Goal: Navigation & Orientation: Find specific page/section

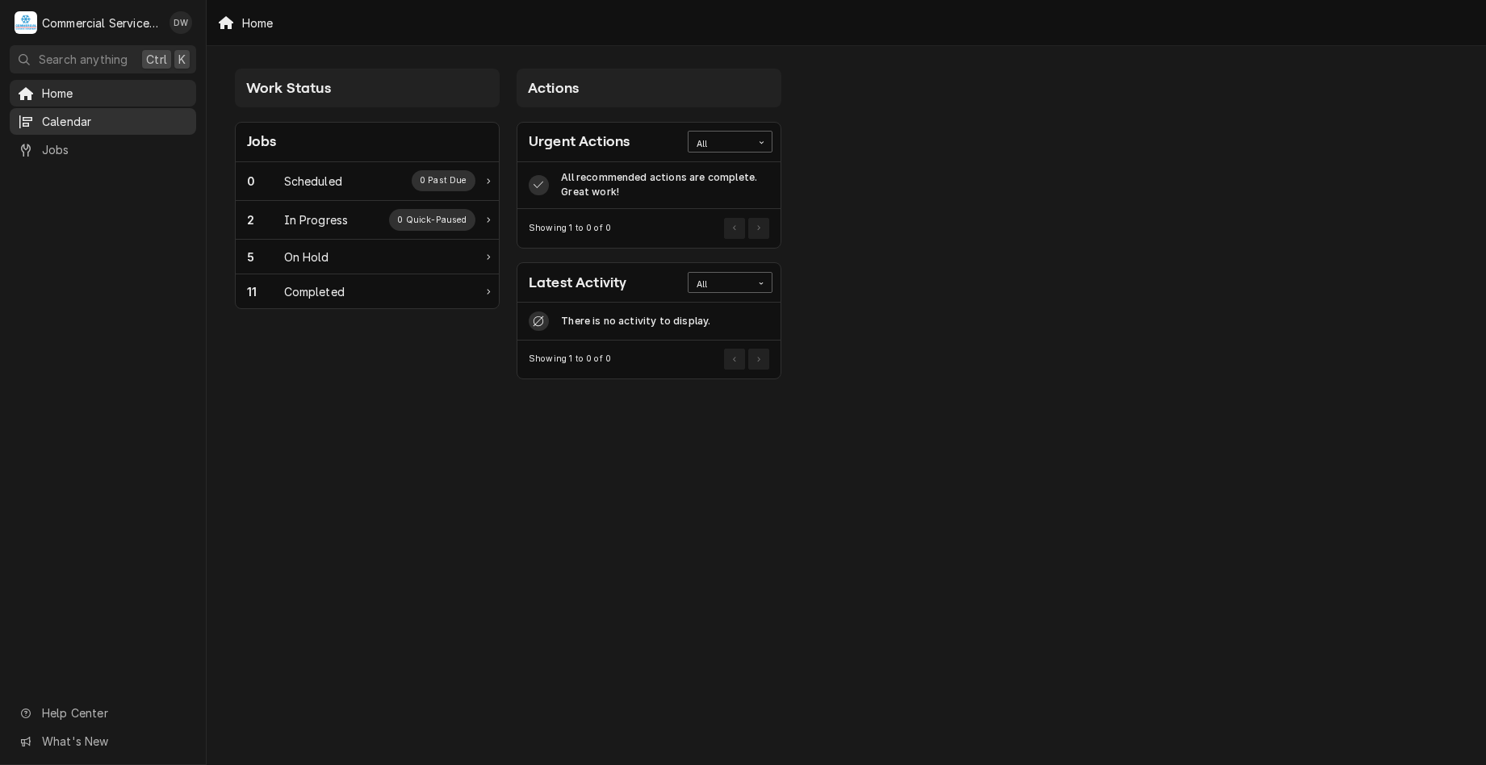
click at [110, 117] on span "Calendar" at bounding box center [115, 121] width 146 height 17
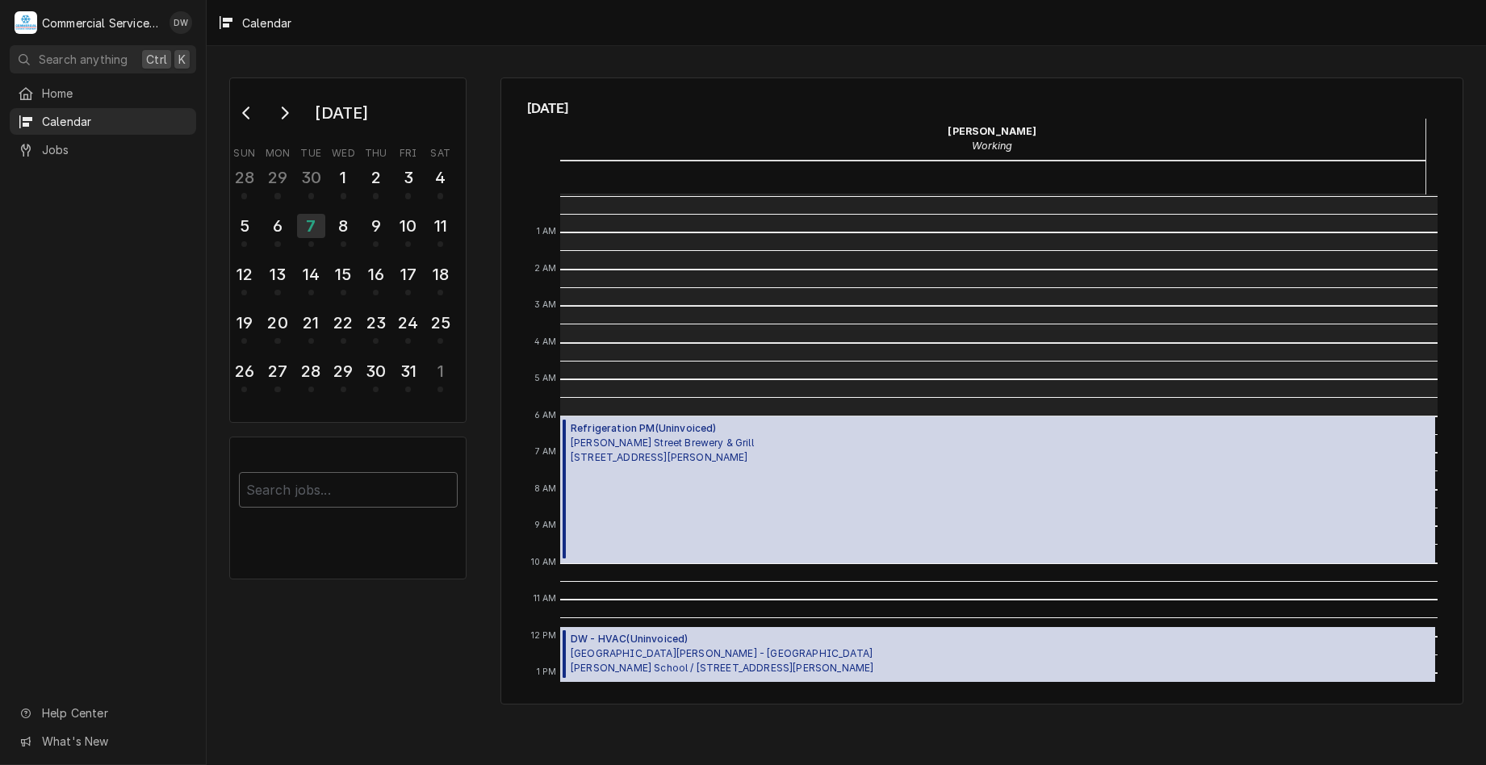
scroll to position [221, 0]
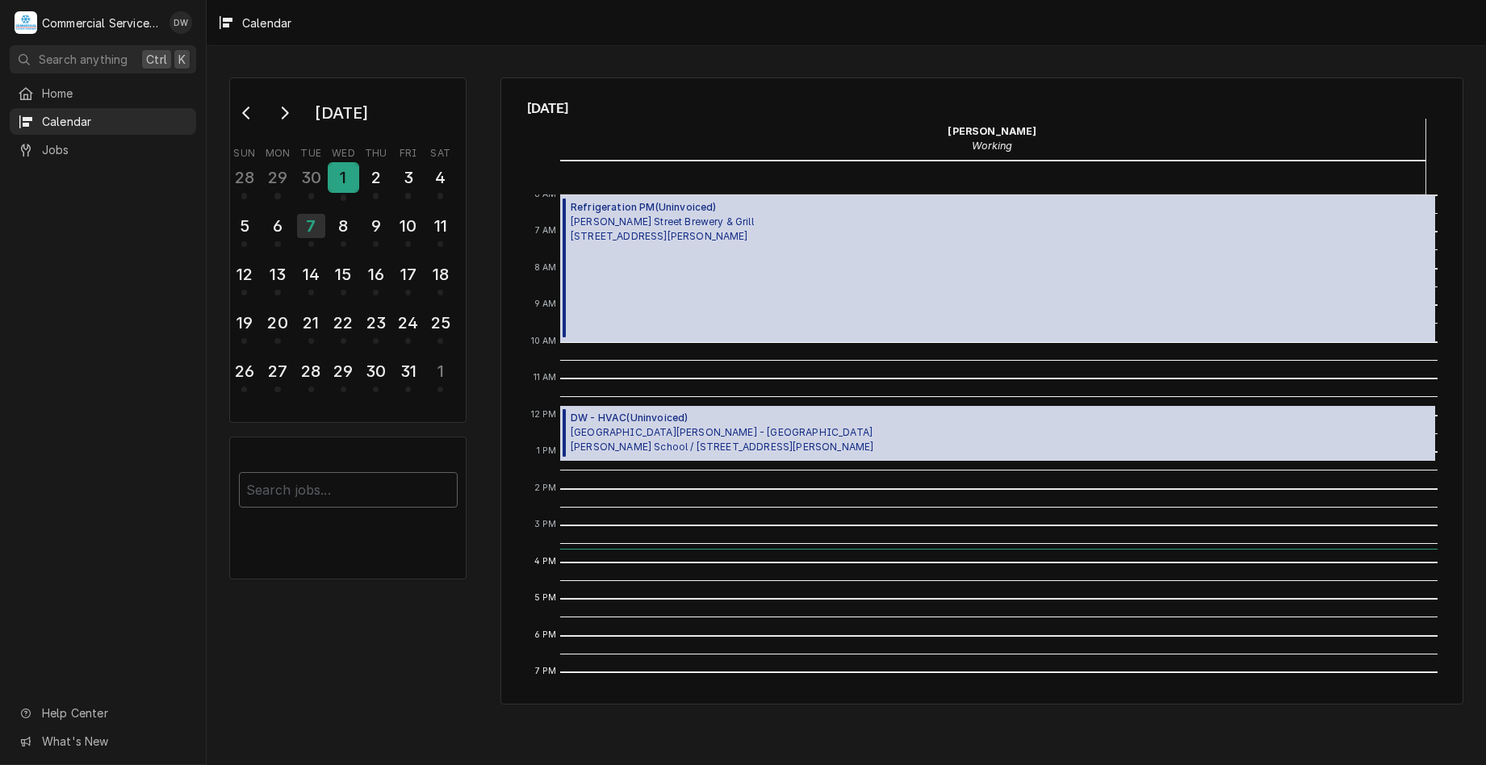
click at [338, 178] on div "1" at bounding box center [343, 177] width 28 height 27
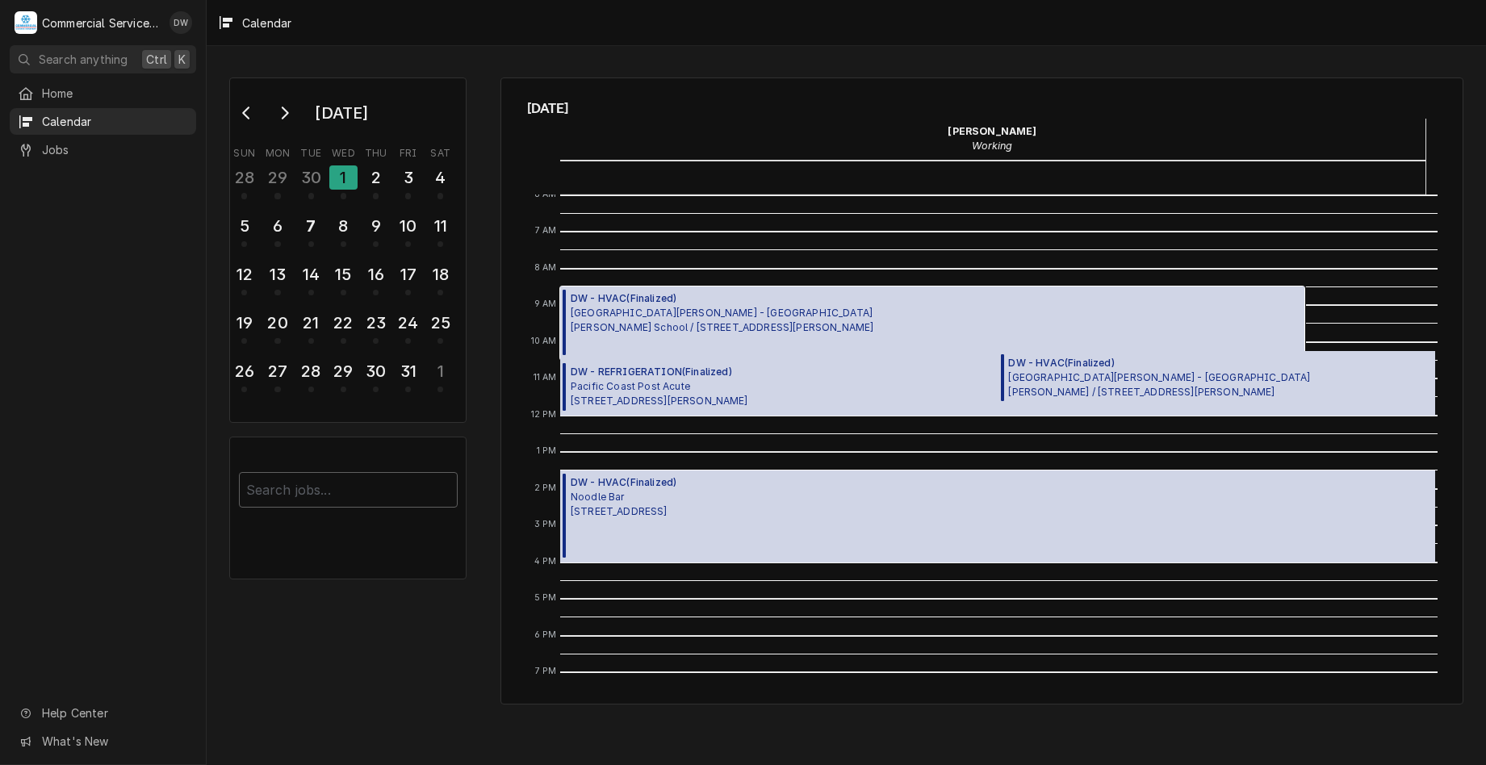
click at [886, 297] on div "DW - HVAC ( Finalized ) Santa Rita Union School District - MD McKinnon School /…" at bounding box center [932, 323] width 744 height 73
click at [746, 385] on span "Pacific Coast Post Acute 720 East Romie Lane, Salinas, CA 93901" at bounding box center [660, 393] width 178 height 29
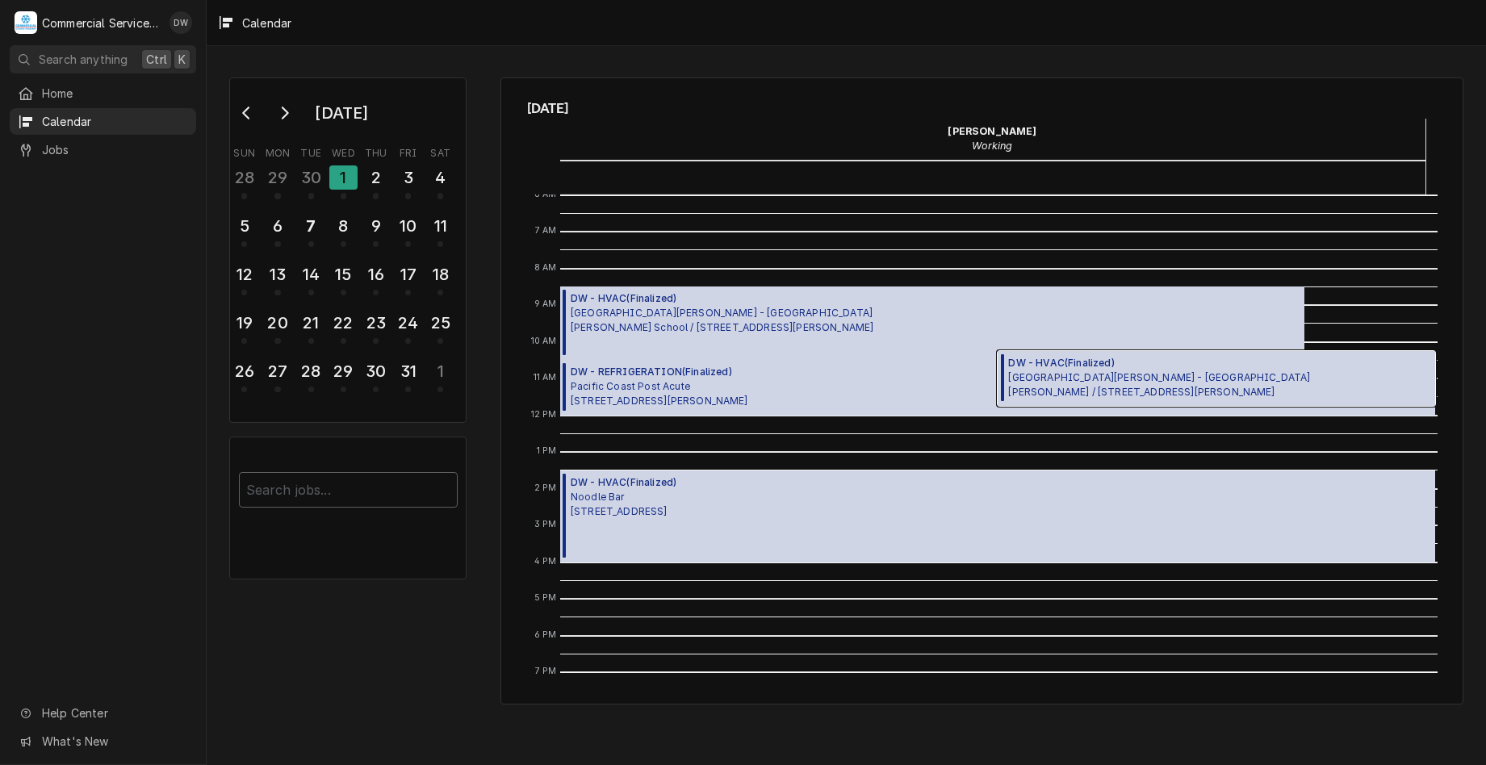
click at [1103, 386] on span "Santa Rita Union School District - MD John Gutierrez / 1031 Rogge Rd, Salinas, …" at bounding box center [1159, 384] width 302 height 29
click at [827, 504] on div "DW - HVAC ( Finalized ) Noodle Bar 1944 Fremont Blvd, Seaside, CA 93955" at bounding box center [998, 517] width 876 height 92
click at [383, 186] on div "2" at bounding box center [376, 177] width 28 height 27
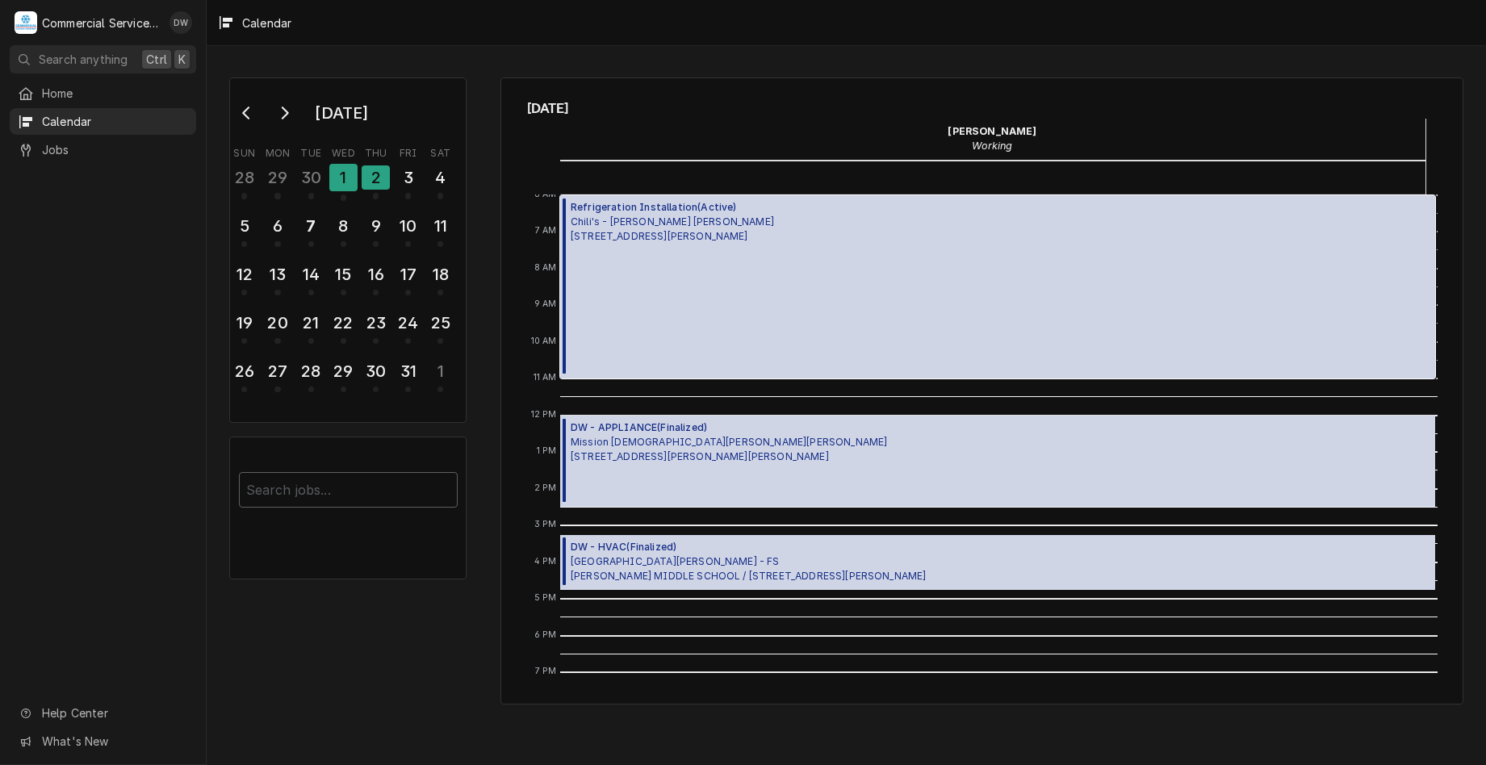
click at [847, 322] on div "Refrigeration Installation ( Active ) Chili's - Morgan Hill 1039 Cochrane, Morg…" at bounding box center [998, 286] width 876 height 183
click at [718, 454] on span "Mission San Juan Bautista 406 2nd St, San Juan Bautista, CA 95045" at bounding box center [729, 449] width 316 height 29
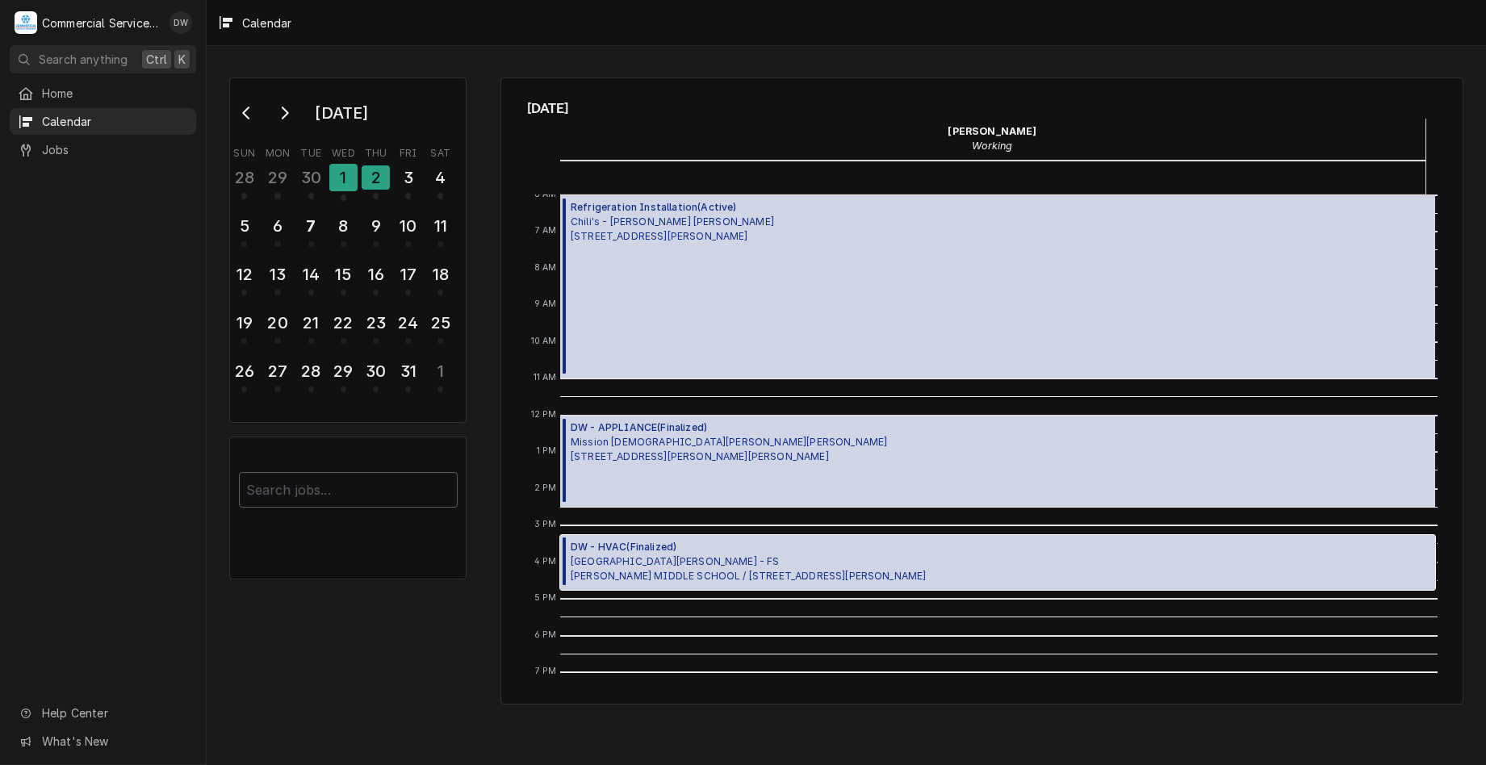
click at [842, 571] on span "Santa Rita Union School District - FS JOHN GUTIERREZ MIDDLE SCHOOL / 1031 Rogge…" at bounding box center [748, 569] width 355 height 29
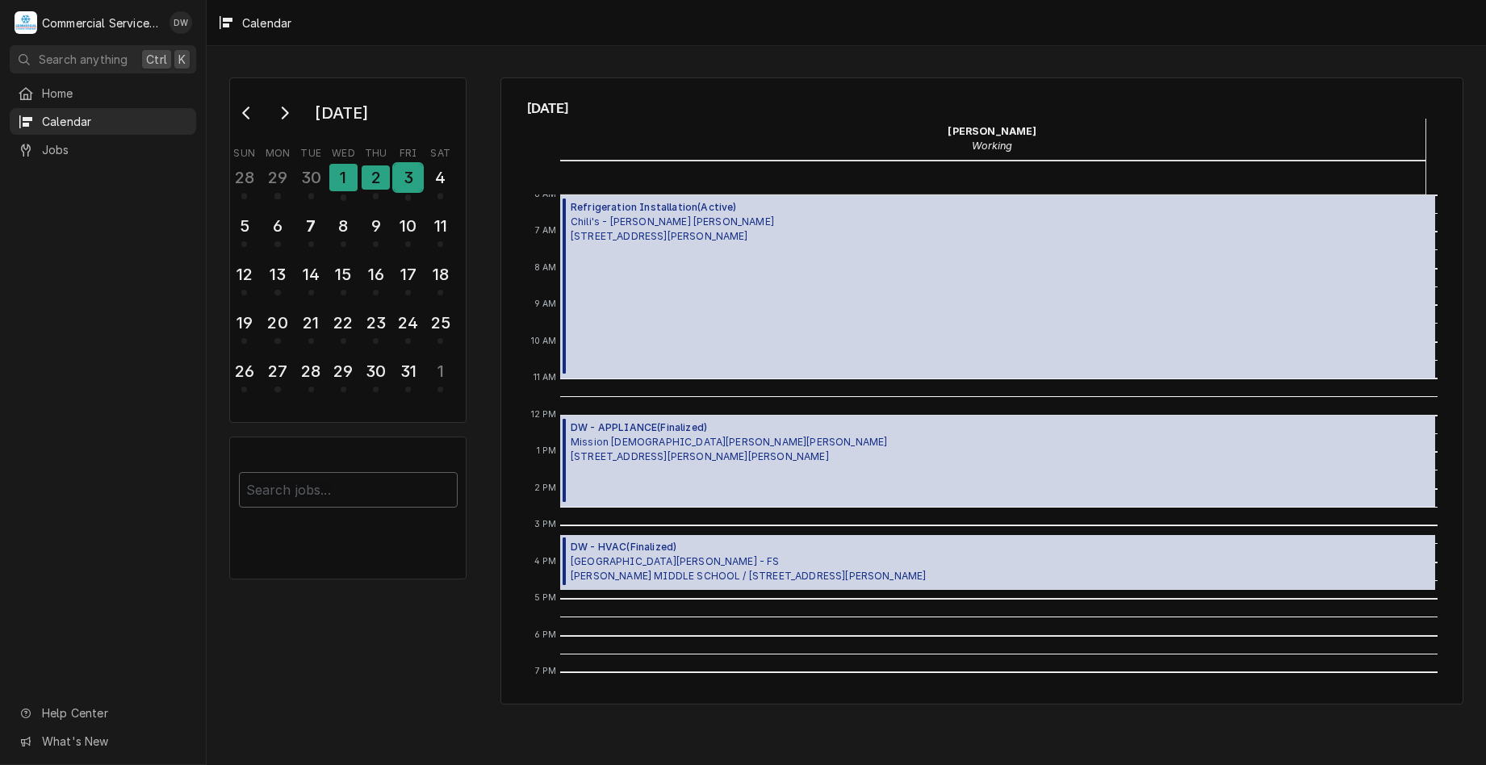
click at [398, 177] on div "3" at bounding box center [408, 177] width 28 height 27
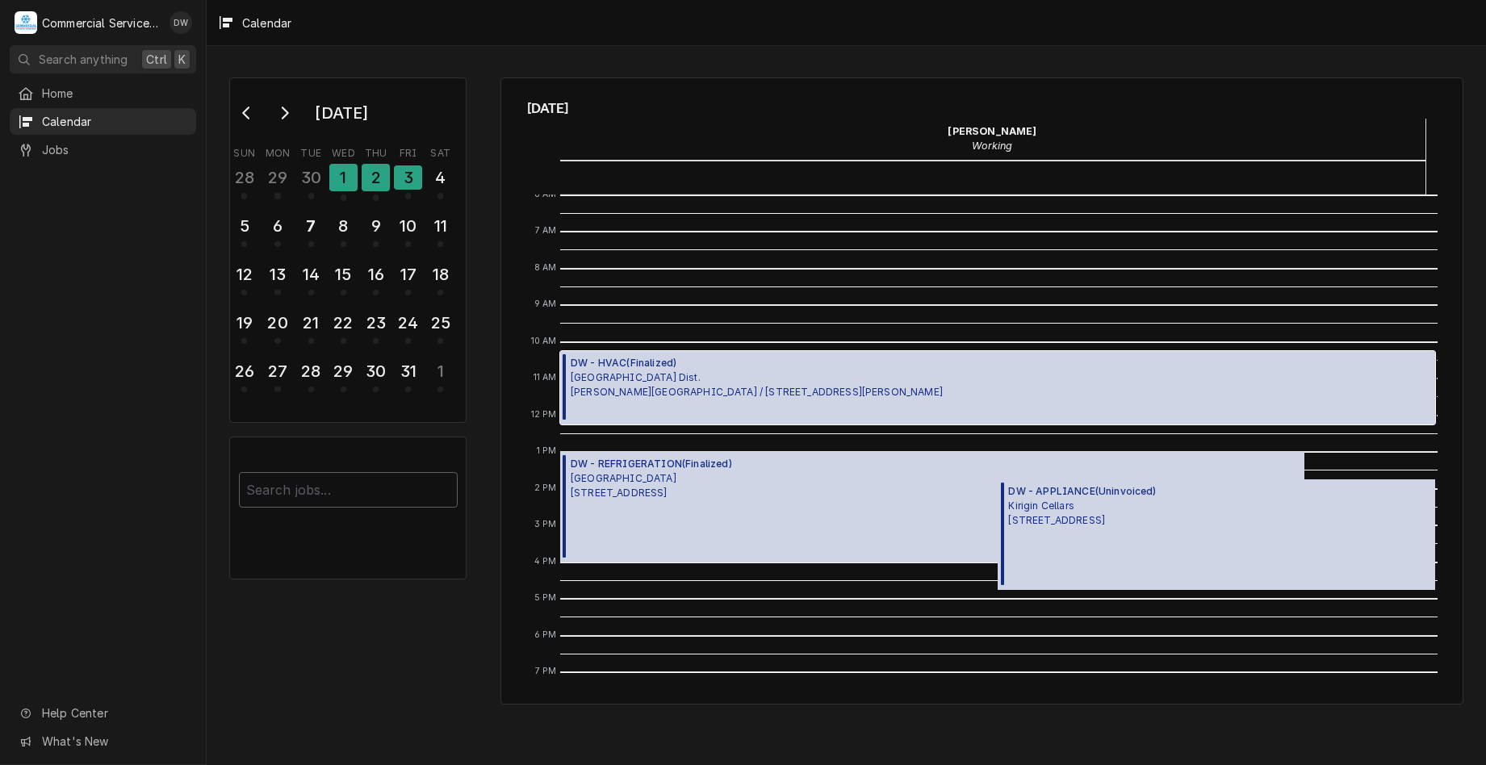
click at [793, 361] on span "DW - HVAC ( Finalized )" at bounding box center [757, 363] width 372 height 15
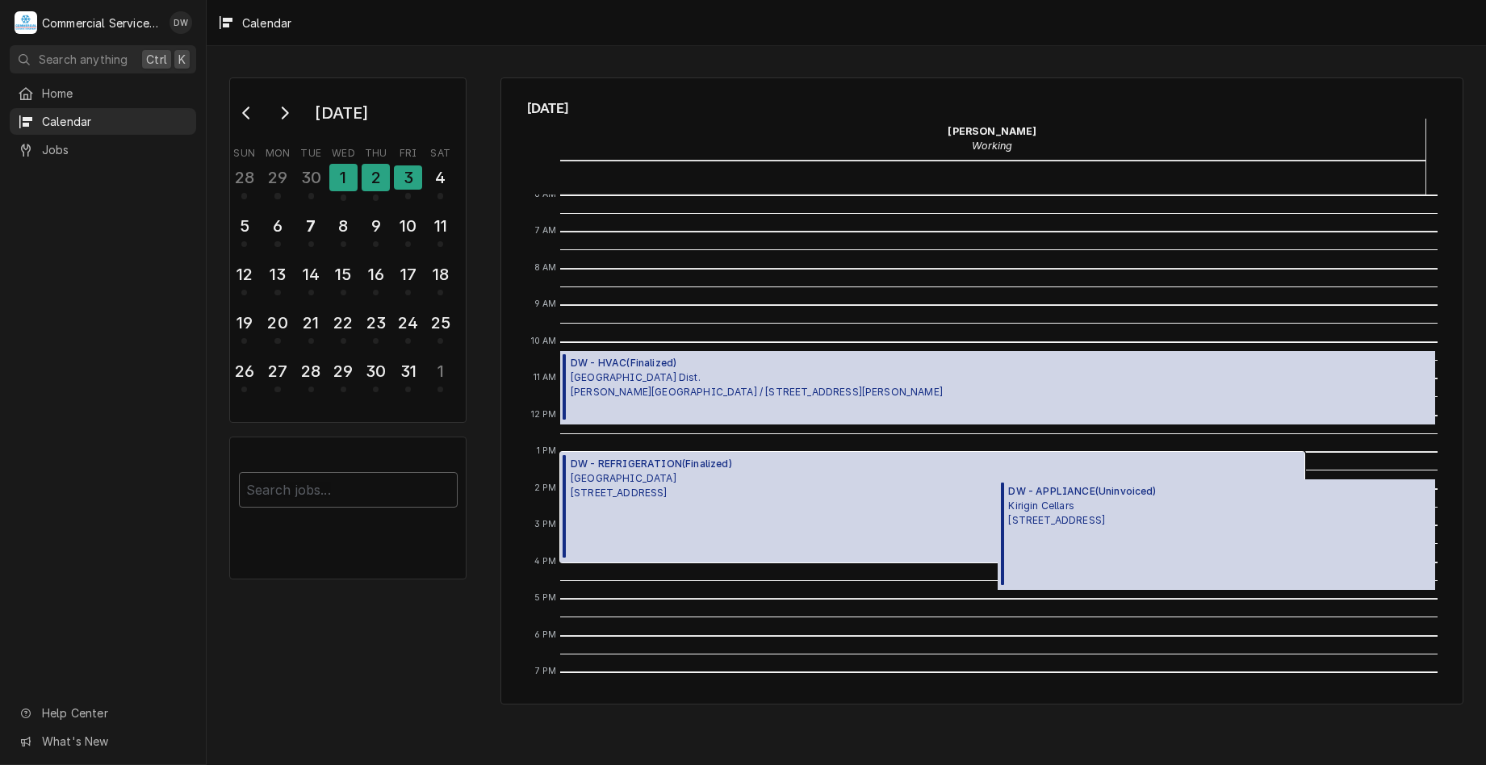
click at [728, 481] on span "Pacific Hills Manor 370 Noble Ct, Morgan Hill, CA 95037" at bounding box center [651, 485] width 161 height 29
click at [1156, 552] on div "DW - APPLIANCE ( Uninvoiced ) Kirigin Cellars 11550 Watsonville Rd, Gilroy, CA …" at bounding box center [1082, 534] width 148 height 101
click at [277, 220] on div "6" at bounding box center [277, 225] width 28 height 27
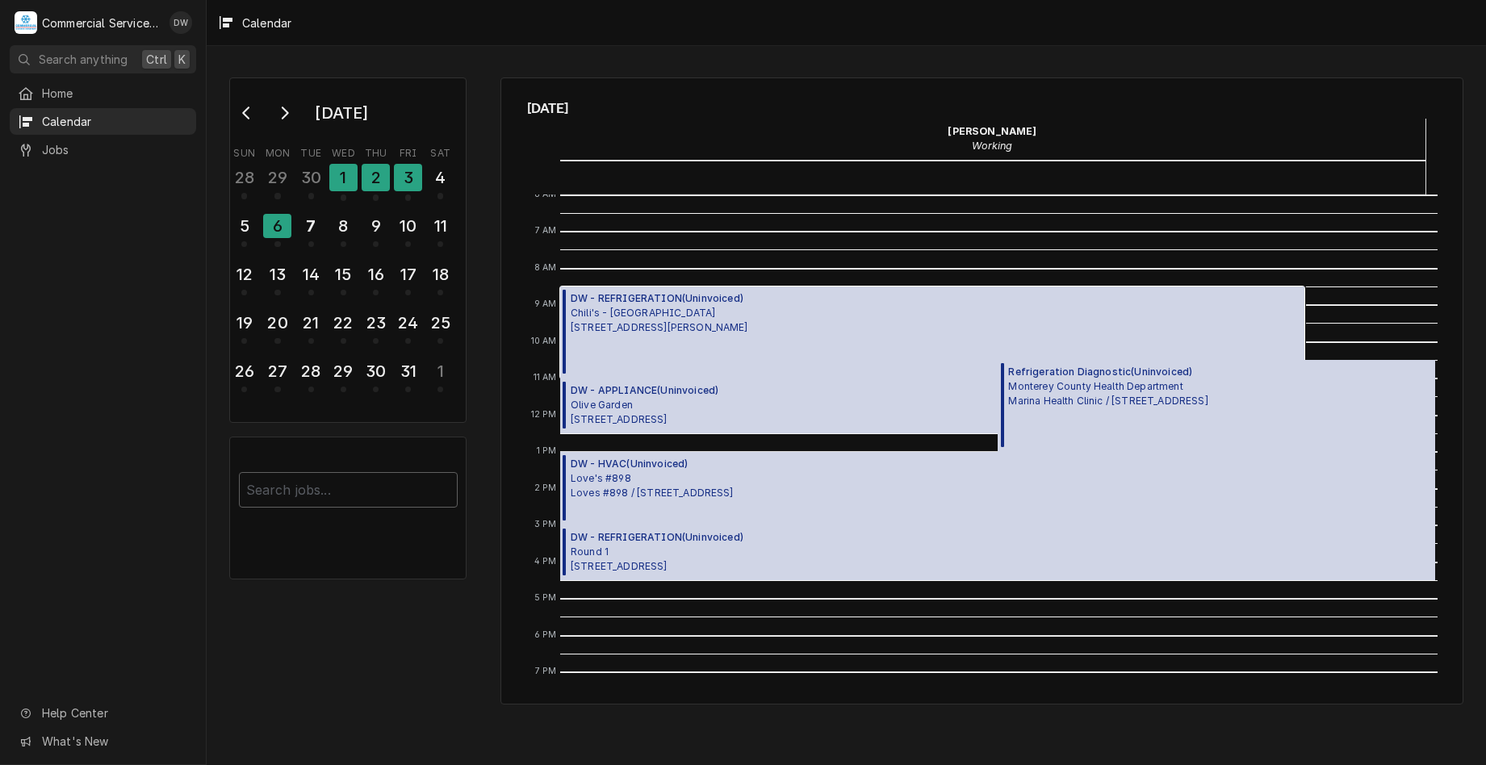
click at [860, 321] on div "DW - REFRIGERATION ( Uninvoiced ) Chili's - Salinas 1940 N. Davis Rd., Salinas,…" at bounding box center [932, 333] width 744 height 92
click at [1207, 370] on span "Refrigeration Diagnostic ( Uninvoiced )" at bounding box center [1107, 372] width 199 height 15
click at [692, 472] on span "Love's #898 Loves #898 / 1254 De la Torre St, Salinas, CA 93905" at bounding box center [652, 485] width 163 height 29
click at [696, 545] on span "Round 1 1600 Northridge Mall Ste 200, Salinas, CA 93906" at bounding box center [657, 559] width 173 height 29
click at [316, 221] on div "7" at bounding box center [311, 225] width 28 height 27
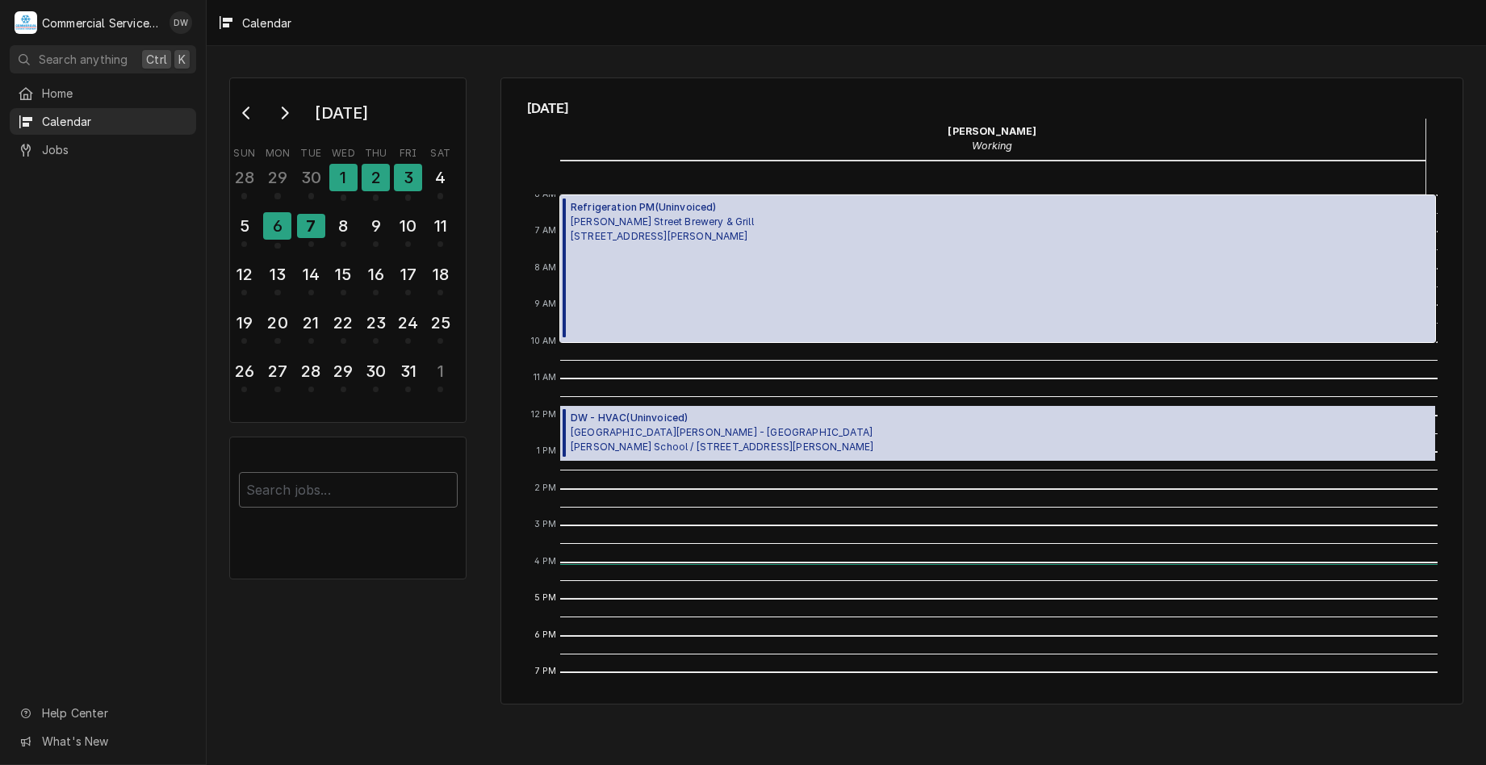
click at [638, 312] on div "Refrigeration PM ( Uninvoiced ) Alvarado Street Brewery & Grill 426 Alvarado St…" at bounding box center [662, 268] width 183 height 137
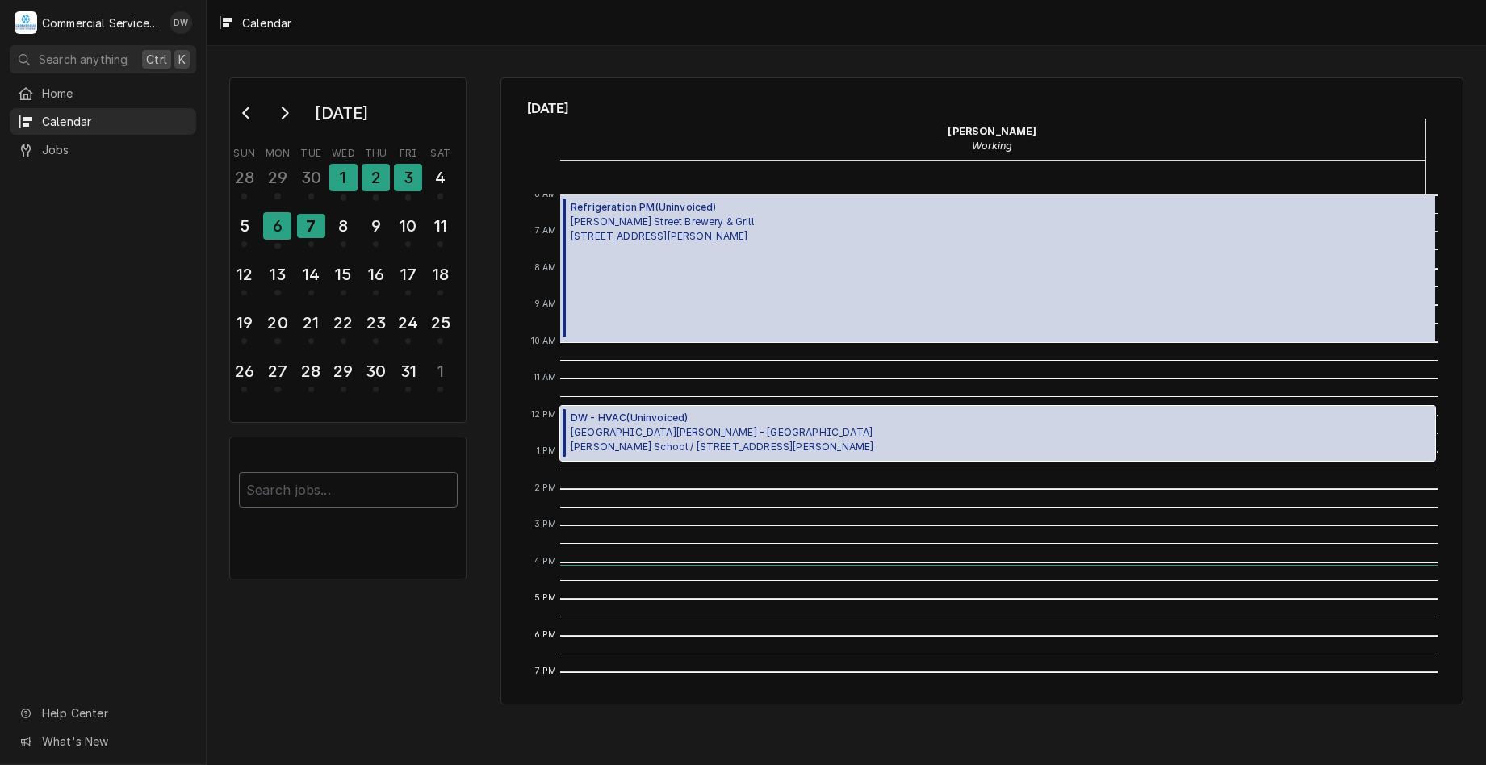
click at [733, 445] on span "Santa Rita Union School District - MD McKinnon School / 2100 McKinnon St, Salin…" at bounding box center [722, 439] width 303 height 29
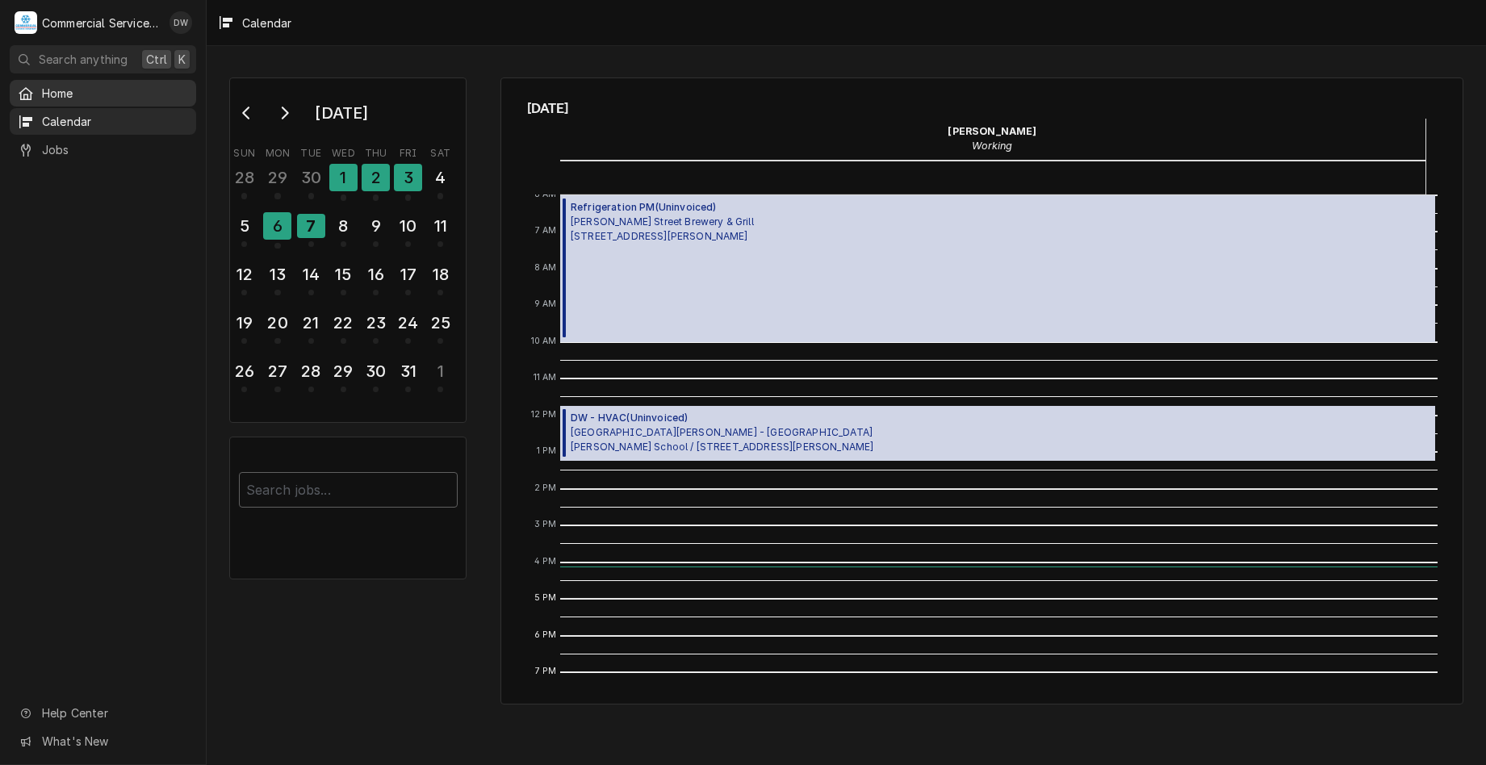
click at [54, 86] on span "Home" at bounding box center [115, 93] width 146 height 17
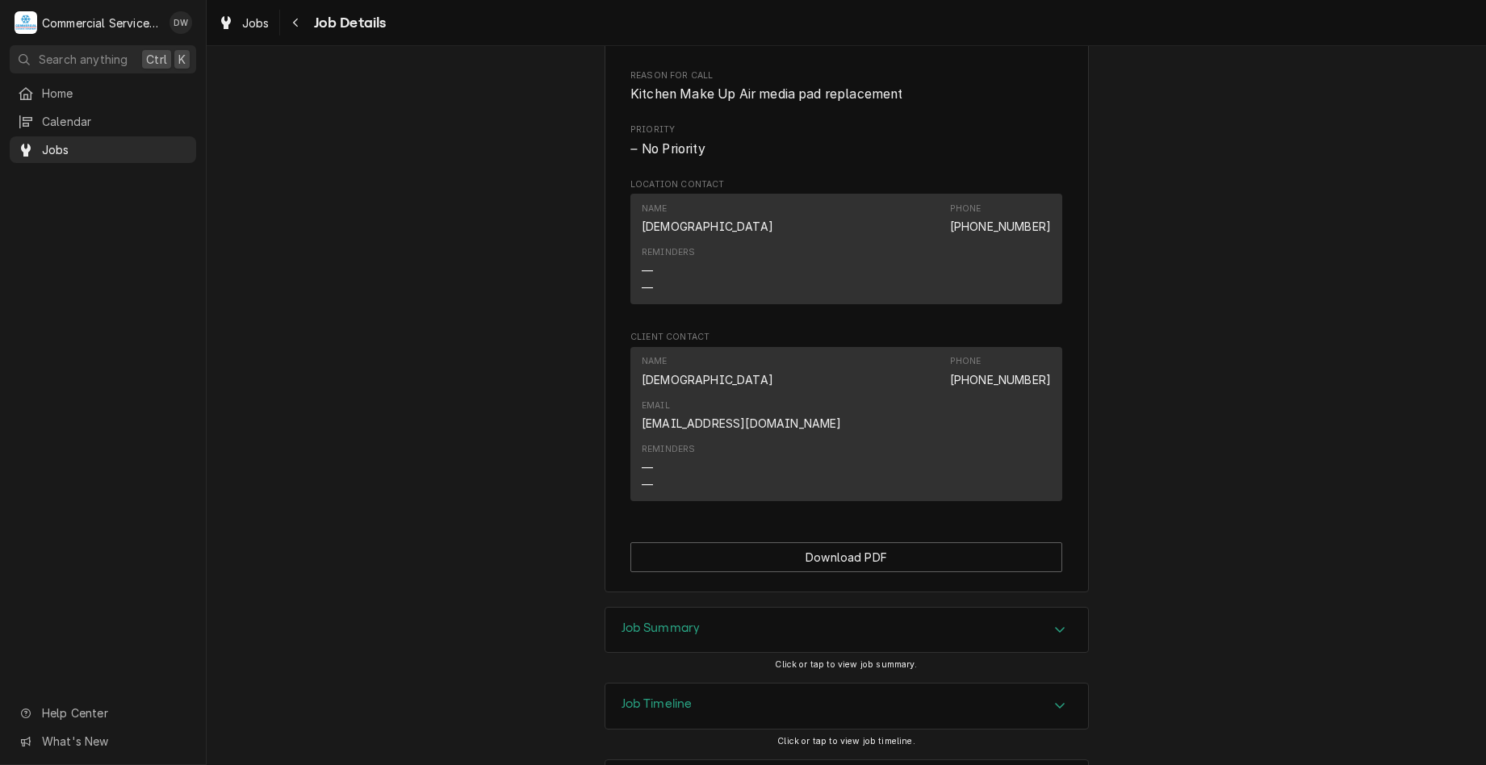
scroll to position [812, 0]
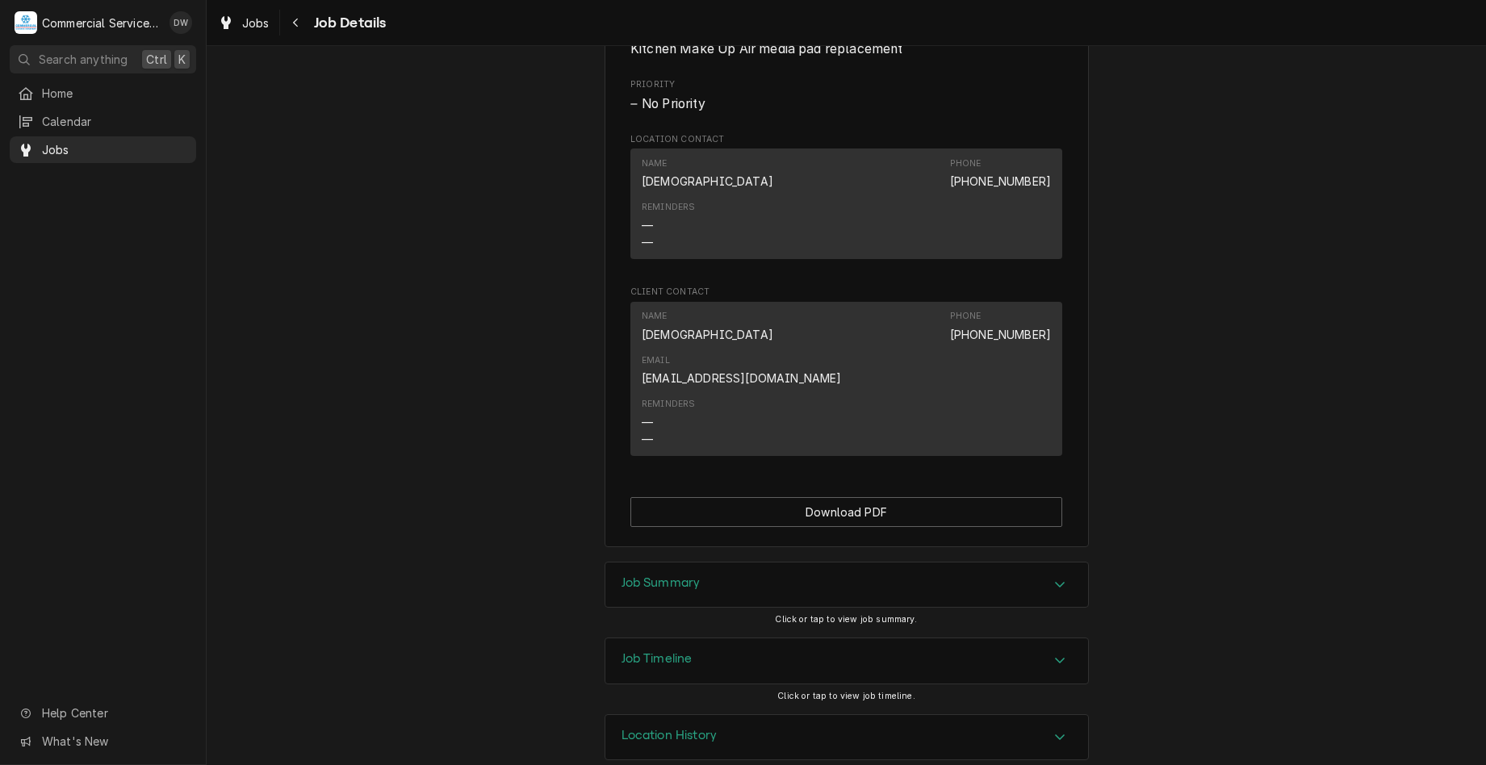
click at [902, 563] on div "Job Summary" at bounding box center [846, 585] width 483 height 45
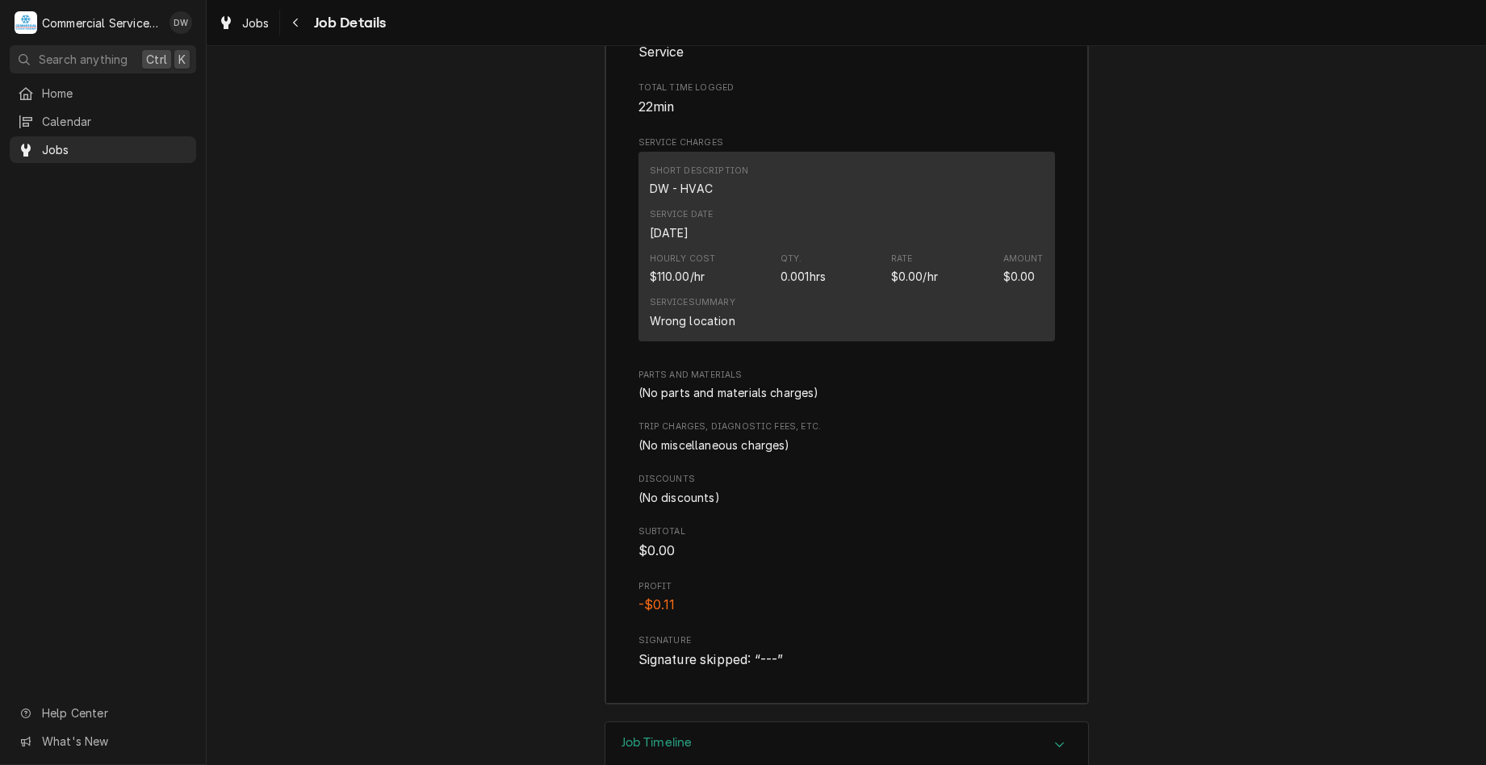
scroll to position [1361, 0]
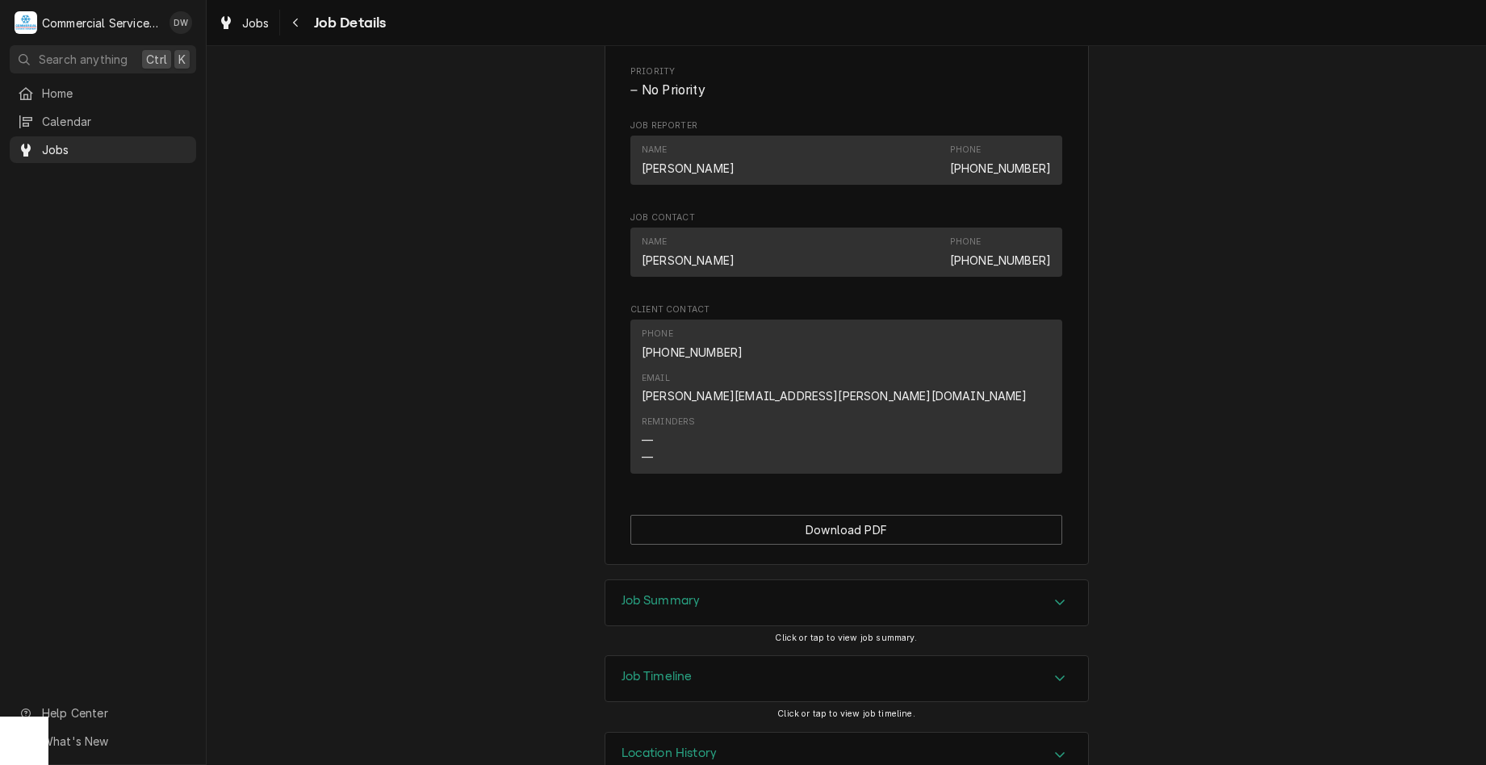
scroll to position [824, 0]
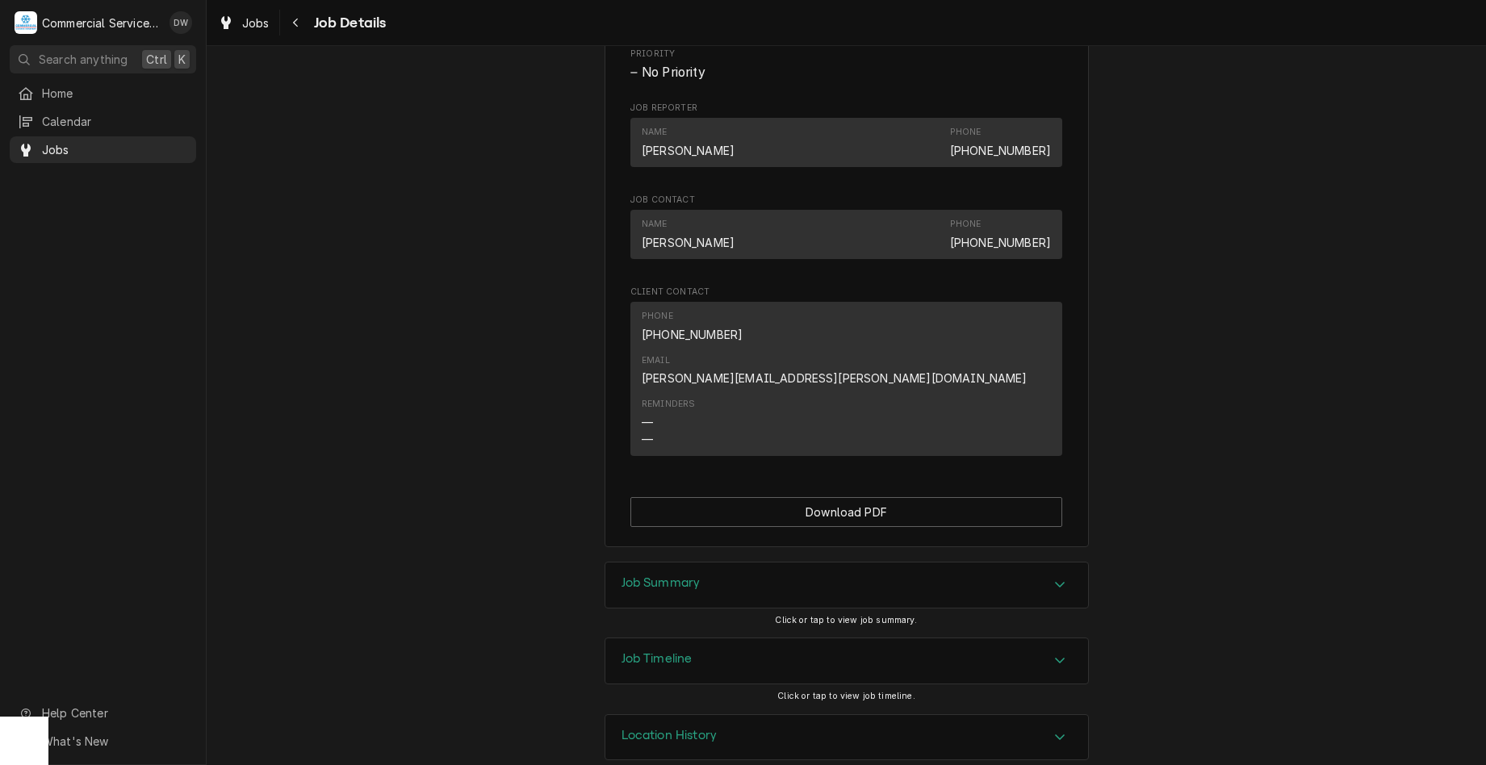
click at [986, 565] on div "Job Summary" at bounding box center [846, 585] width 483 height 45
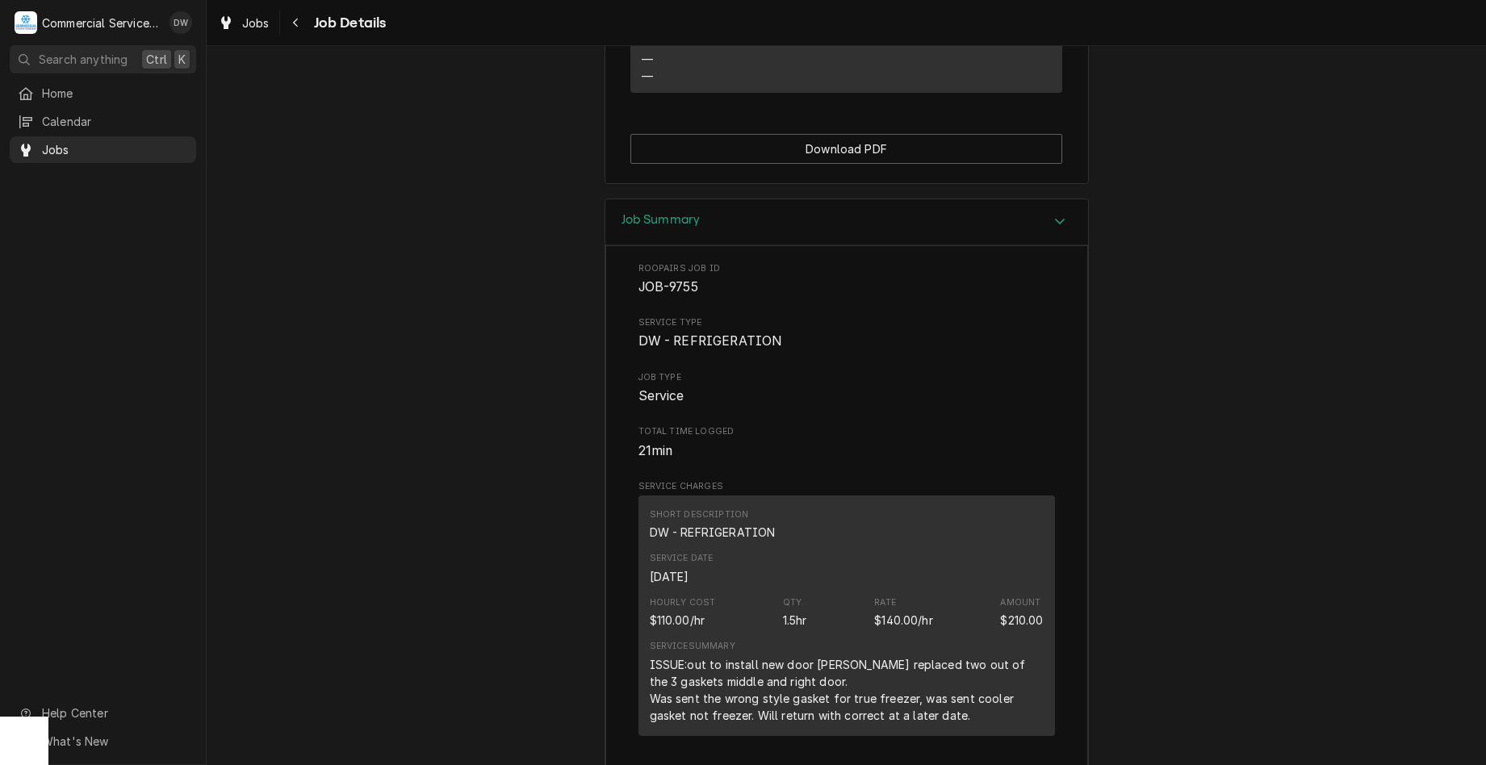
scroll to position [1228, 0]
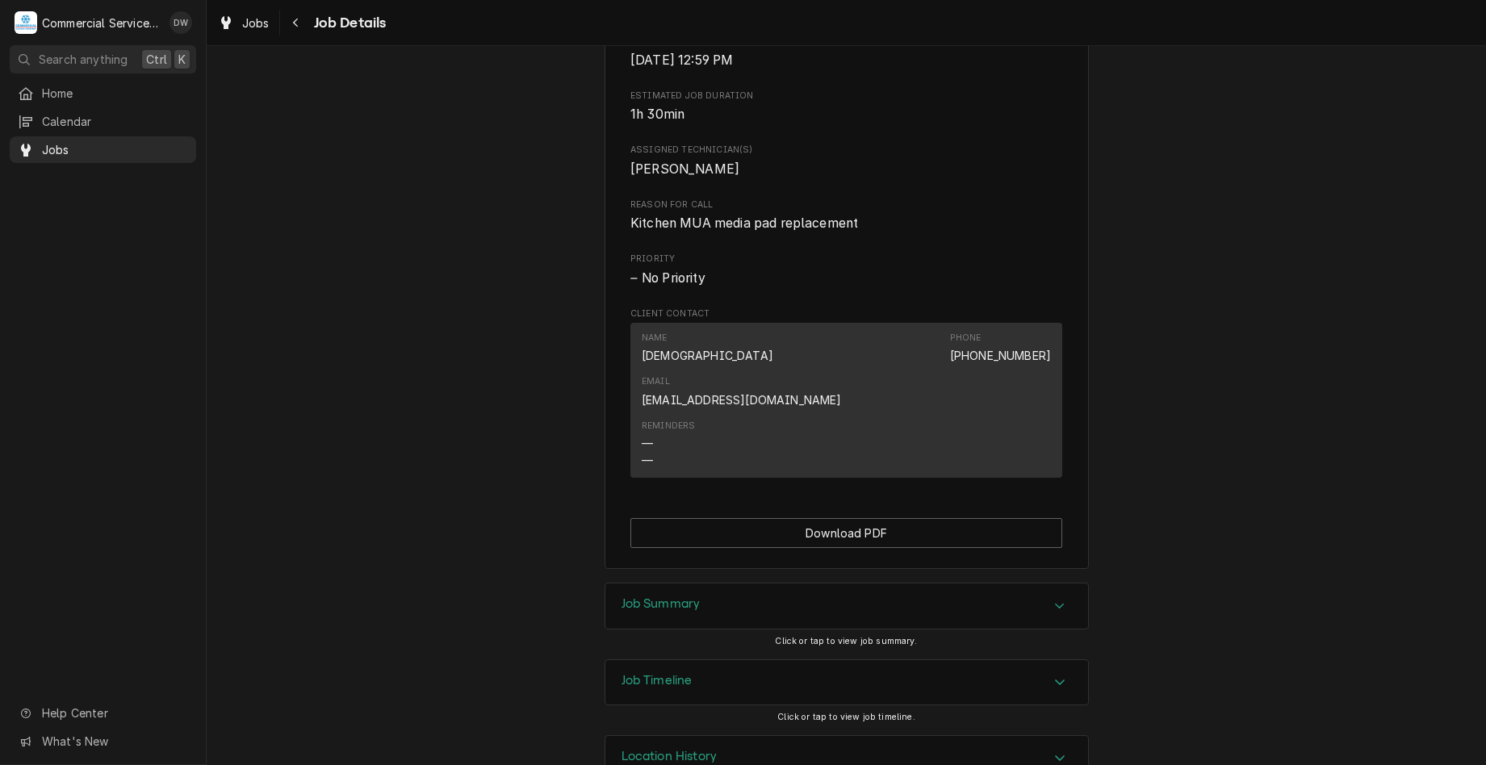
scroll to position [659, 0]
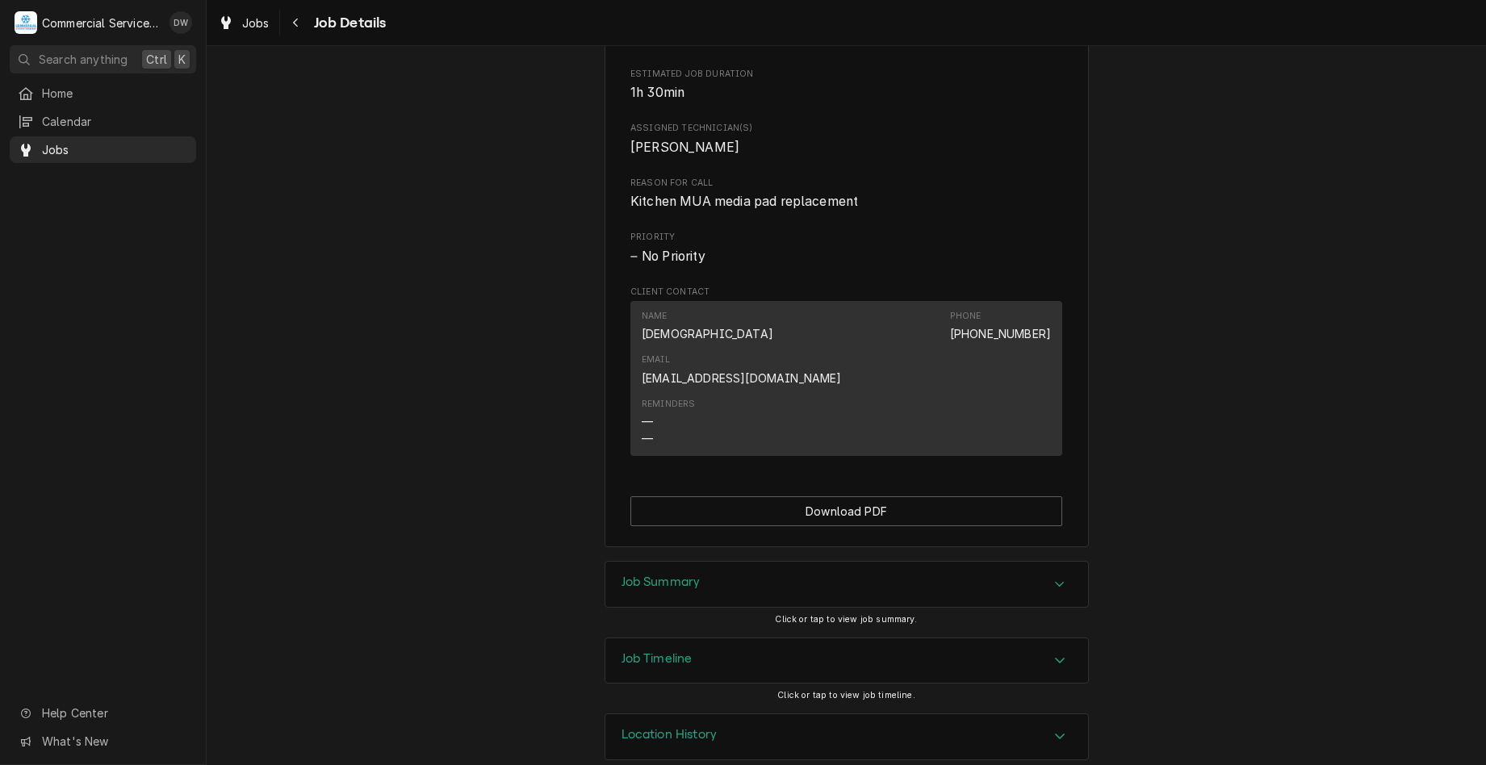
click at [1028, 571] on div "Job Summary" at bounding box center [846, 584] width 483 height 45
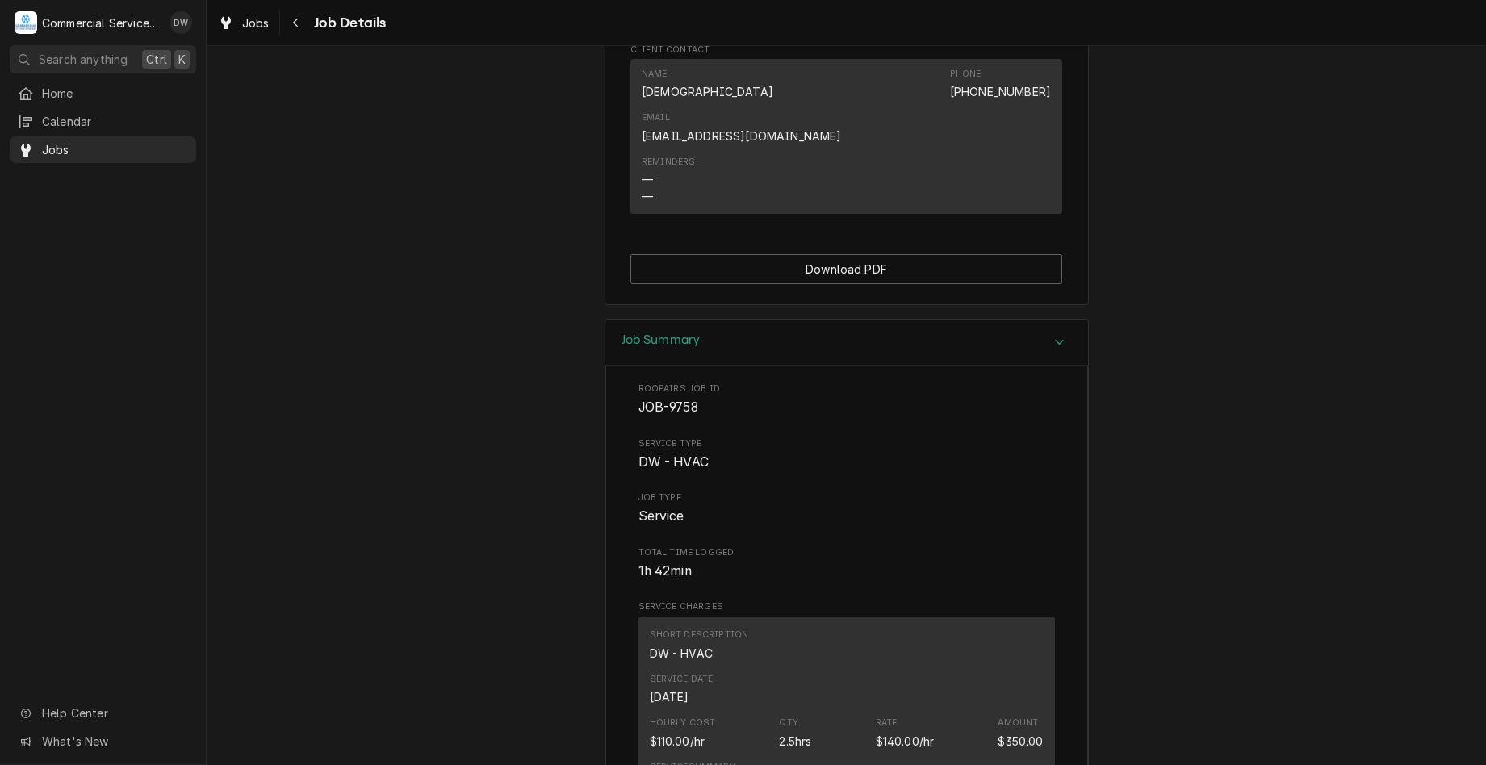
scroll to position [982, 0]
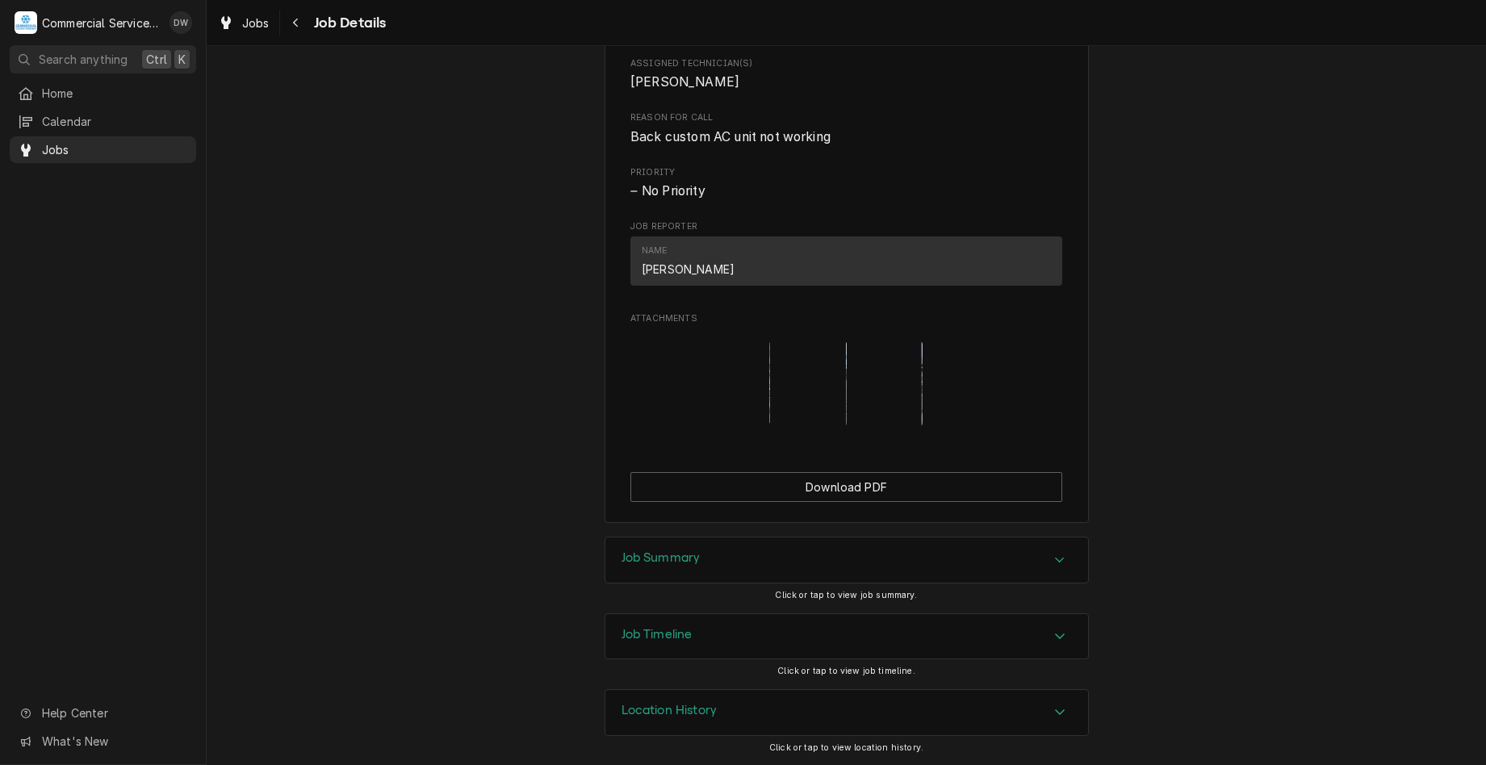
scroll to position [737, 0]
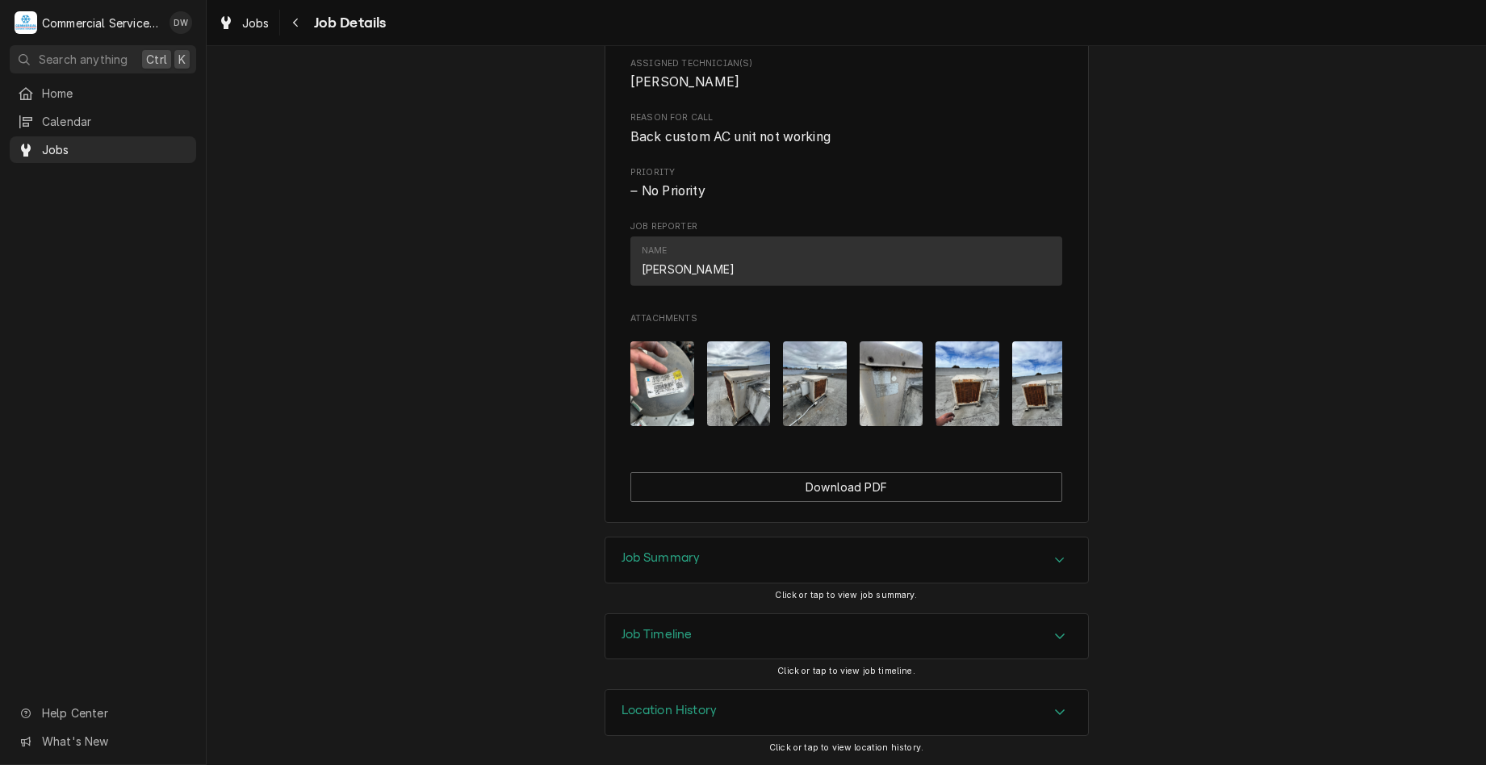
click at [1056, 556] on icon "Accordion Header" at bounding box center [1059, 560] width 11 height 13
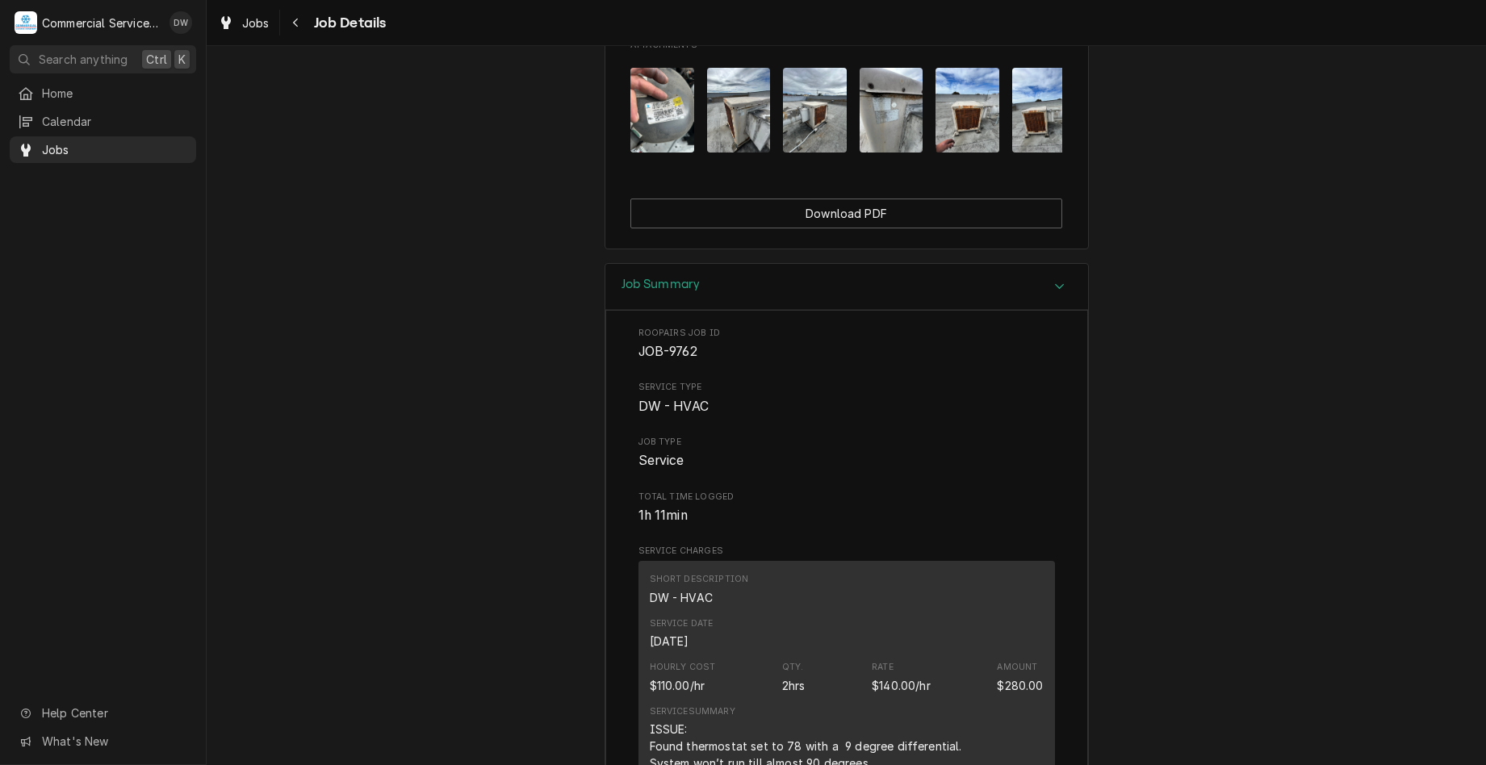
scroll to position [1060, 0]
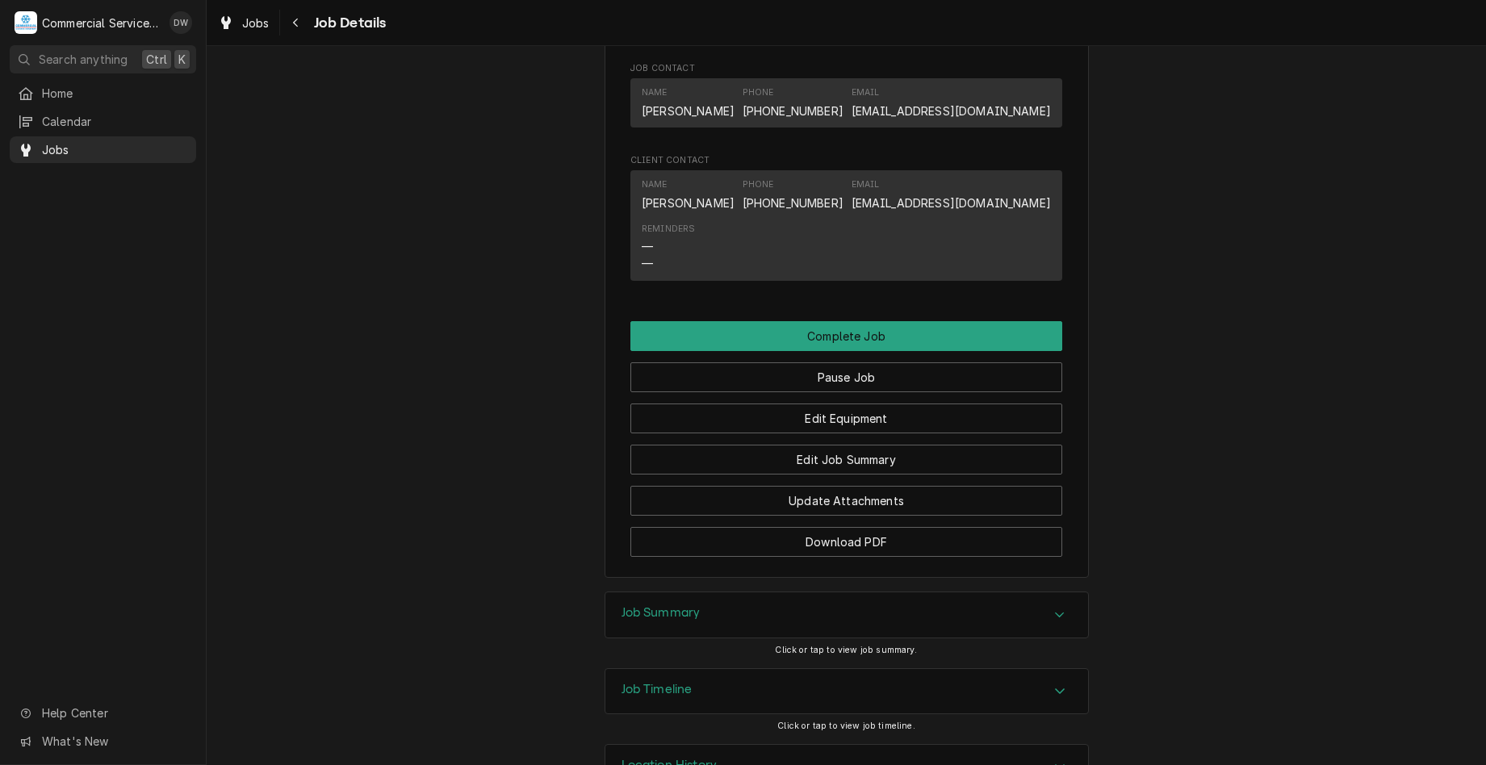
scroll to position [2473, 0]
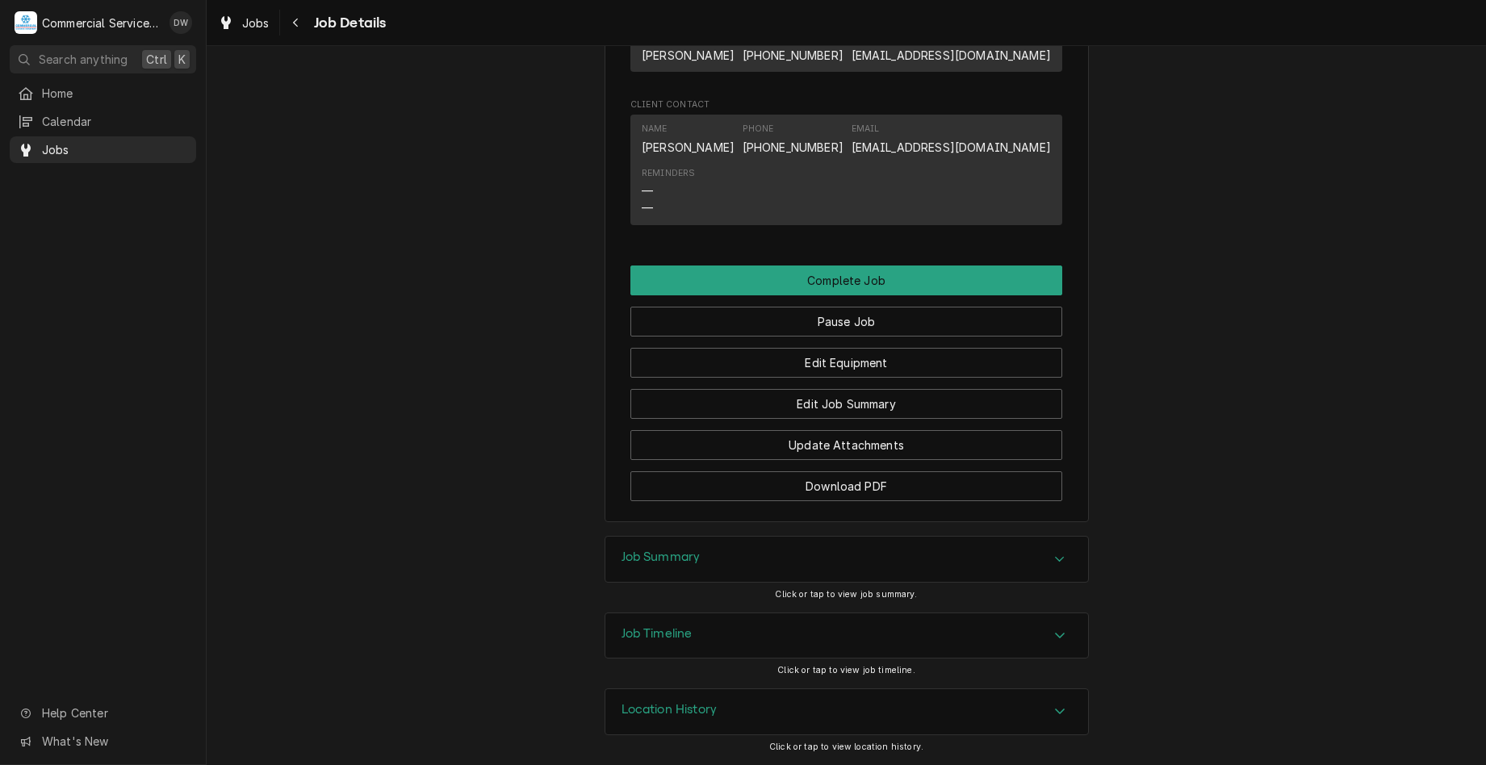
click at [767, 556] on div "Job Summary" at bounding box center [846, 559] width 483 height 45
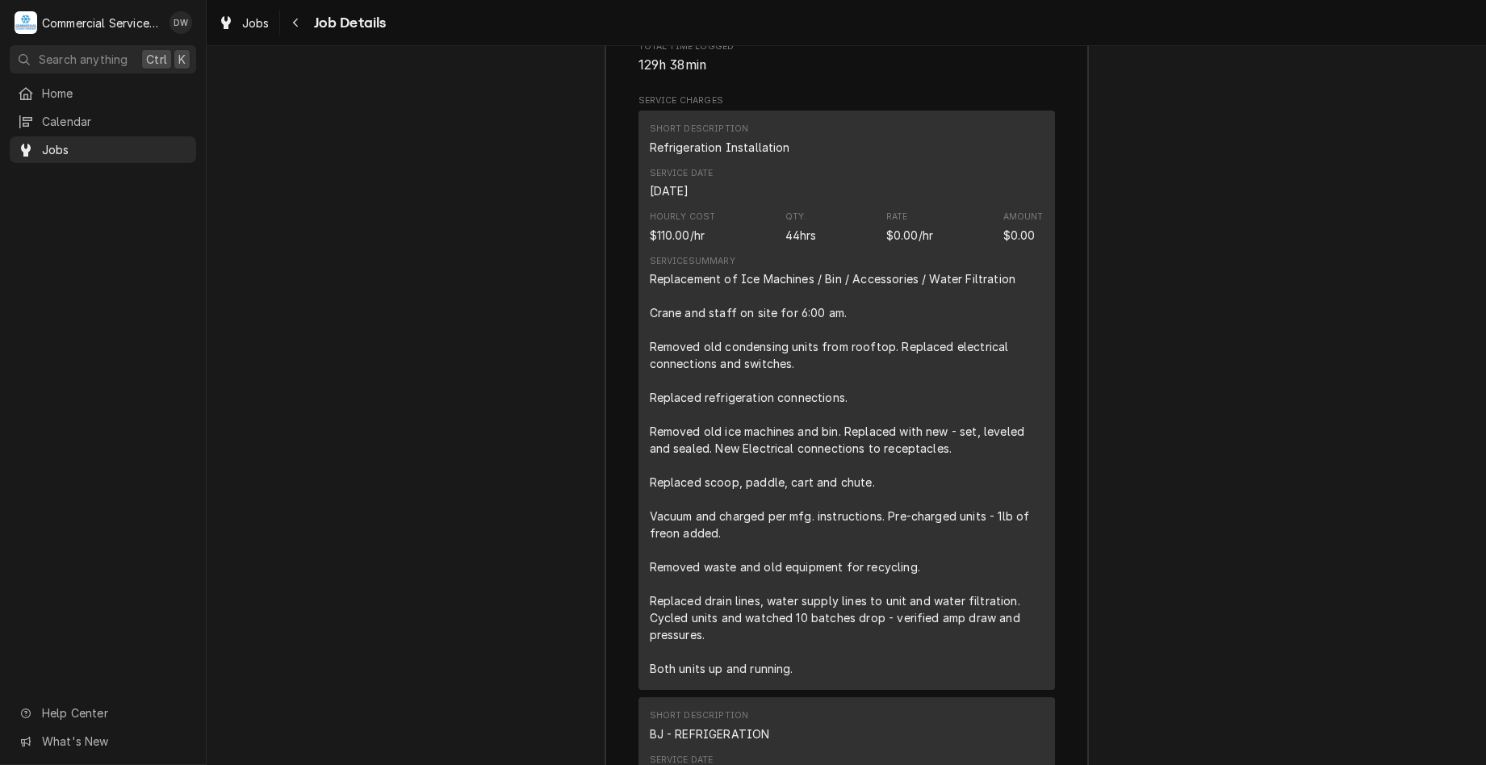
scroll to position [3200, 0]
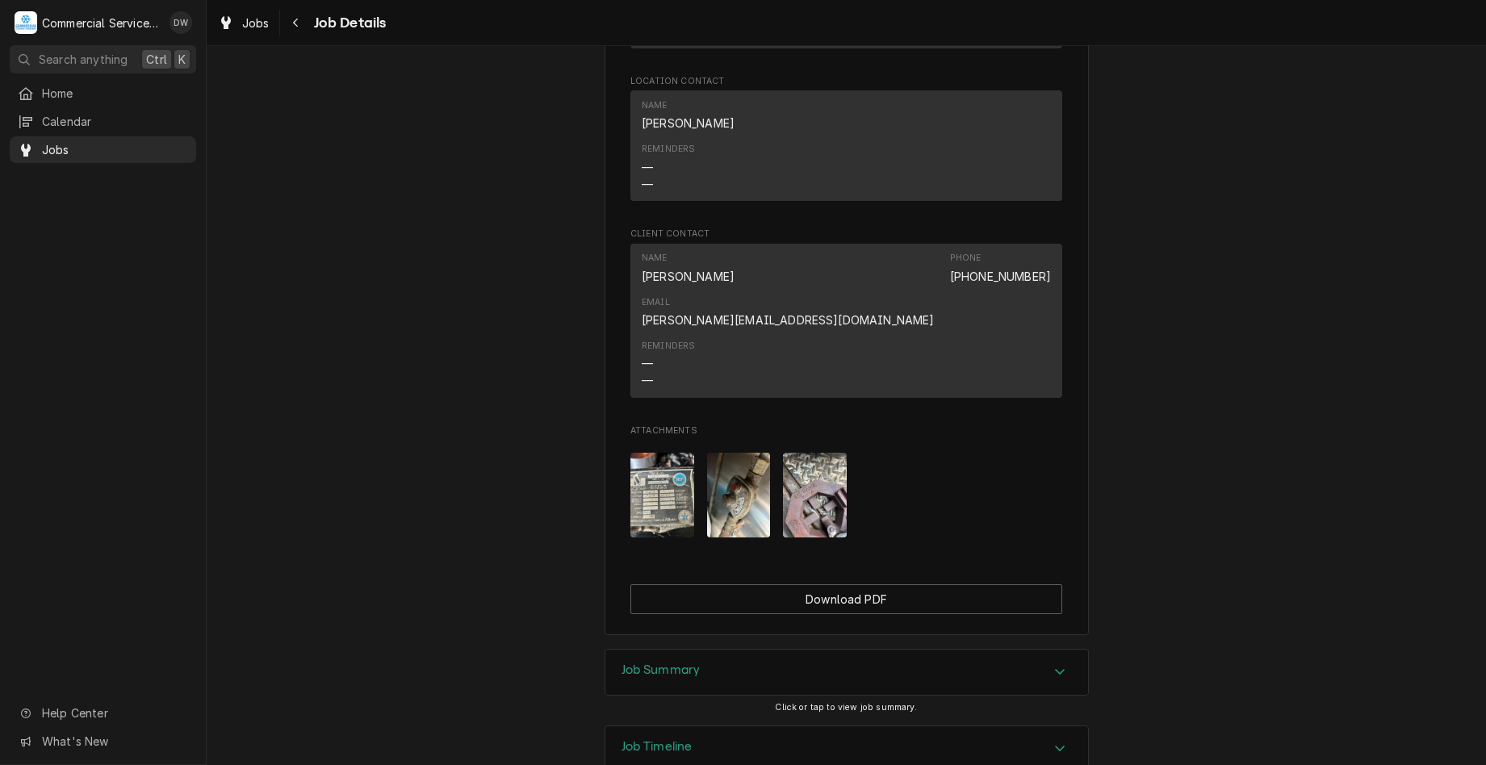
scroll to position [1031, 0]
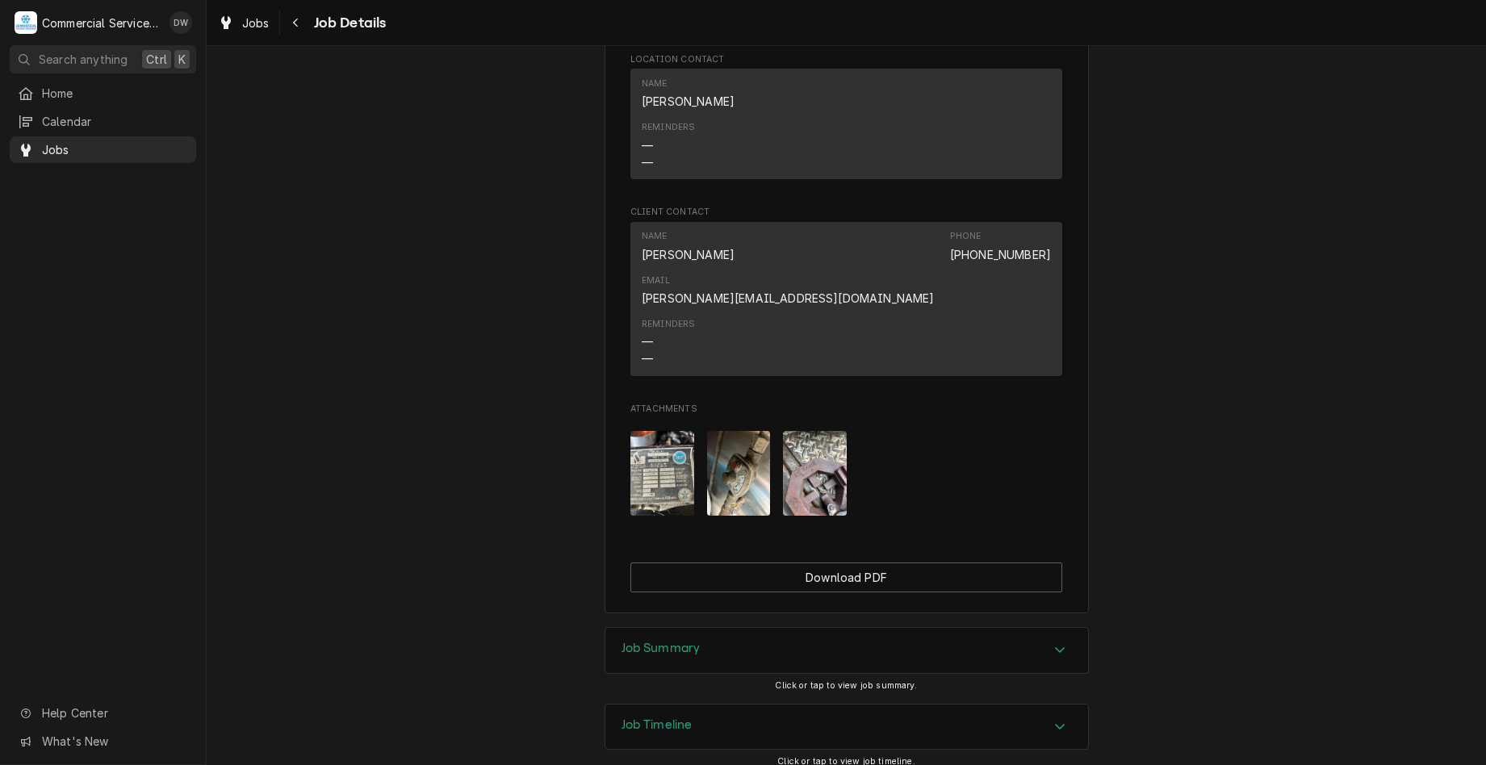
click at [1015, 628] on div "Job Summary" at bounding box center [846, 650] width 483 height 45
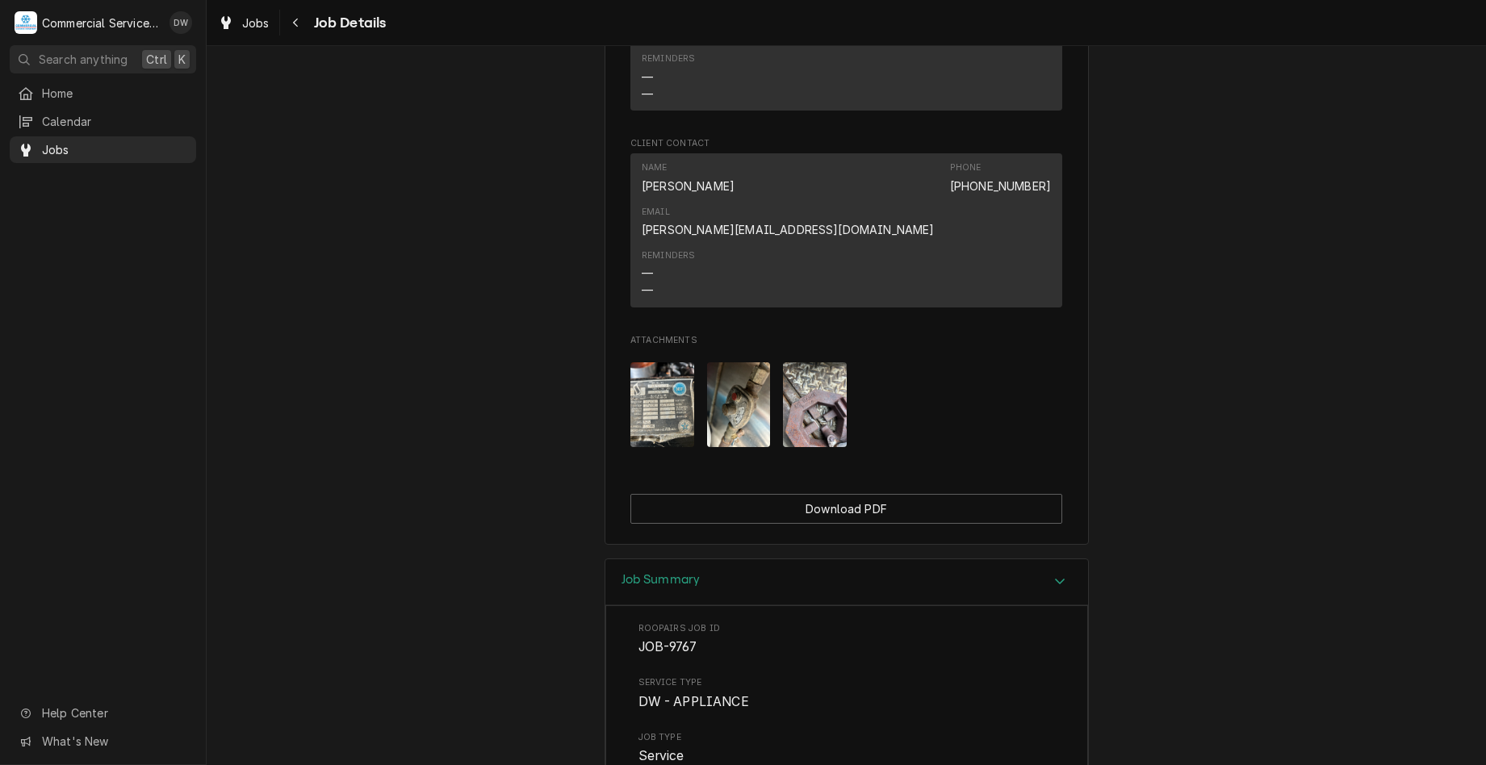
scroll to position [1273, 0]
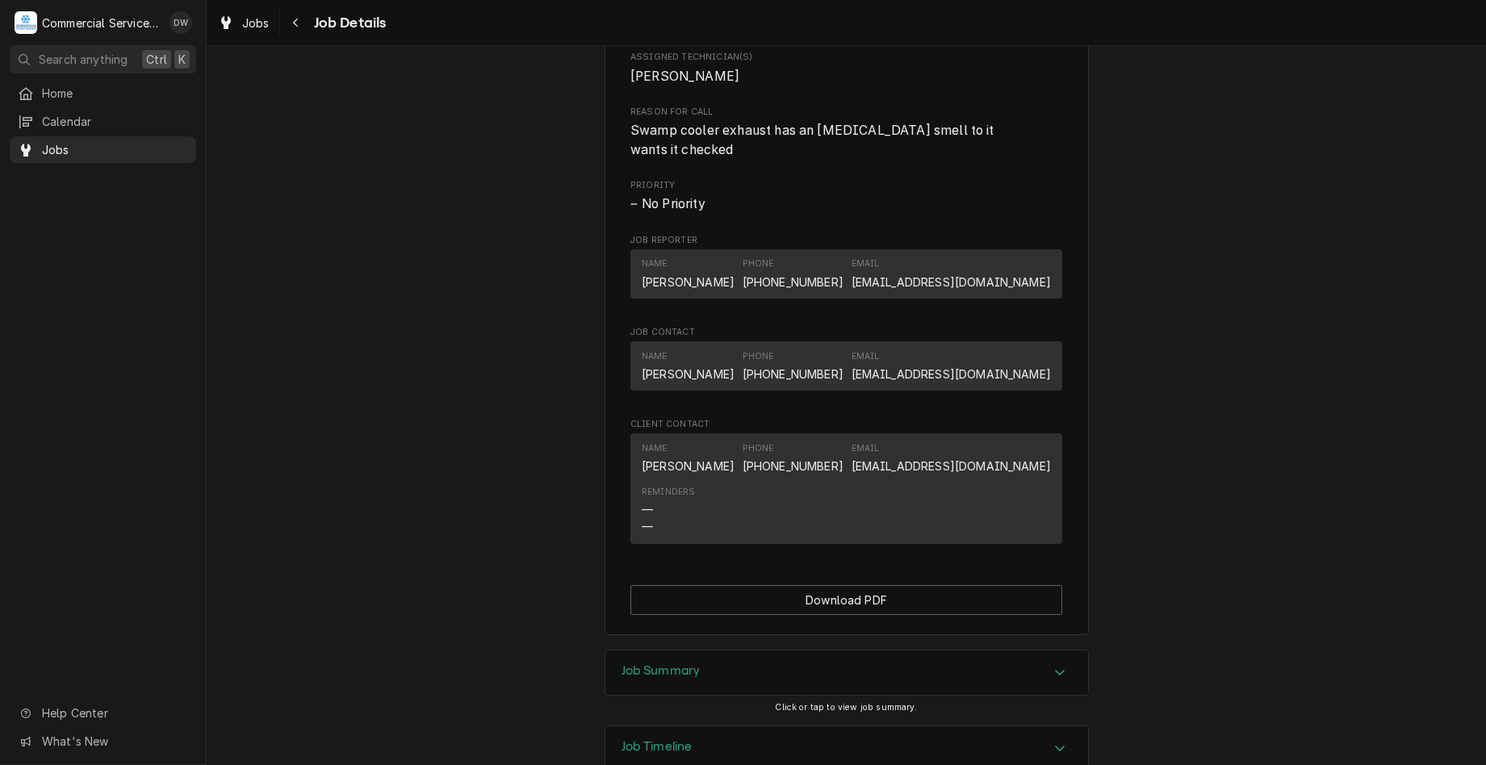
scroll to position [862, 0]
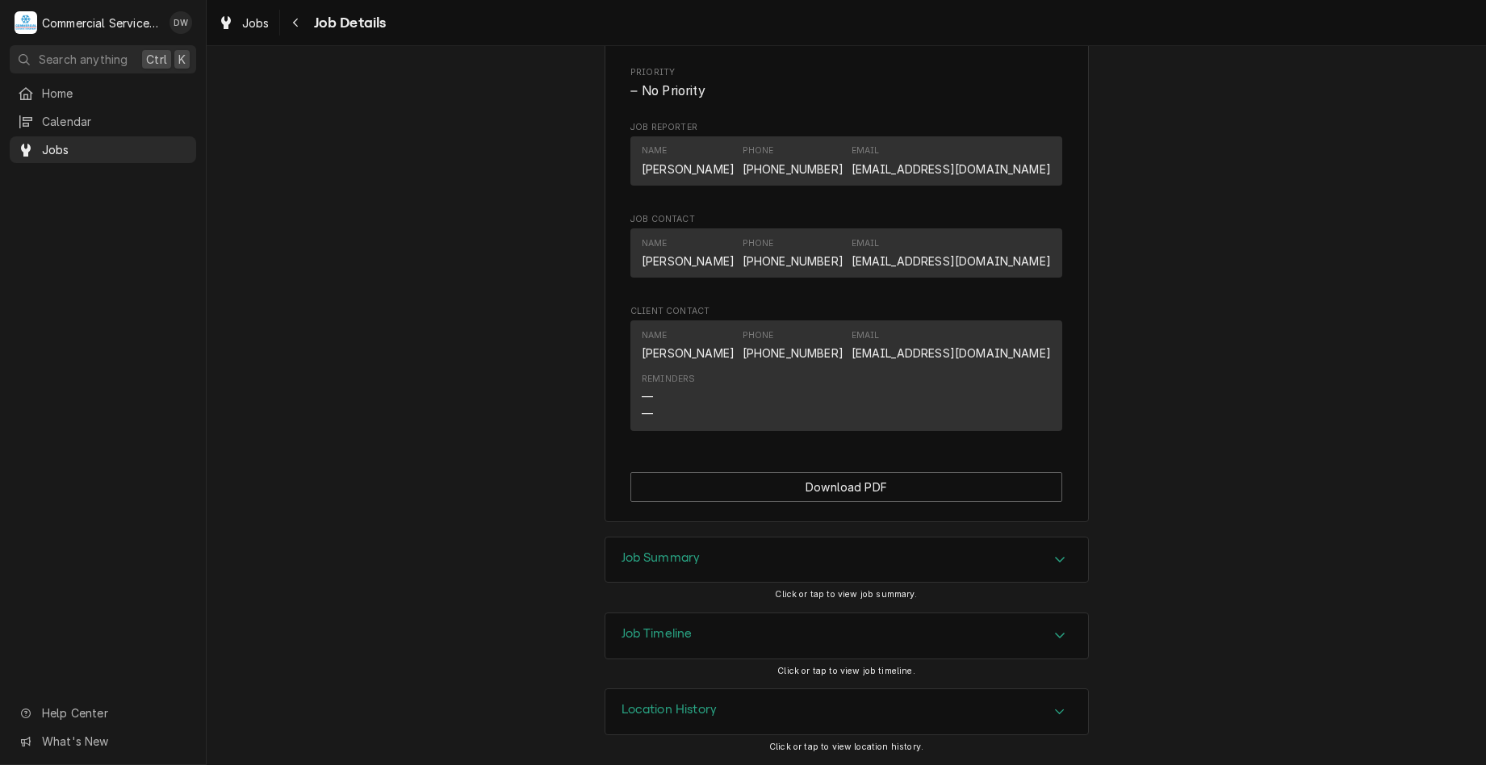
click at [1015, 562] on div "Job Summary" at bounding box center [846, 560] width 483 height 45
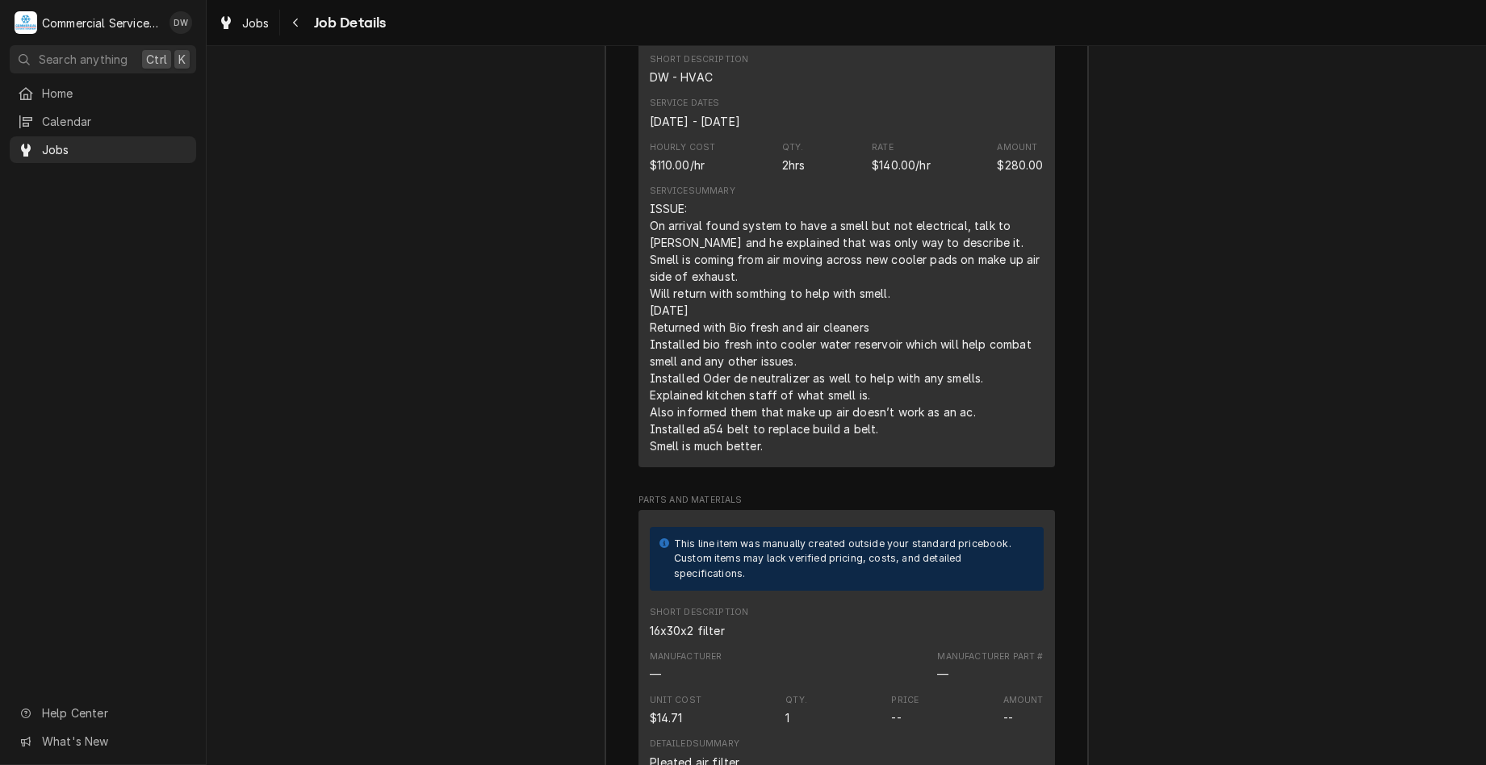
scroll to position [1762, 0]
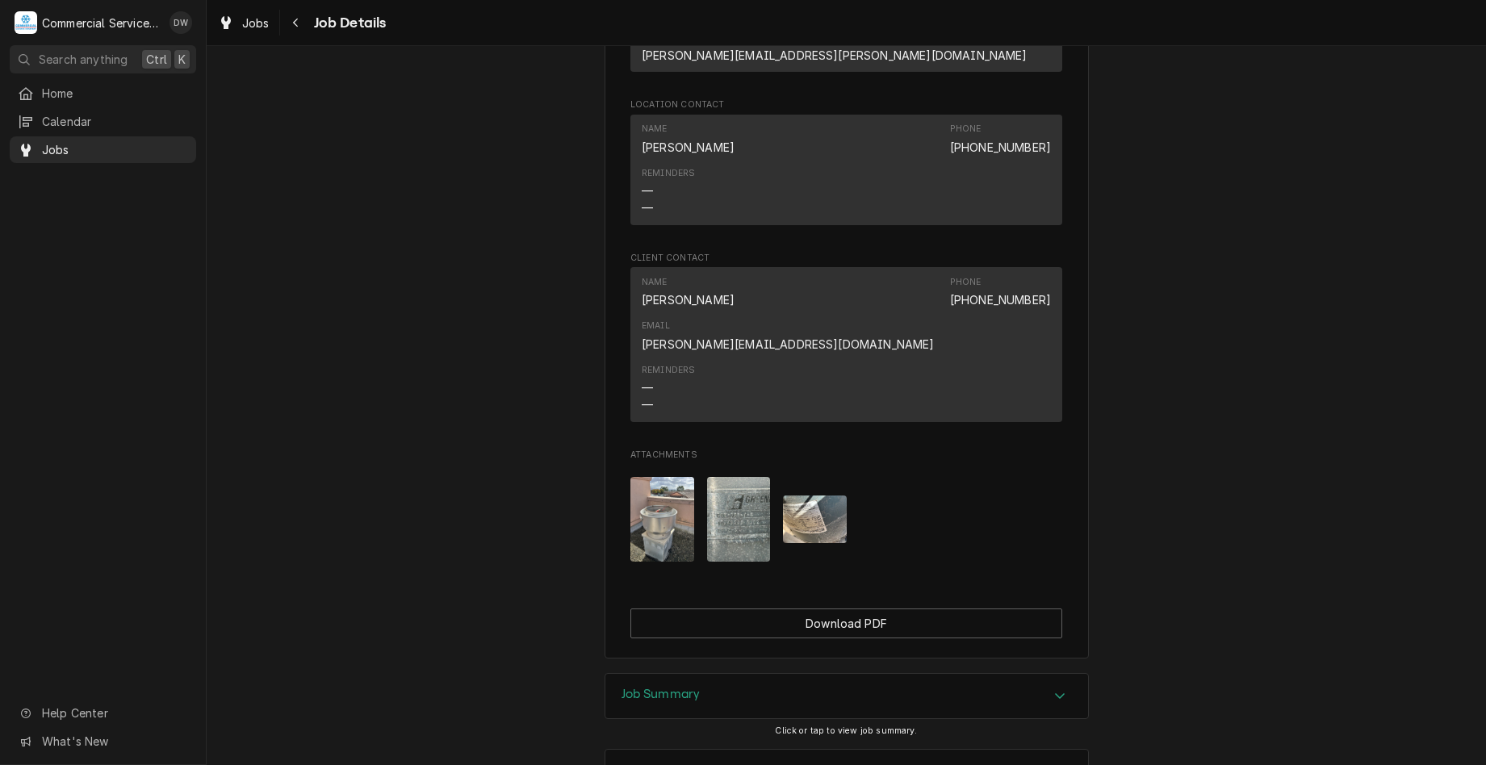
scroll to position [1196, 0]
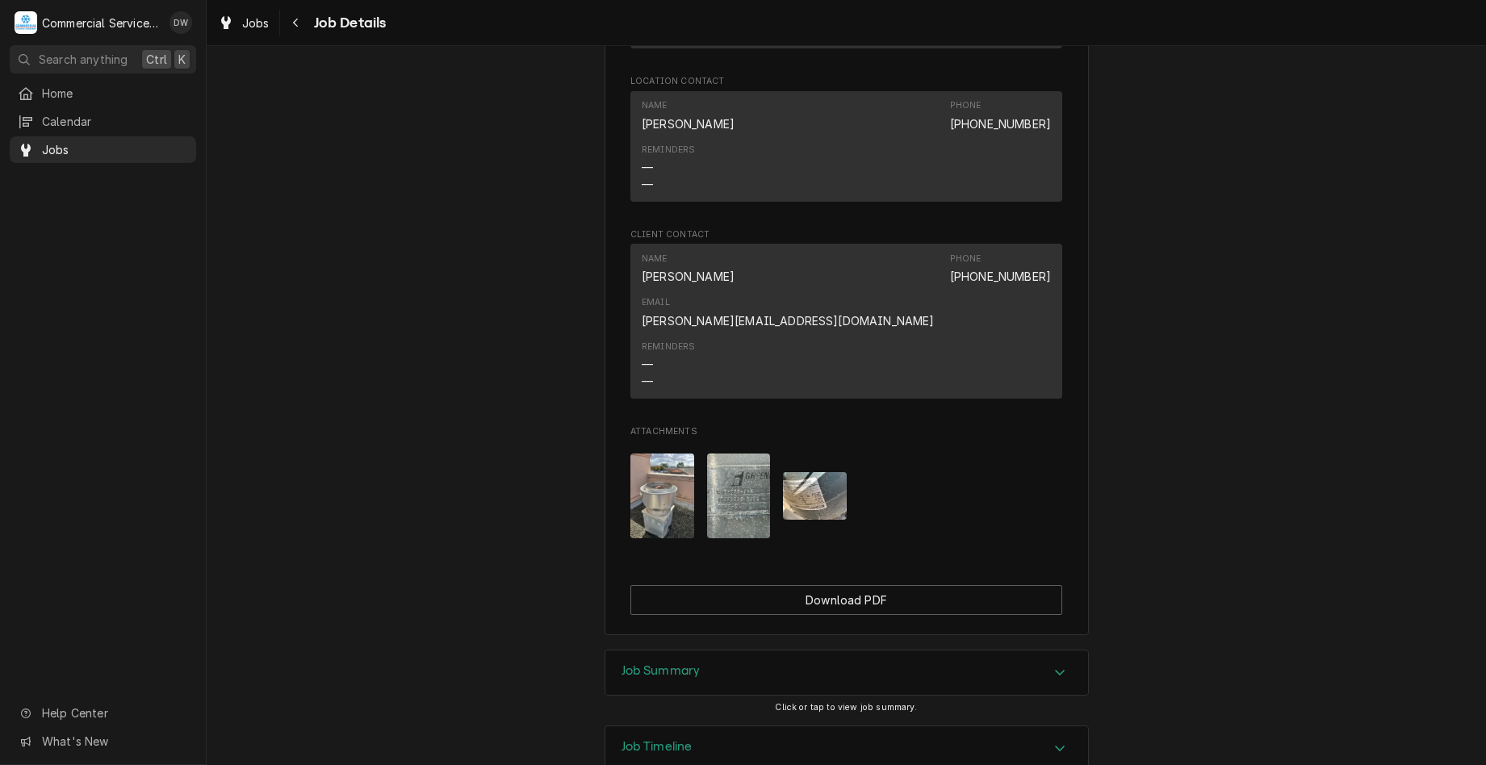
click at [1054, 666] on icon "Accordion Header" at bounding box center [1059, 672] width 11 height 13
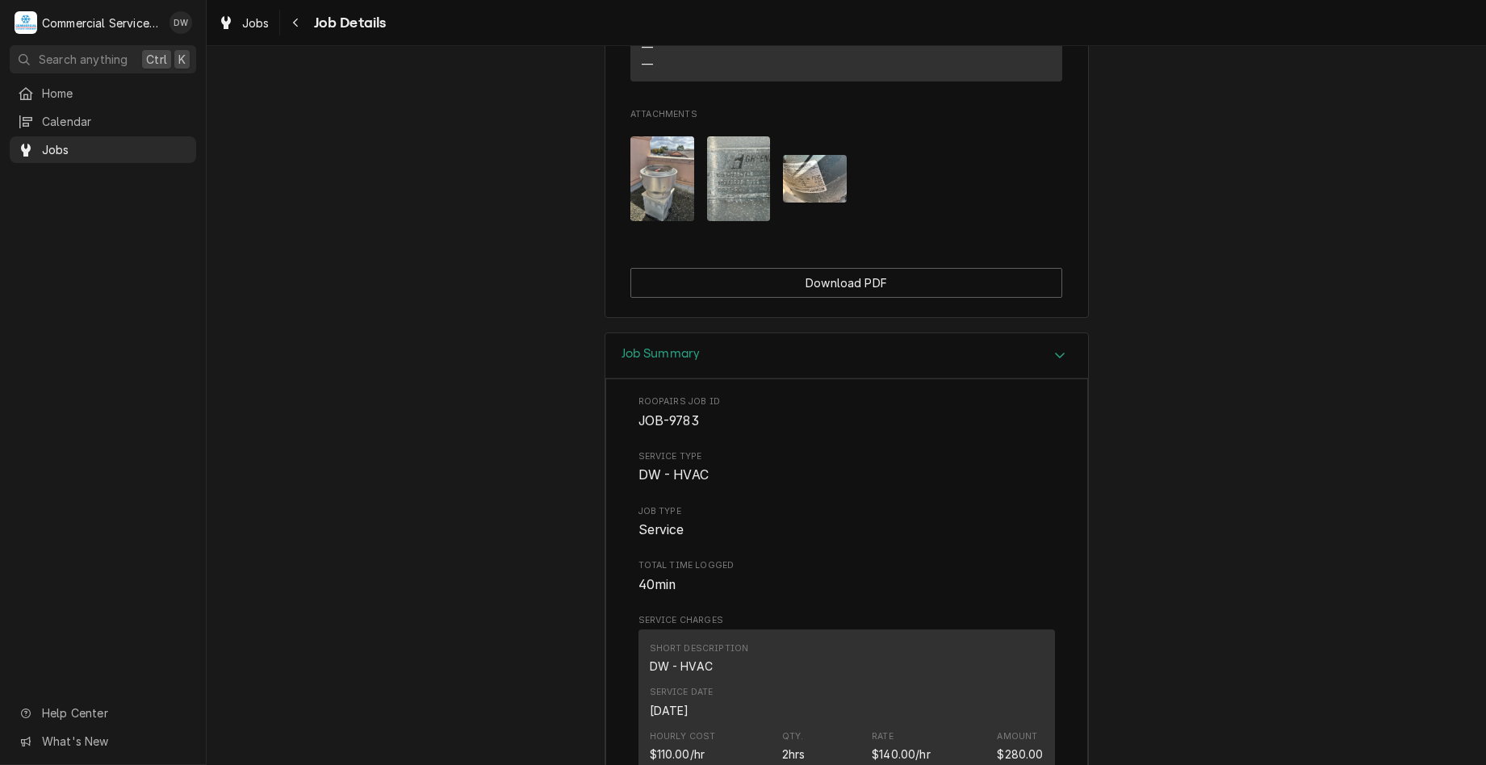
scroll to position [1614, 0]
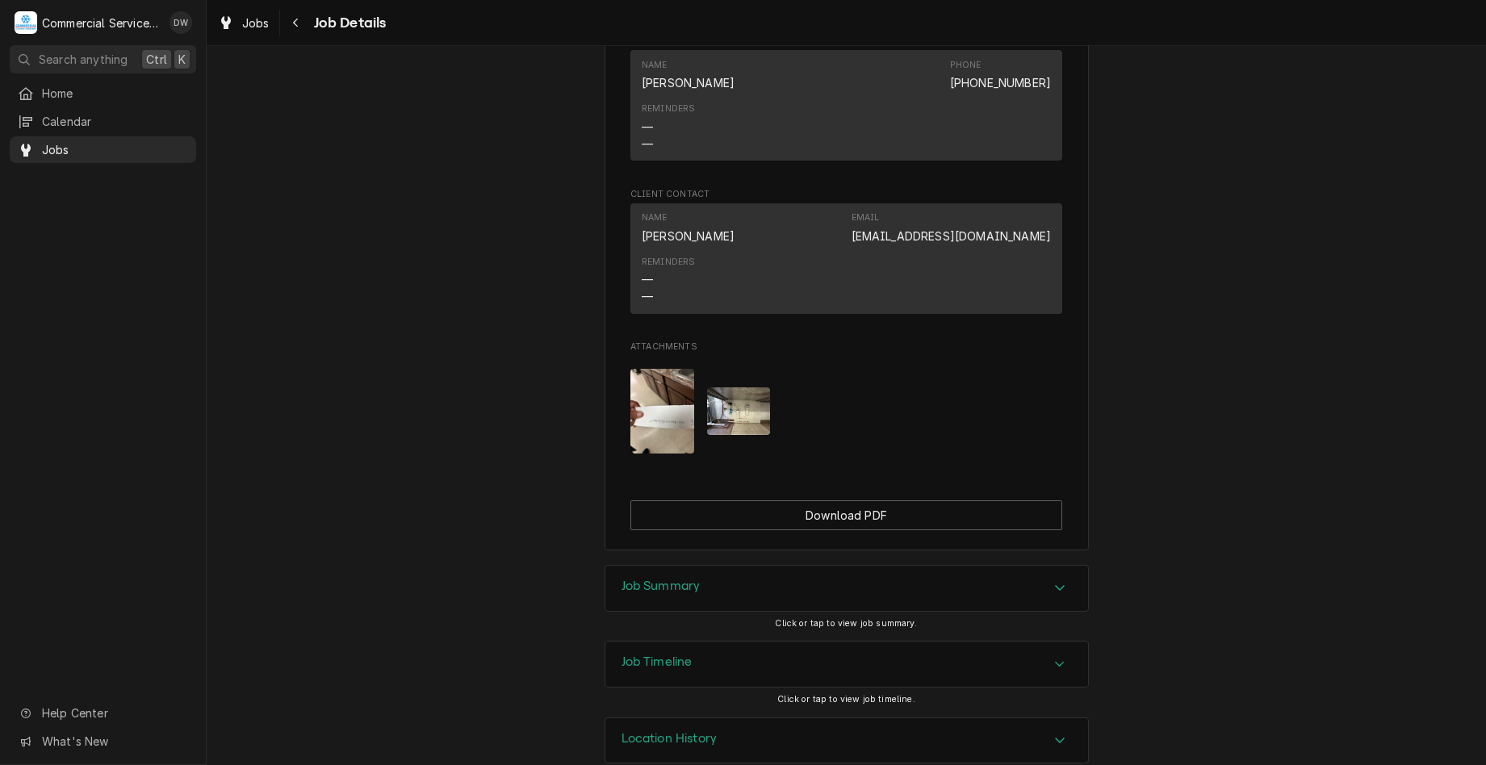
scroll to position [1178, 0]
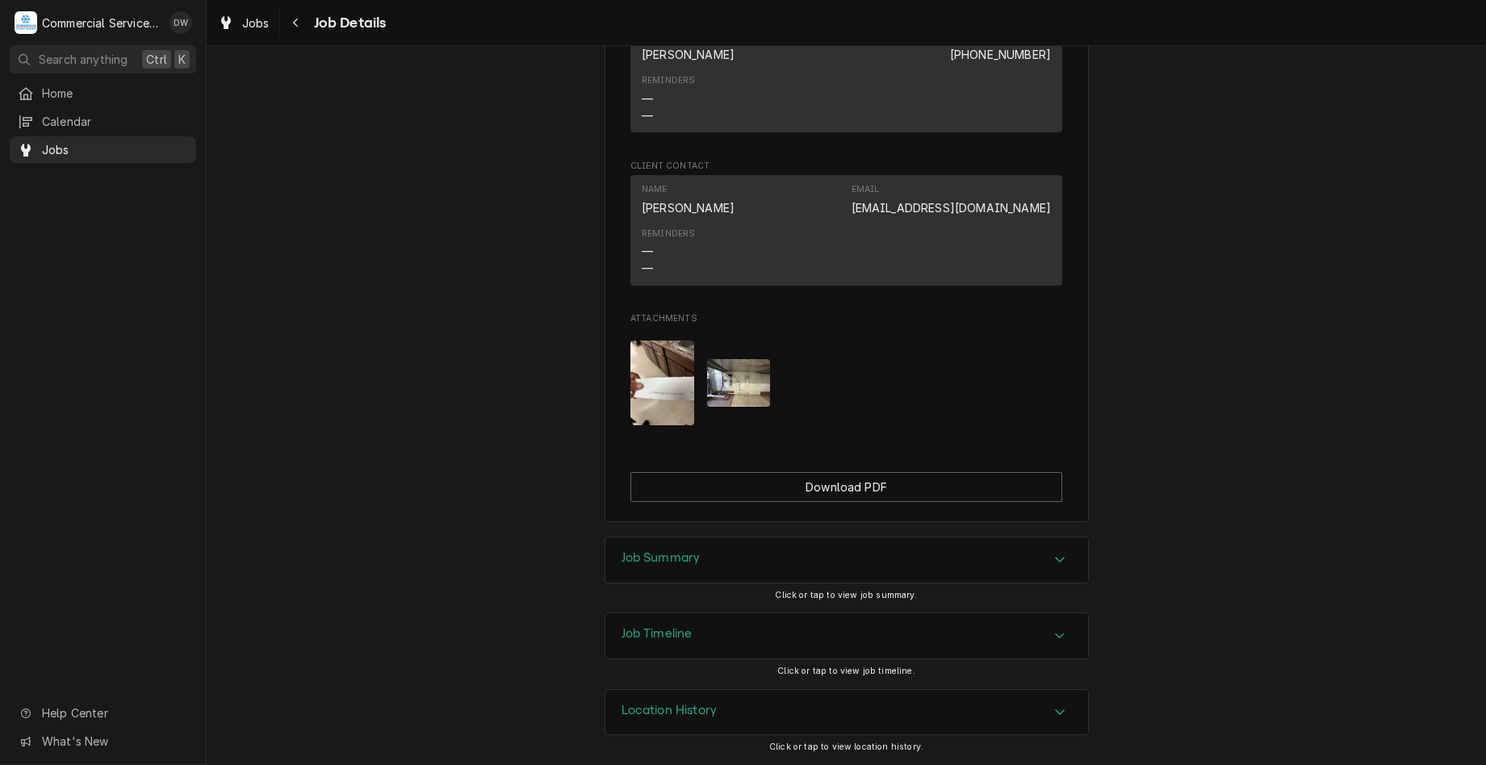
click at [1019, 562] on div "Job Summary" at bounding box center [846, 560] width 483 height 45
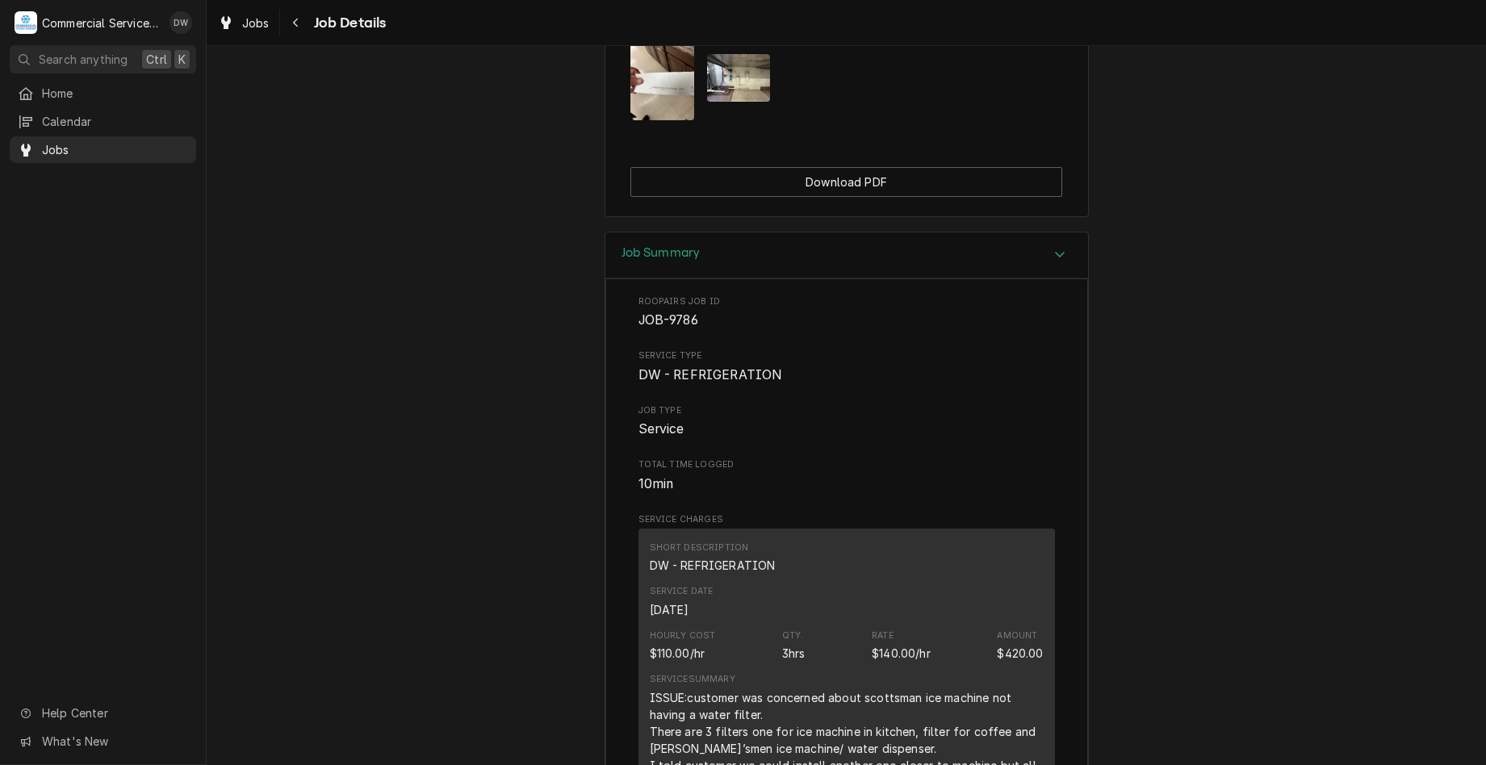
scroll to position [1500, 0]
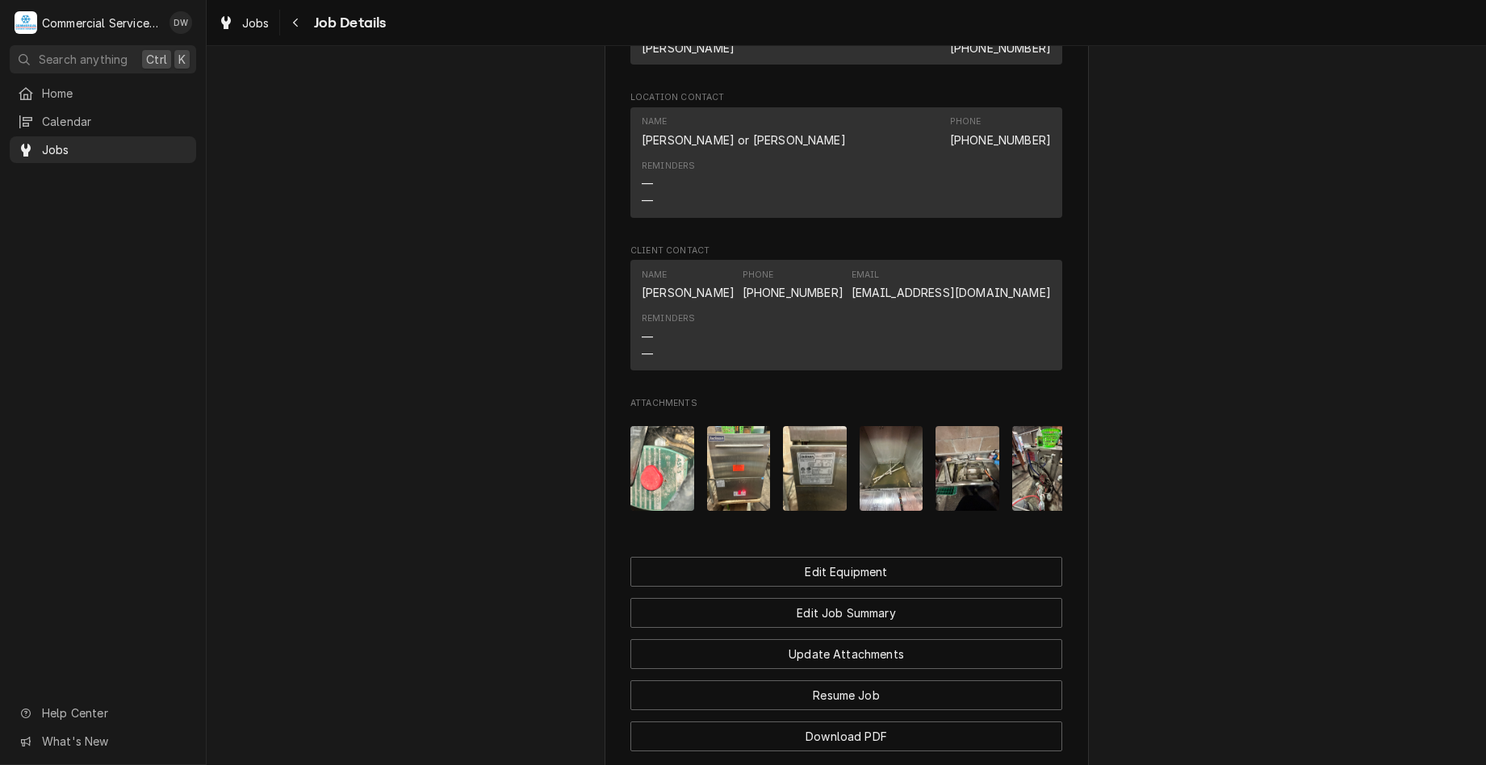
scroll to position [1211, 0]
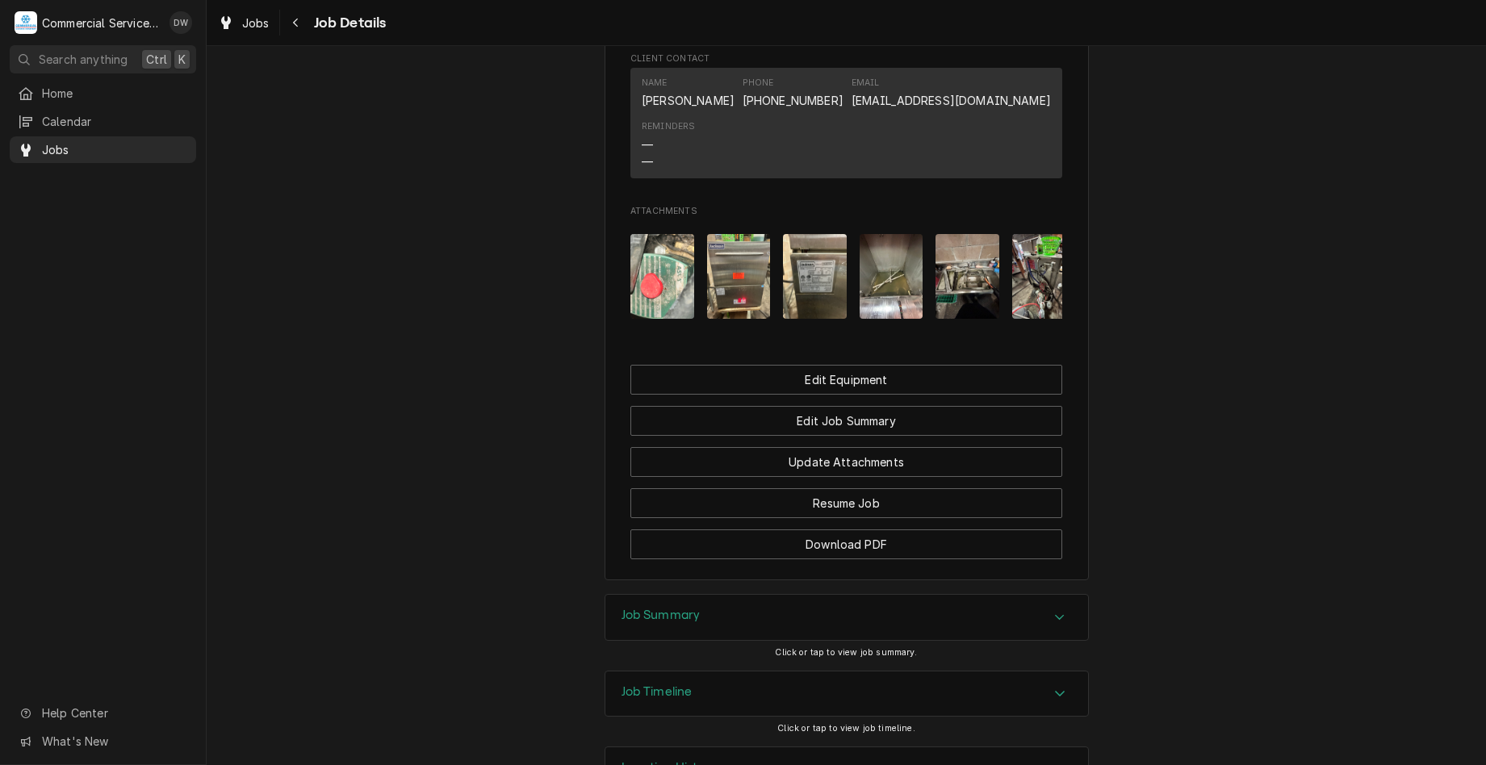
click at [1077, 634] on div "Job Summary" at bounding box center [846, 617] width 483 height 45
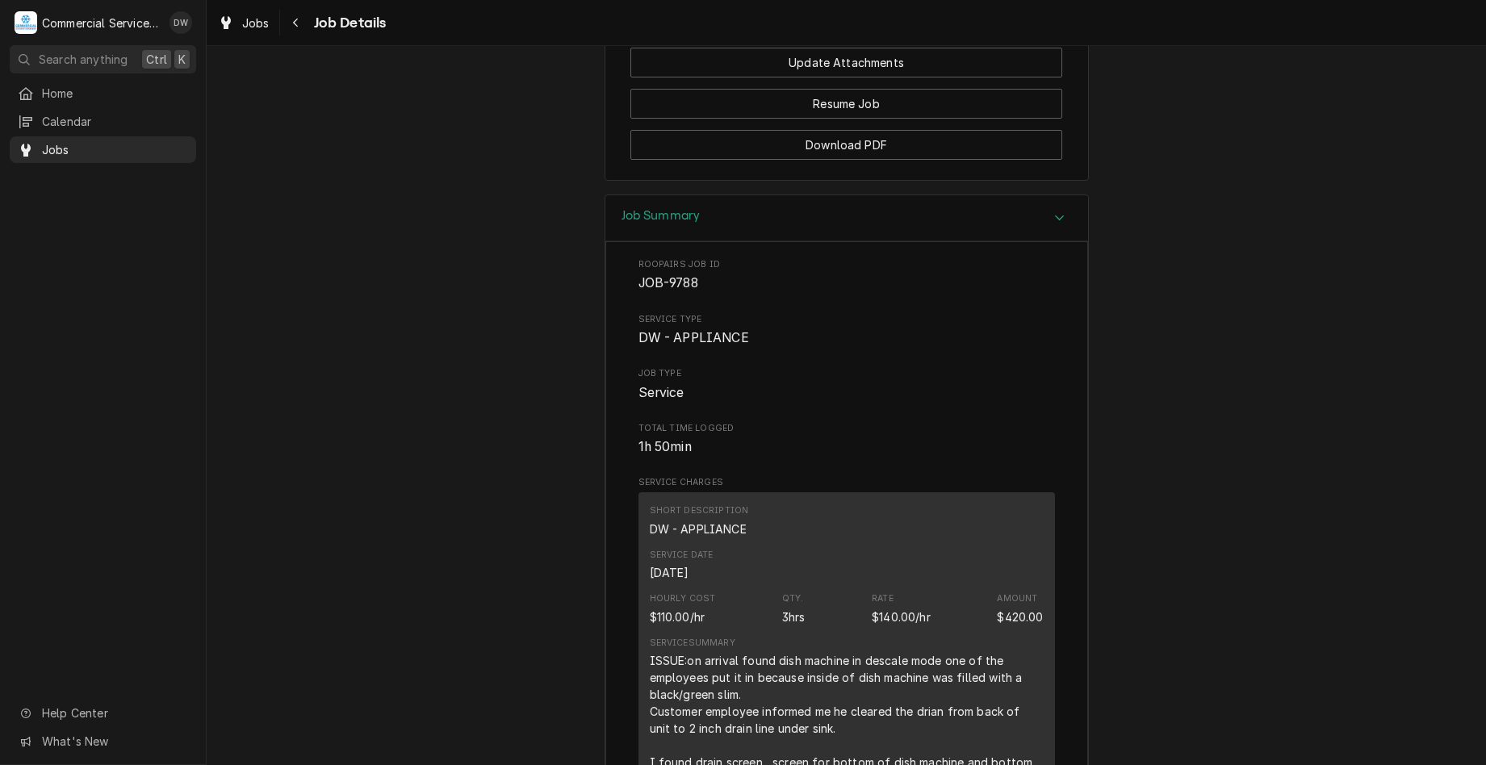
scroll to position [1614, 0]
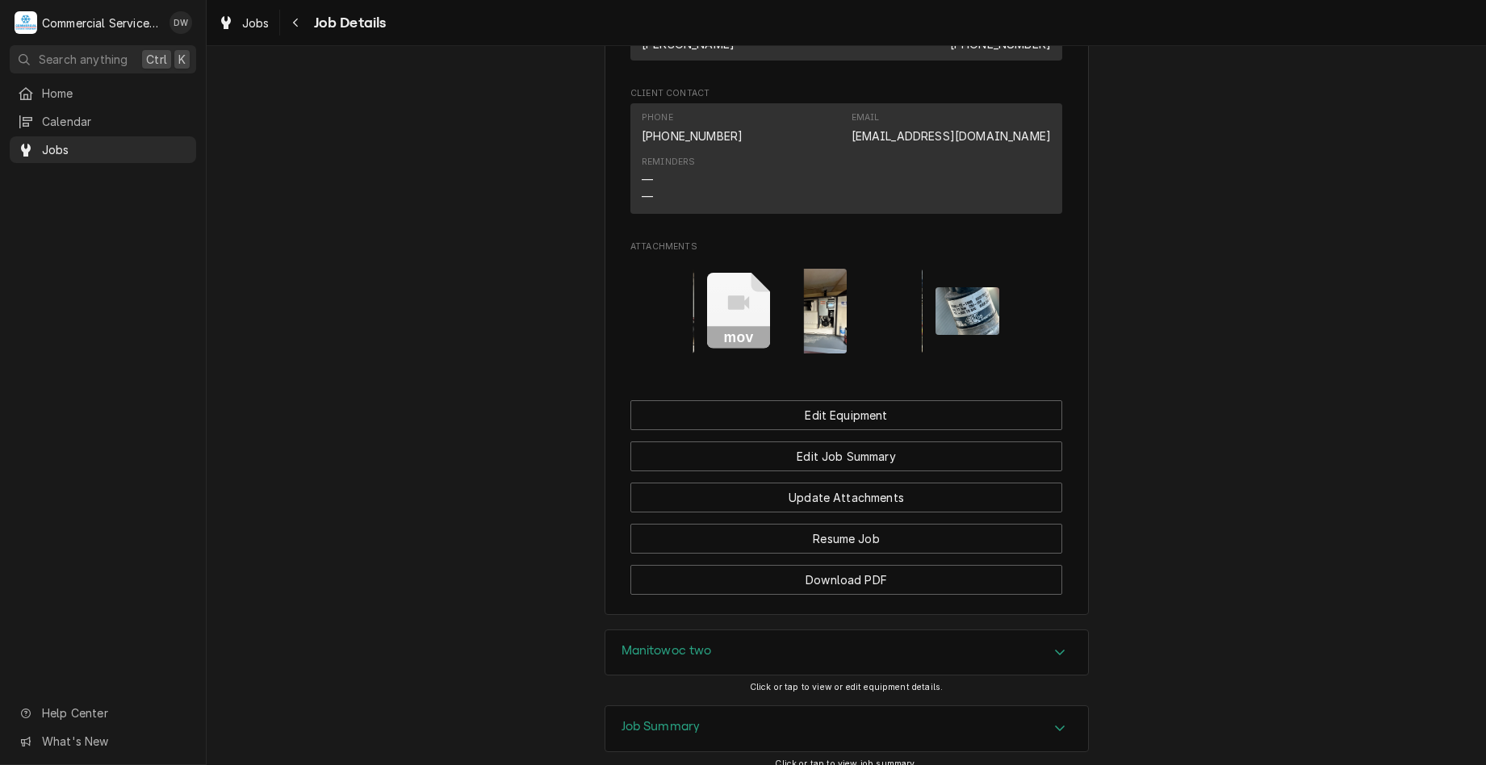
scroll to position [1453, 0]
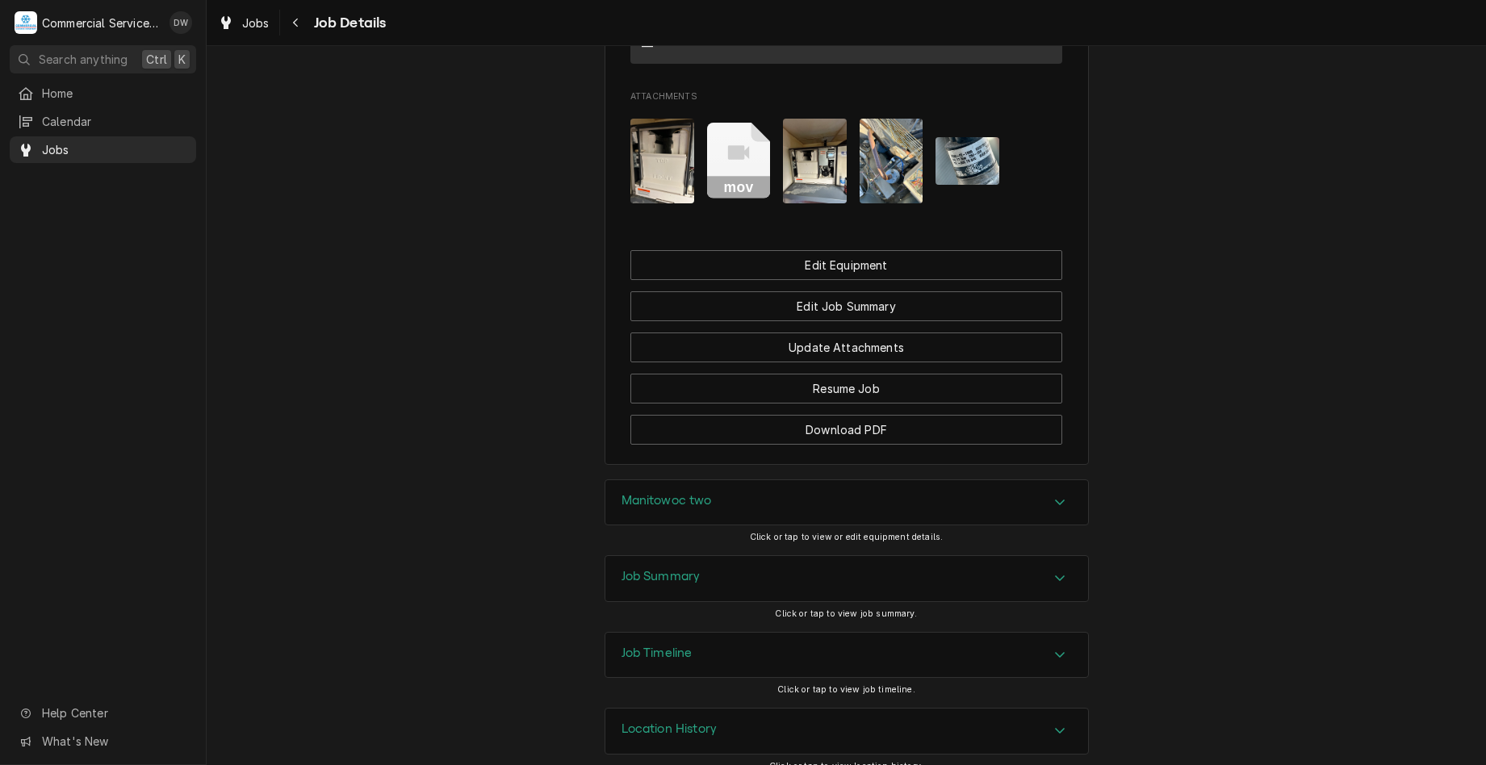
click at [1025, 580] on div "Job Summary" at bounding box center [846, 578] width 483 height 45
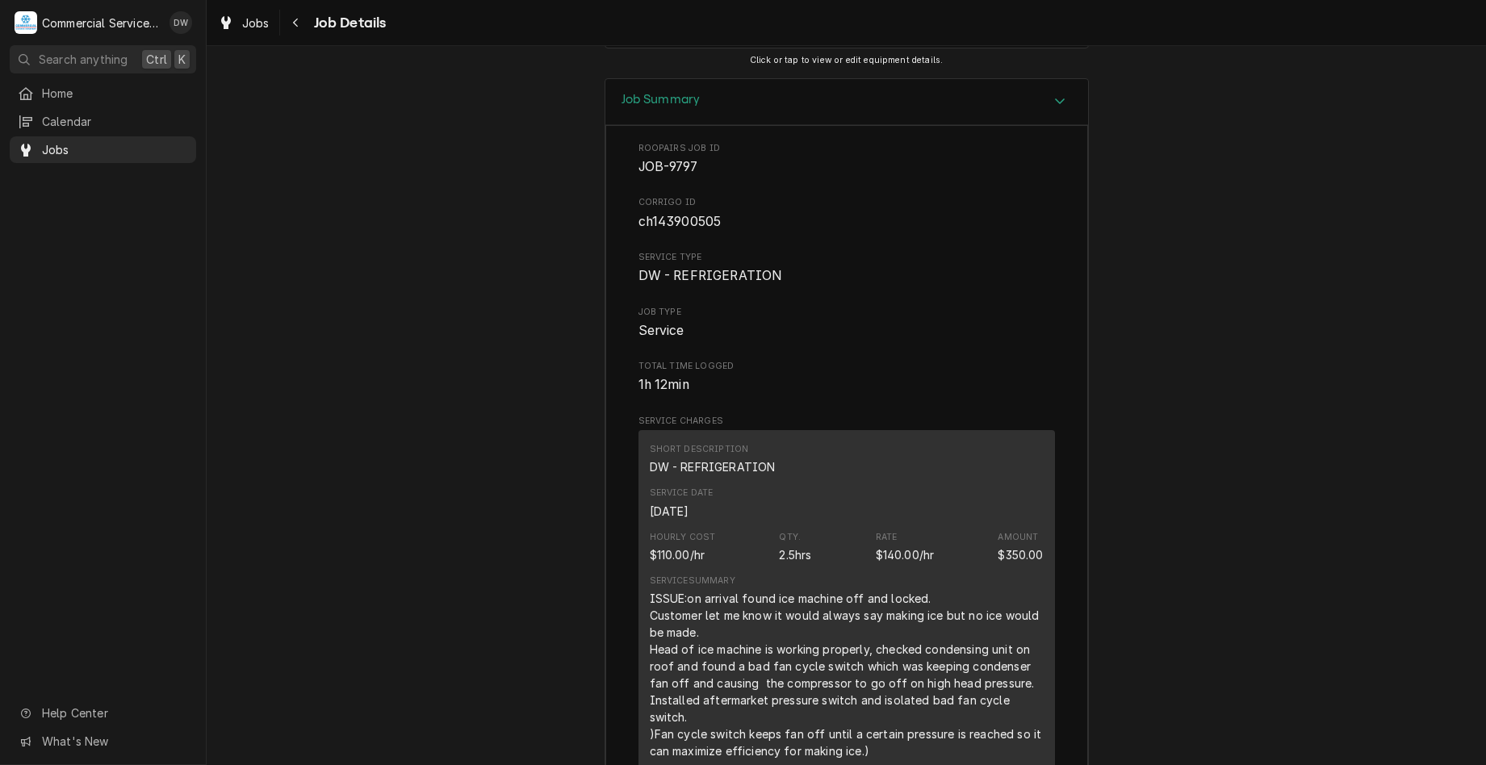
scroll to position [1937, 0]
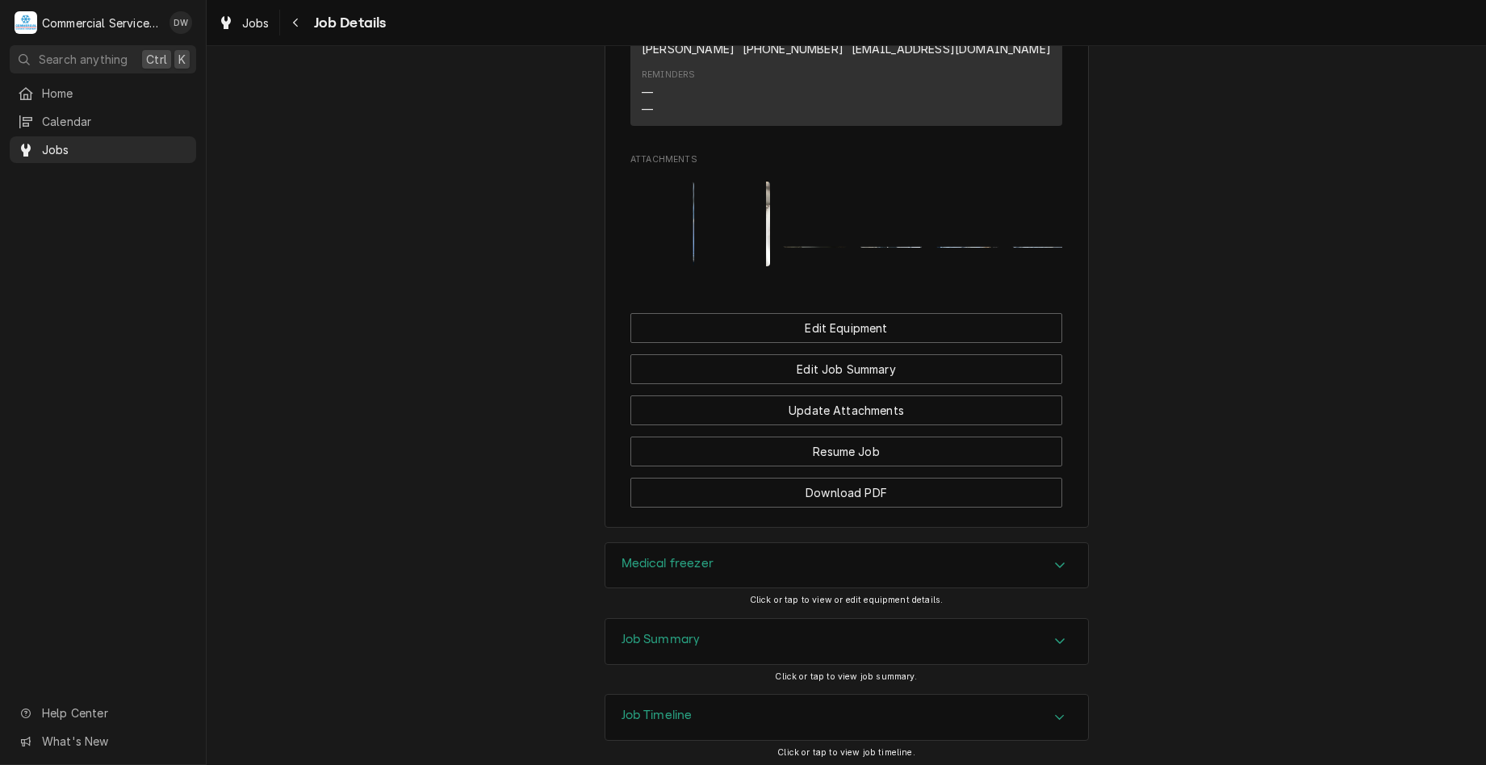
scroll to position [1211, 0]
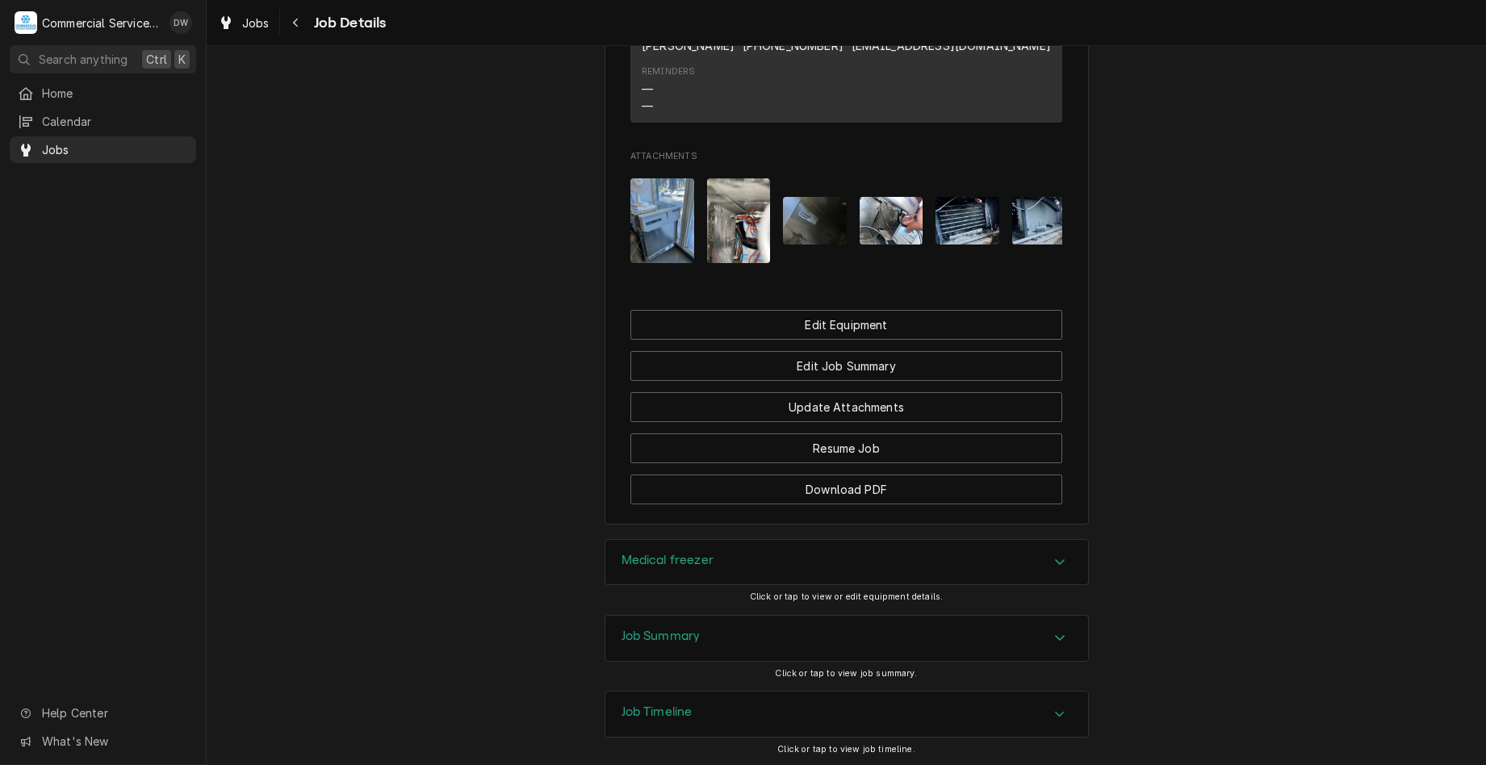
click at [786, 658] on div "Job Summary" at bounding box center [846, 638] width 483 height 45
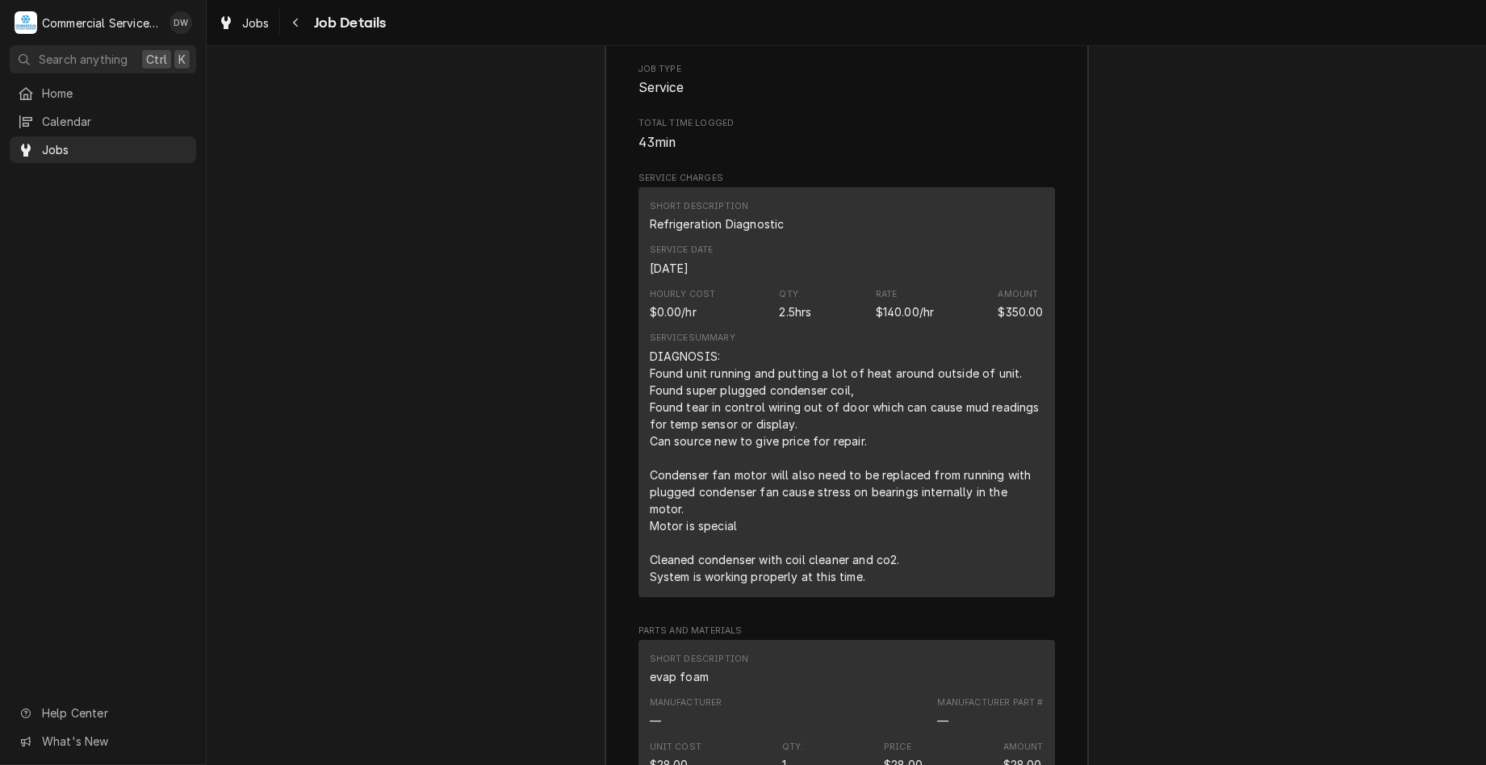
scroll to position [1937, 0]
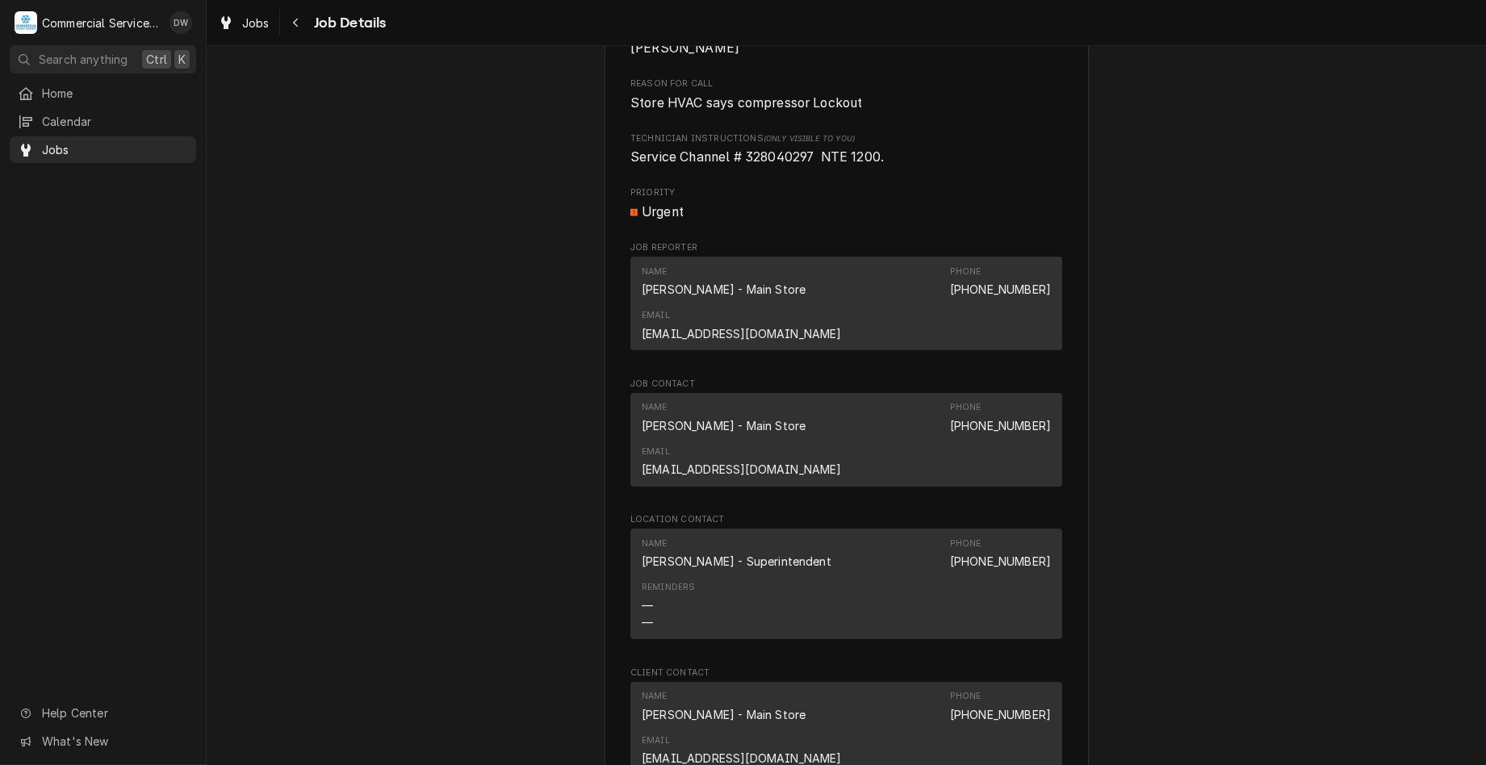
scroll to position [1130, 0]
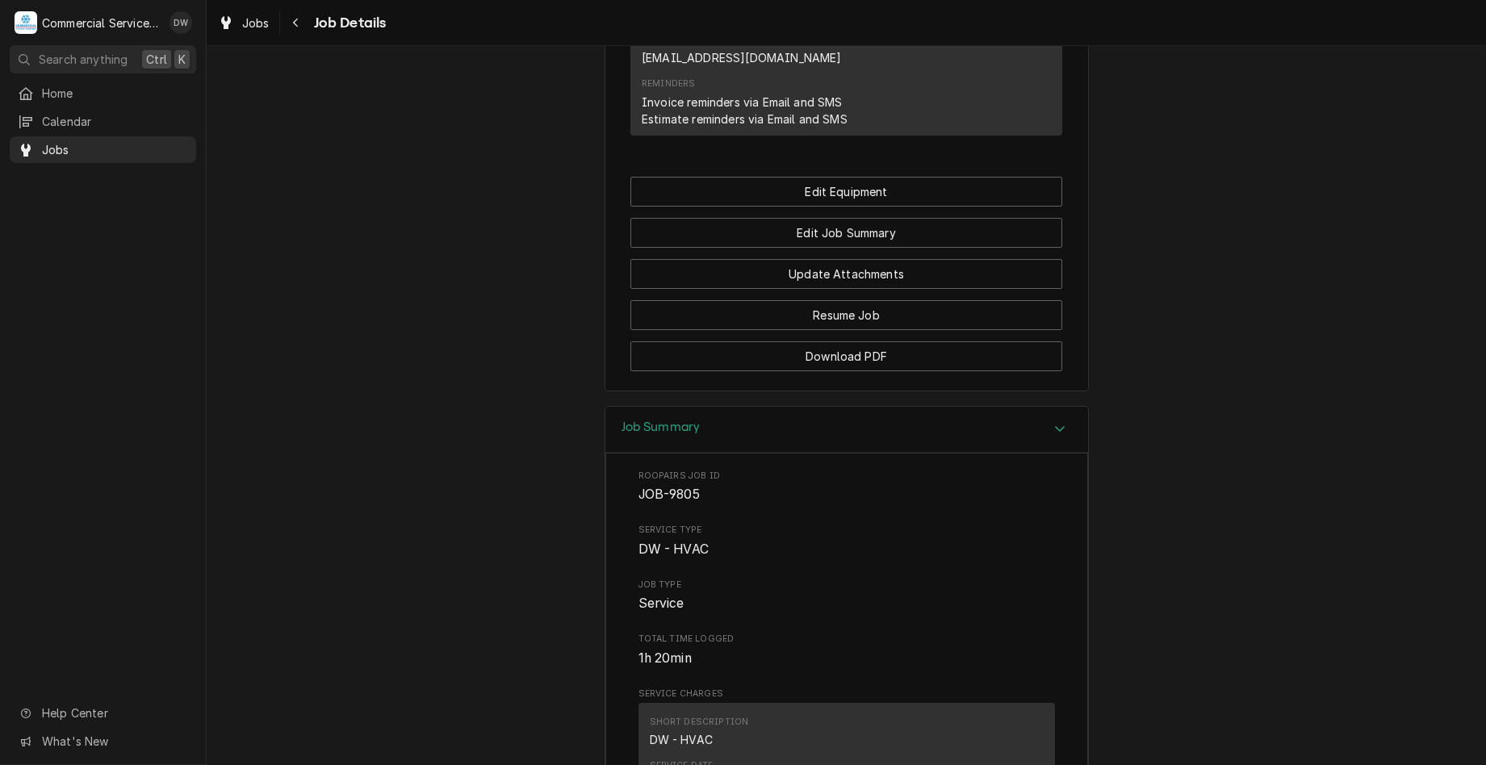
scroll to position [1534, 0]
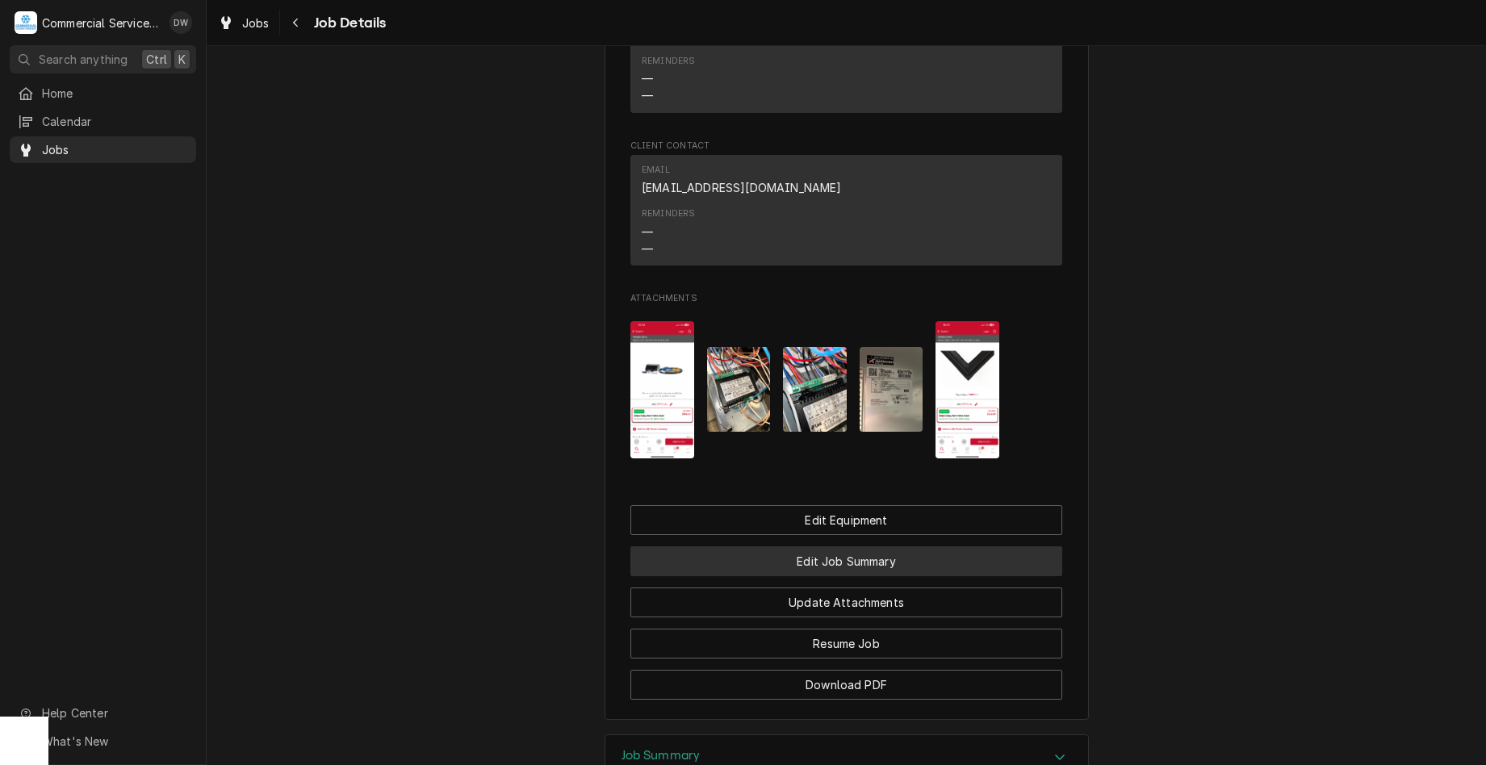
scroll to position [1507, 0]
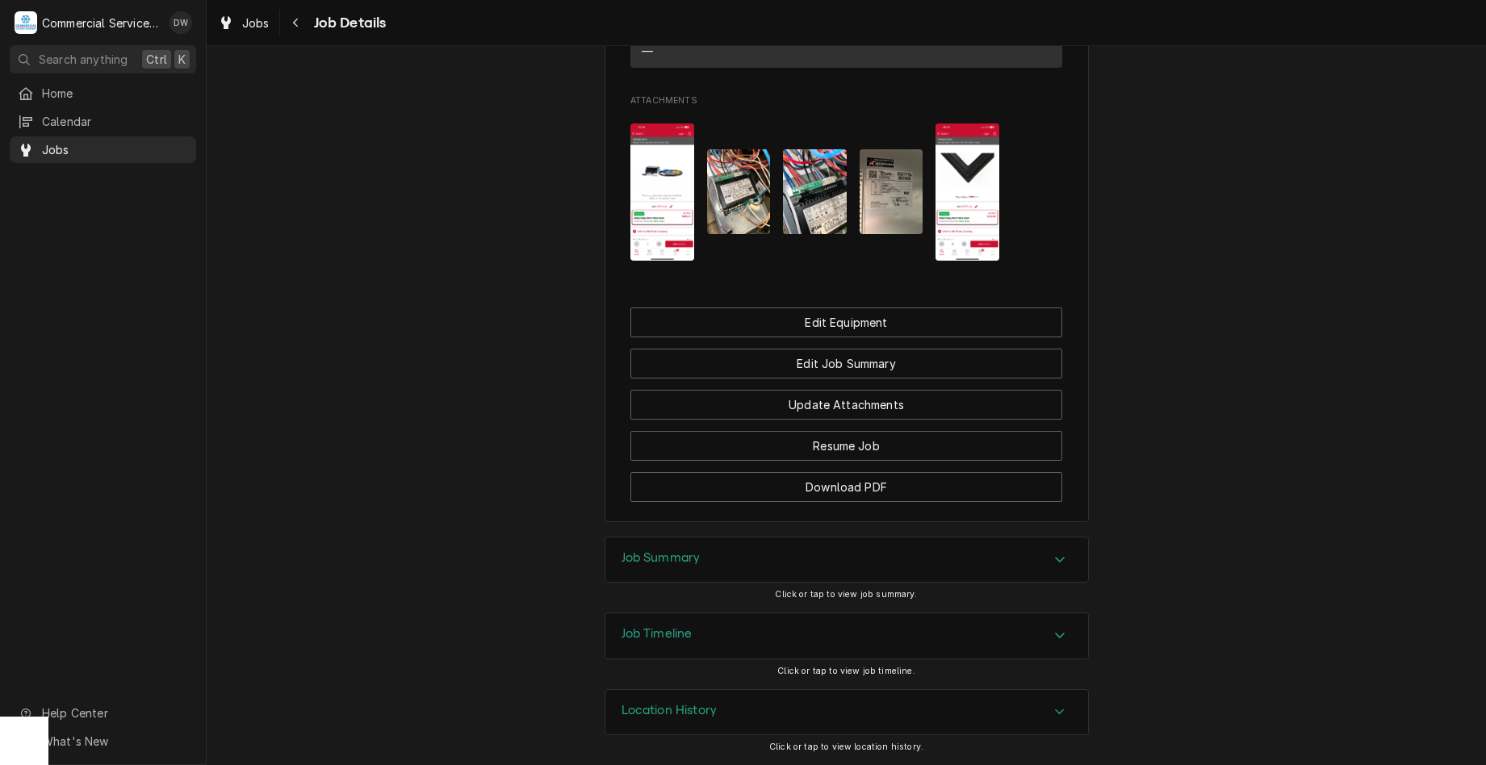
click at [831, 572] on div "Job Summary" at bounding box center [846, 560] width 483 height 45
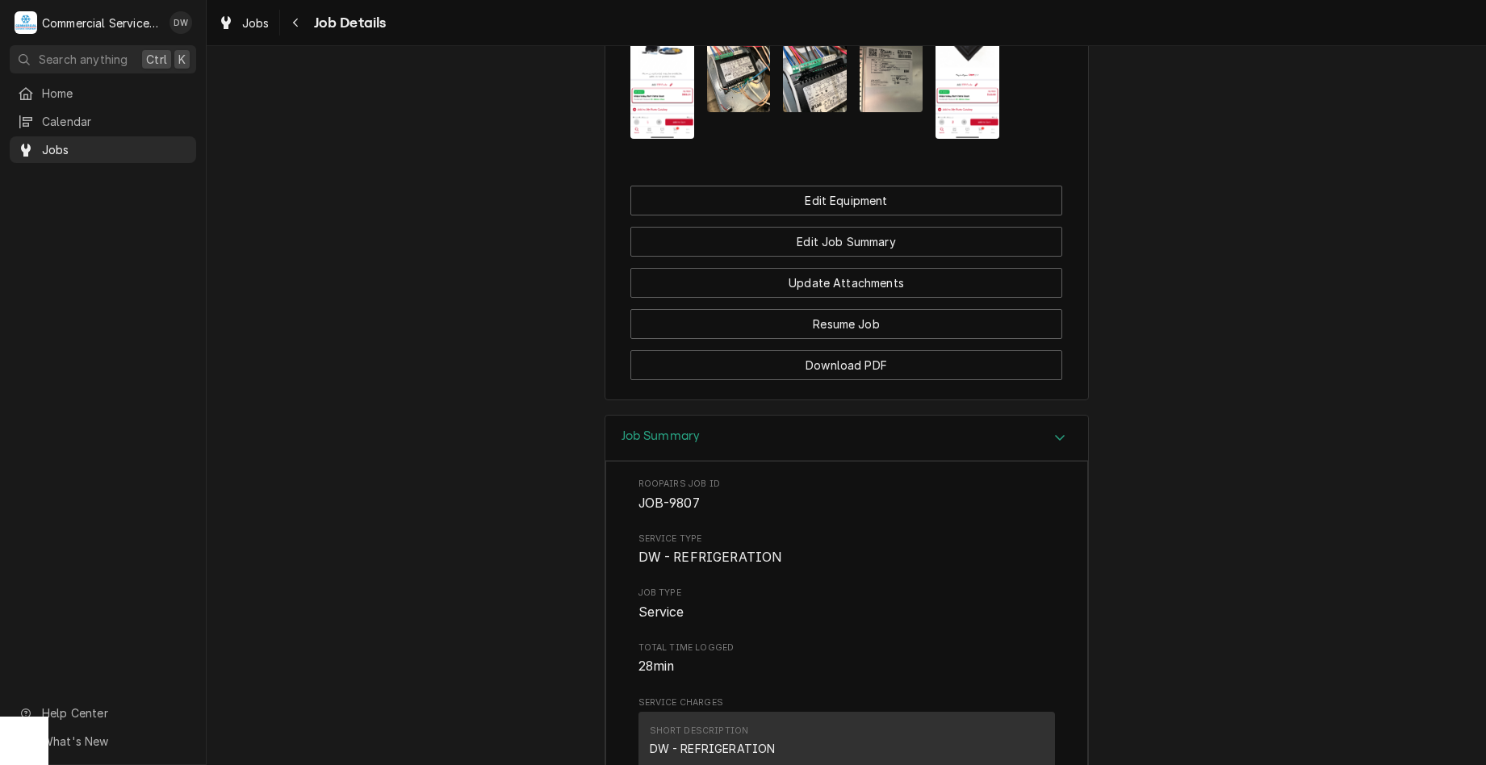
scroll to position [1830, 0]
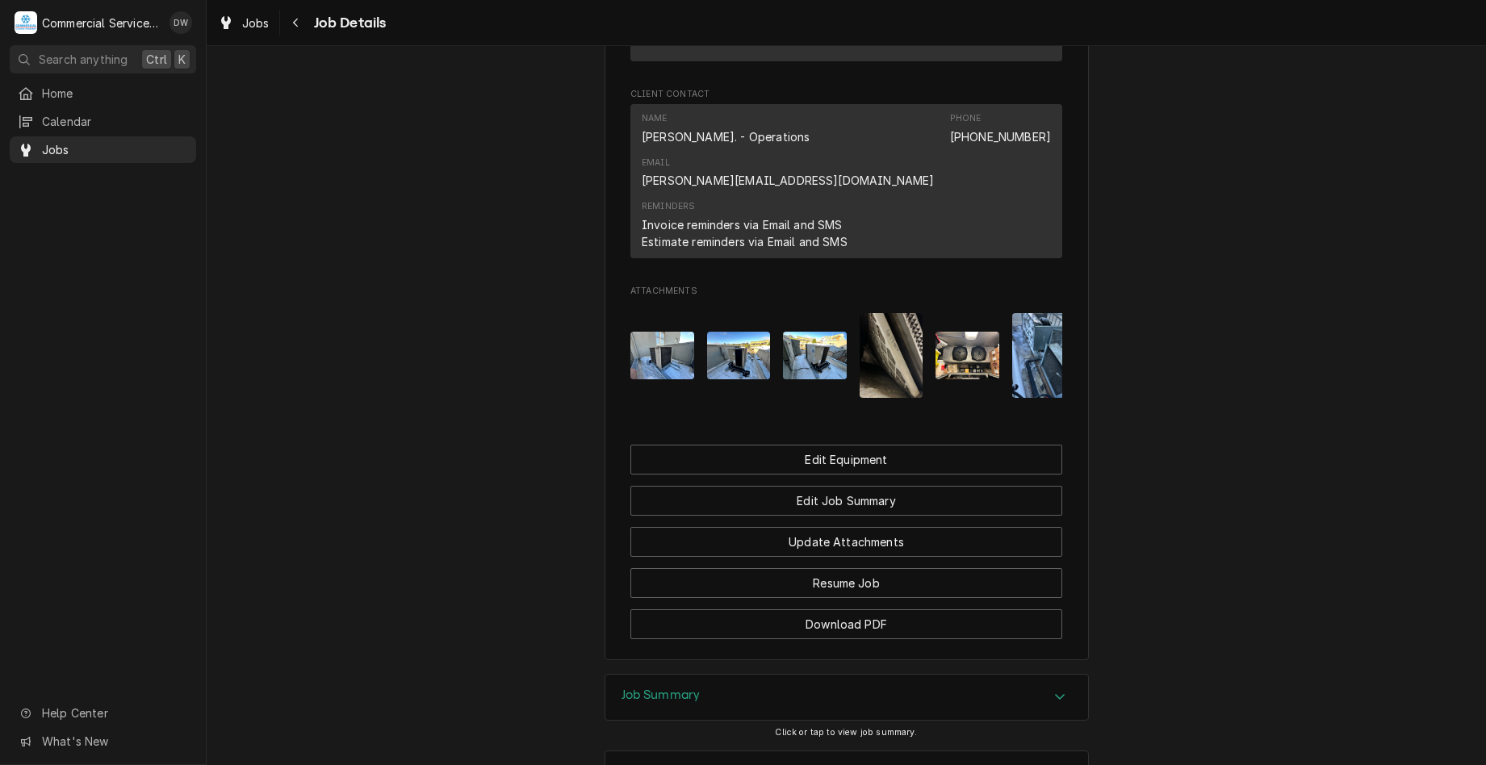
scroll to position [1490, 0]
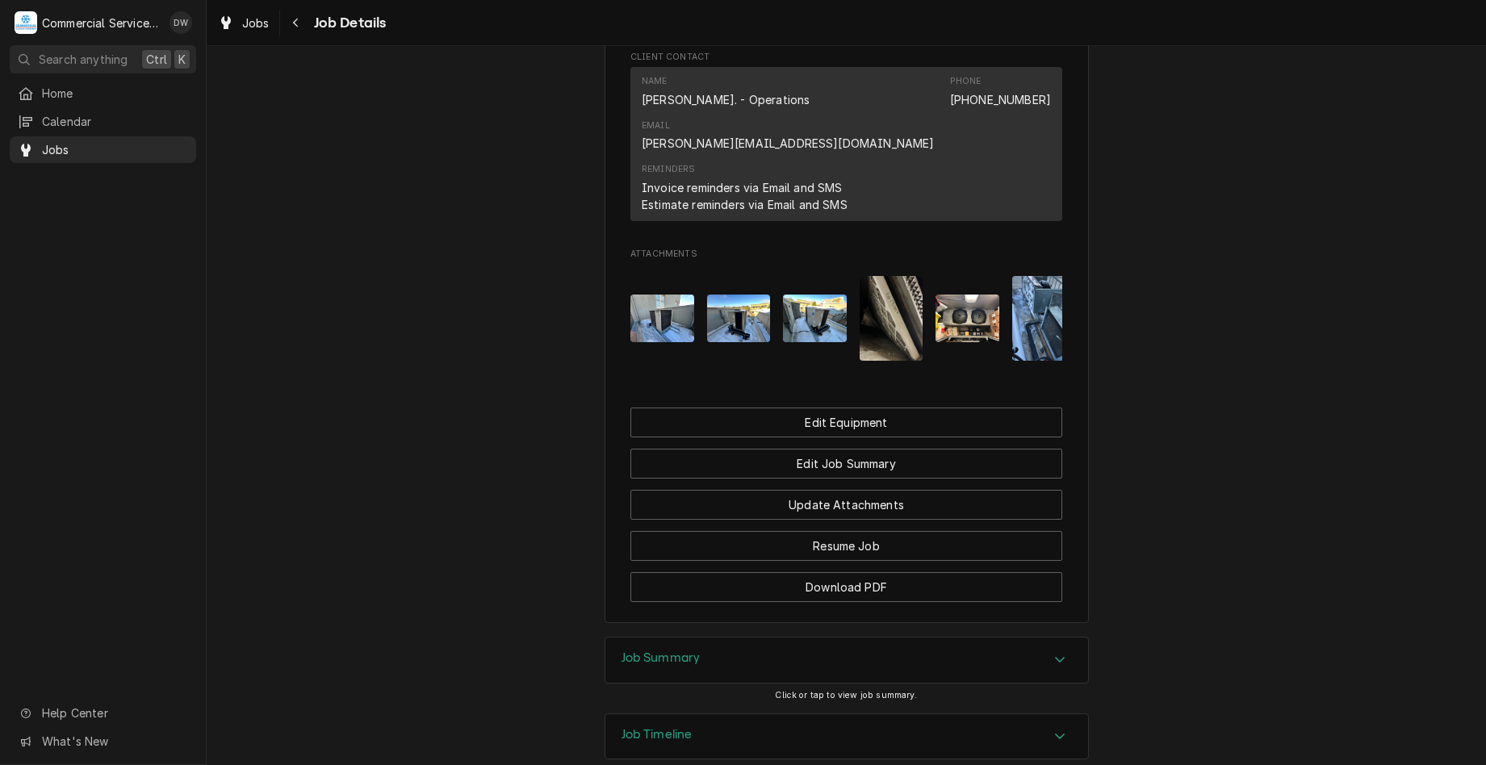
click at [1062, 651] on div "Accordion Header" at bounding box center [1060, 660] width 24 height 19
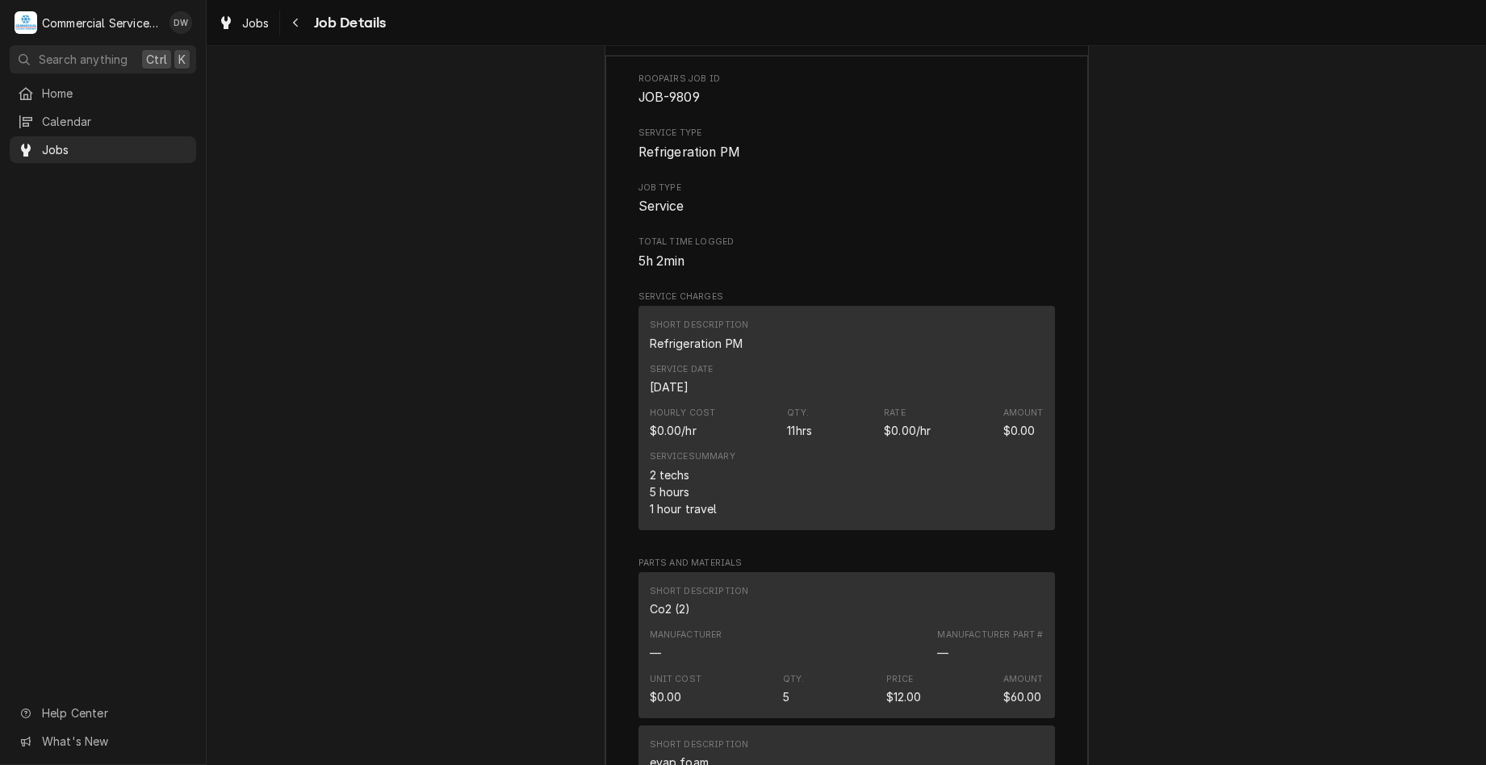
scroll to position [2136, 0]
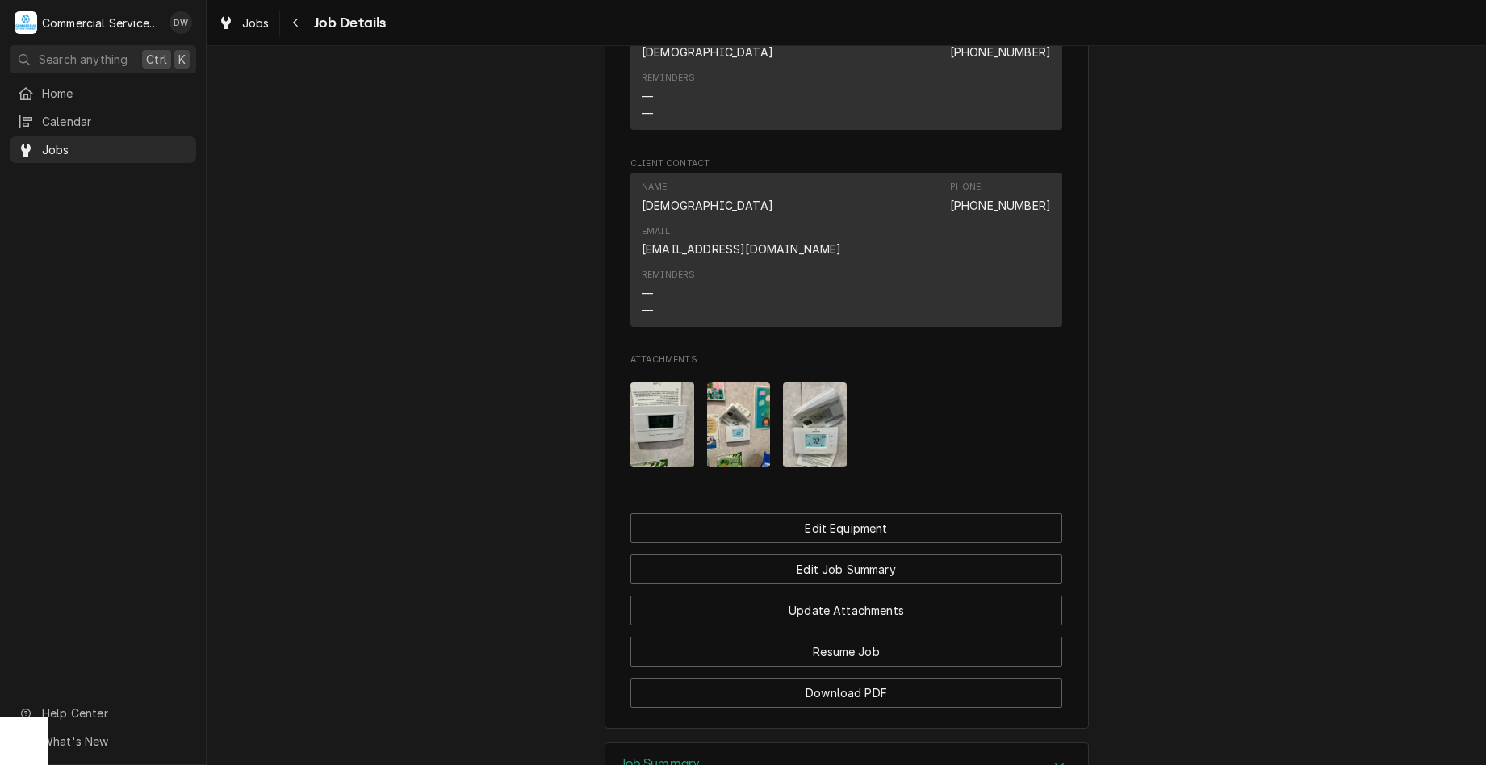
scroll to position [1372, 0]
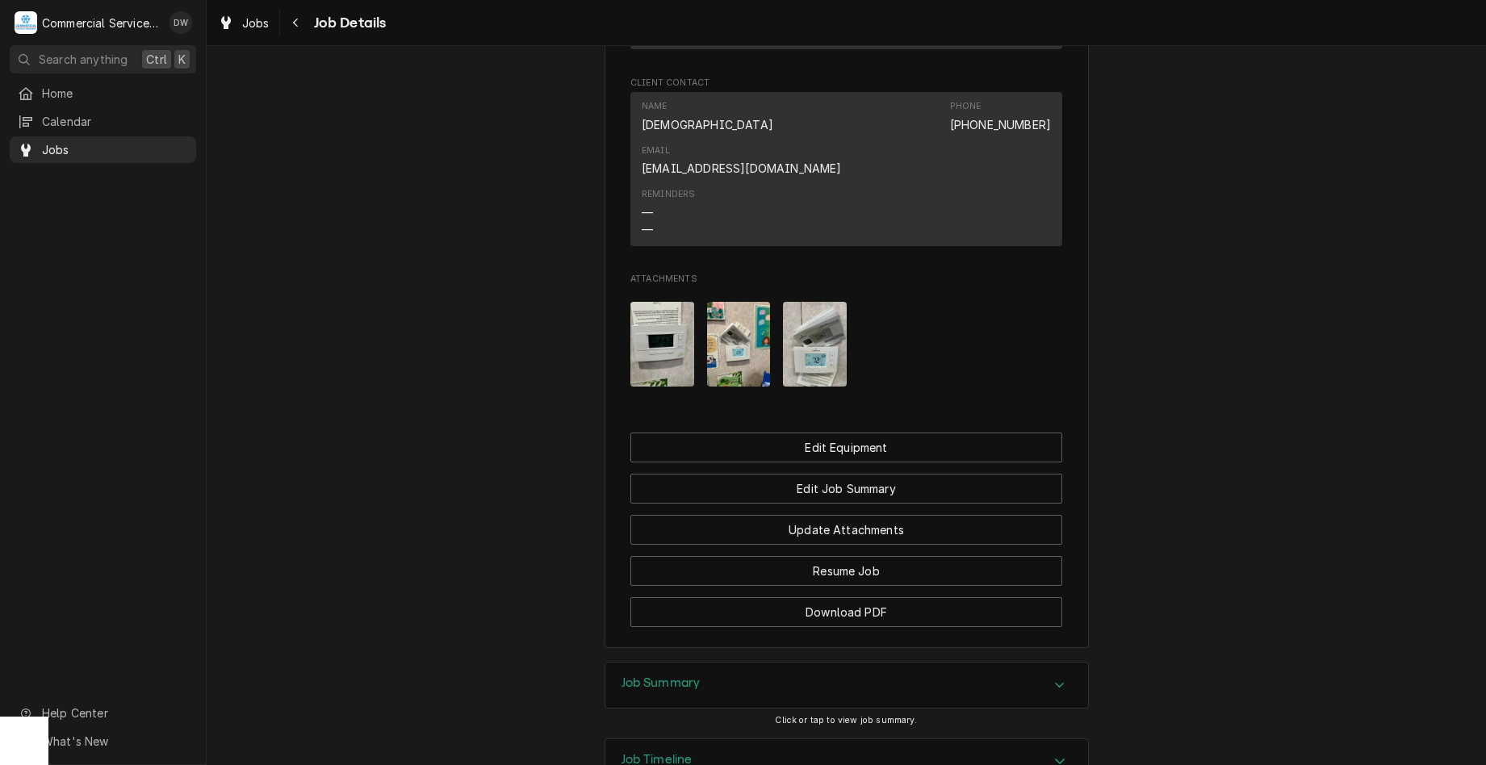
click at [1018, 663] on div "Job Summary" at bounding box center [846, 685] width 483 height 45
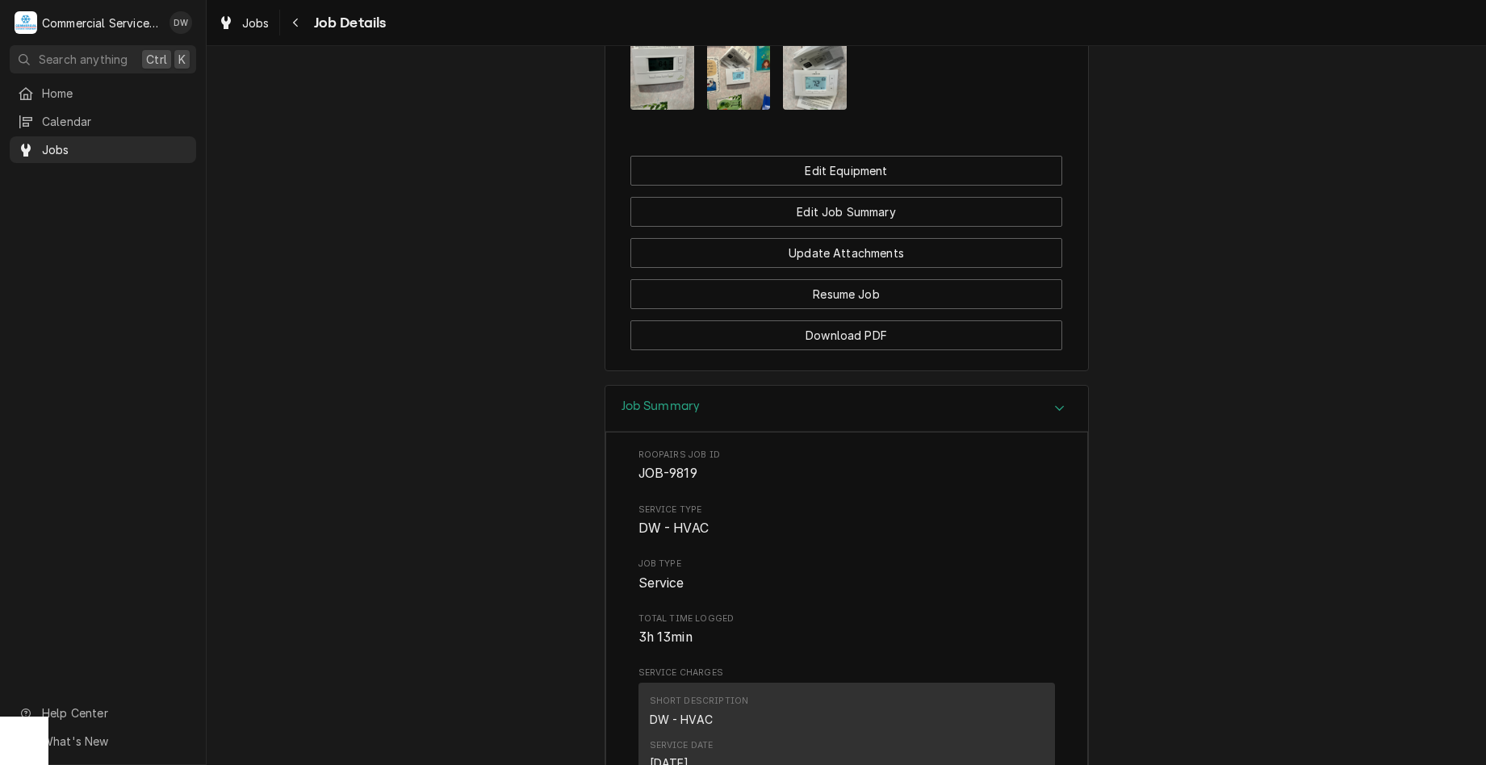
scroll to position [1695, 0]
